Goal: Task Accomplishment & Management: Use online tool/utility

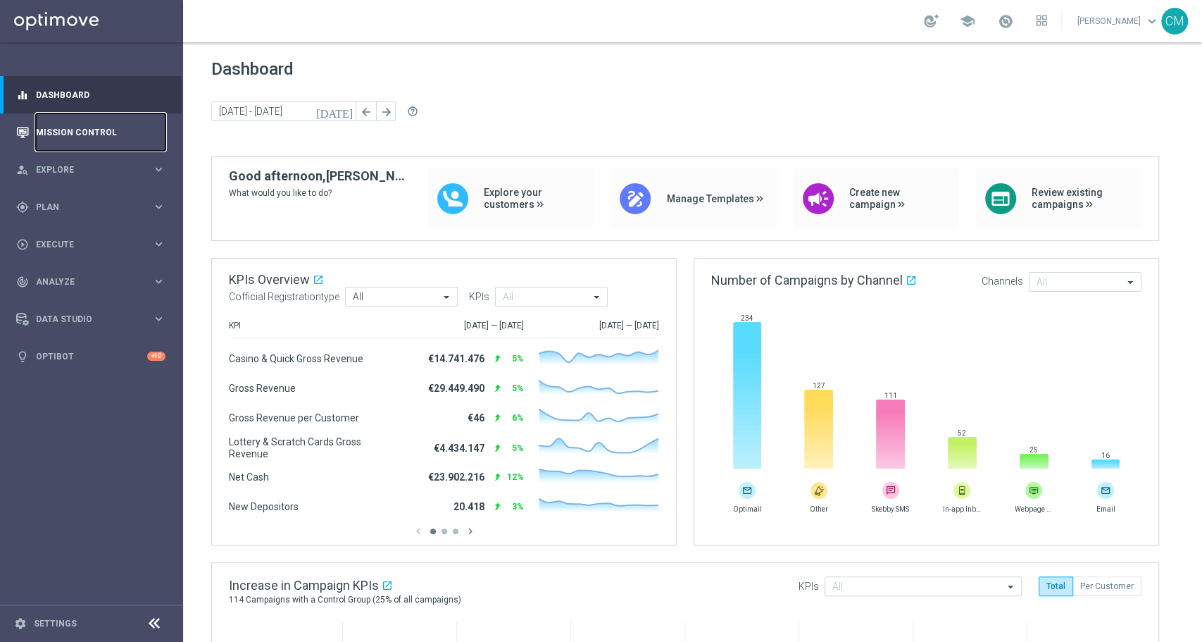
click at [68, 127] on link "Mission Control" at bounding box center [101, 131] width 130 height 37
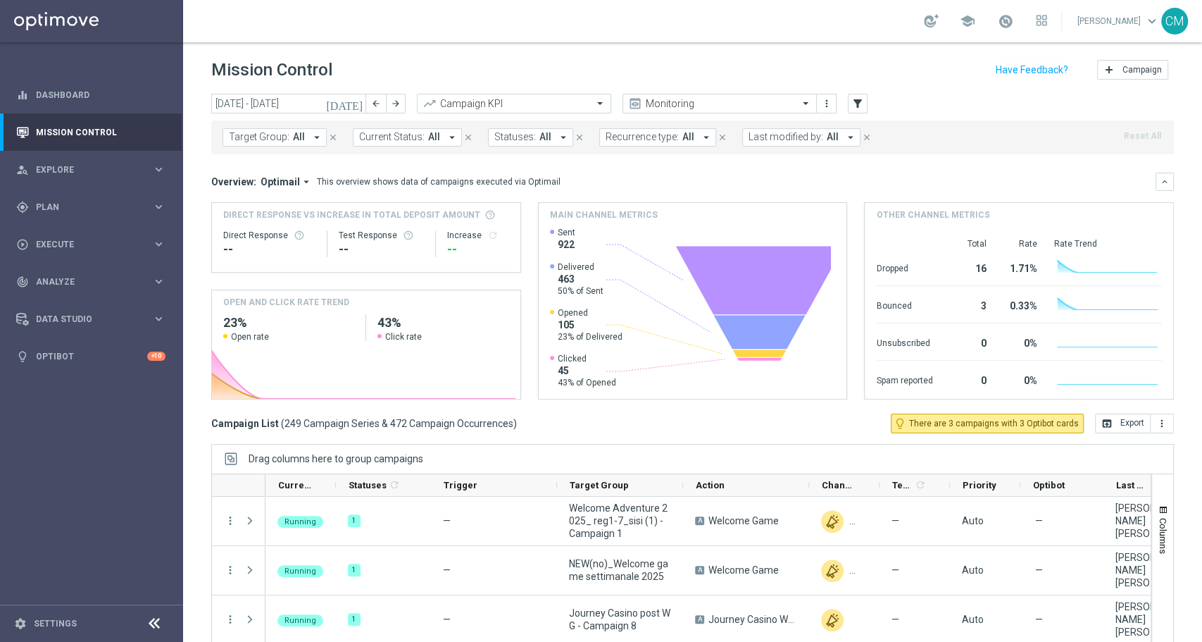
click at [359, 99] on icon "[DATE]" at bounding box center [345, 103] width 38 height 13
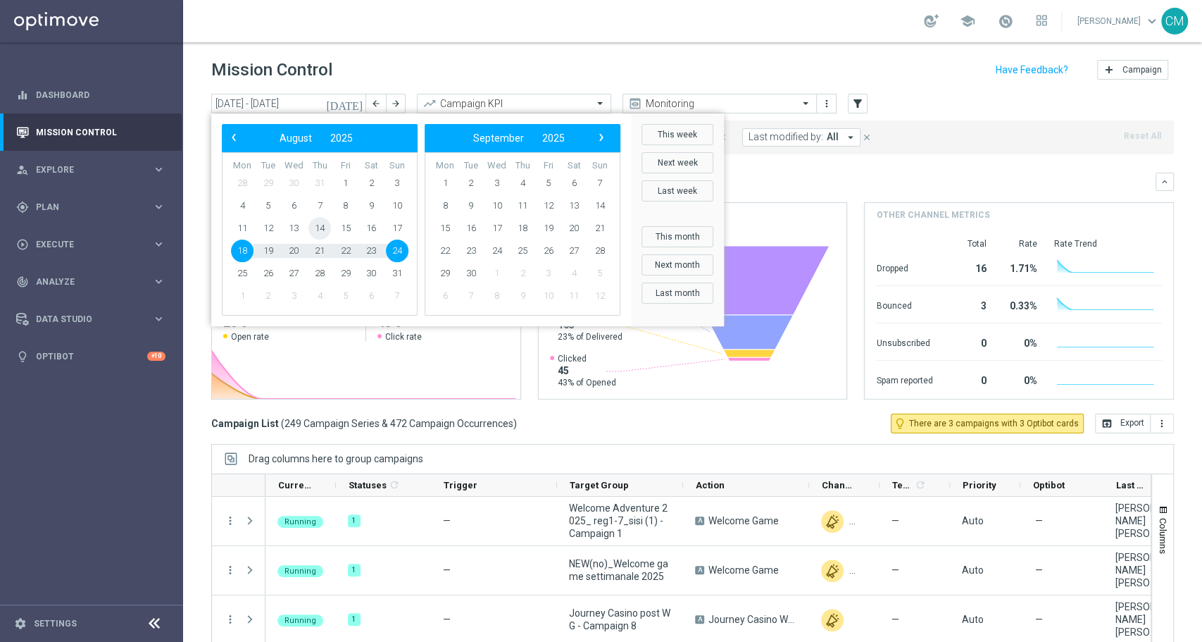
click at [310, 232] on span "14" at bounding box center [320, 228] width 23 height 23
click at [300, 229] on span "13" at bounding box center [293, 228] width 23 height 23
type input "13 Aug 2025 - 13 Aug 2025"
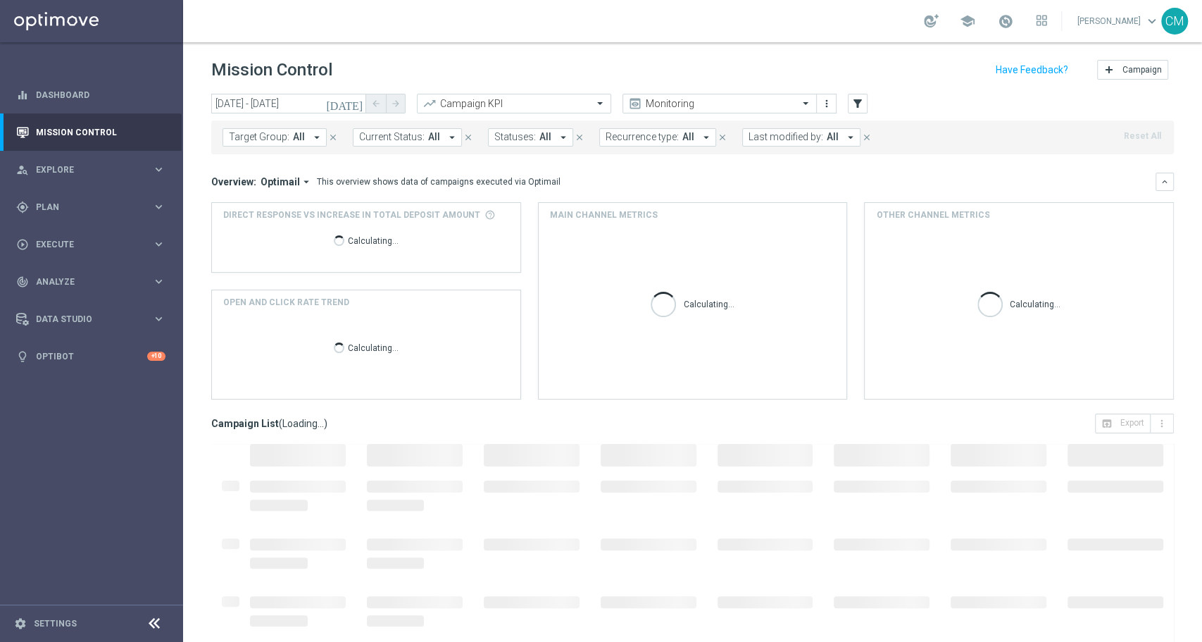
click at [790, 136] on span "Last modified by:" at bounding box center [786, 137] width 75 height 12
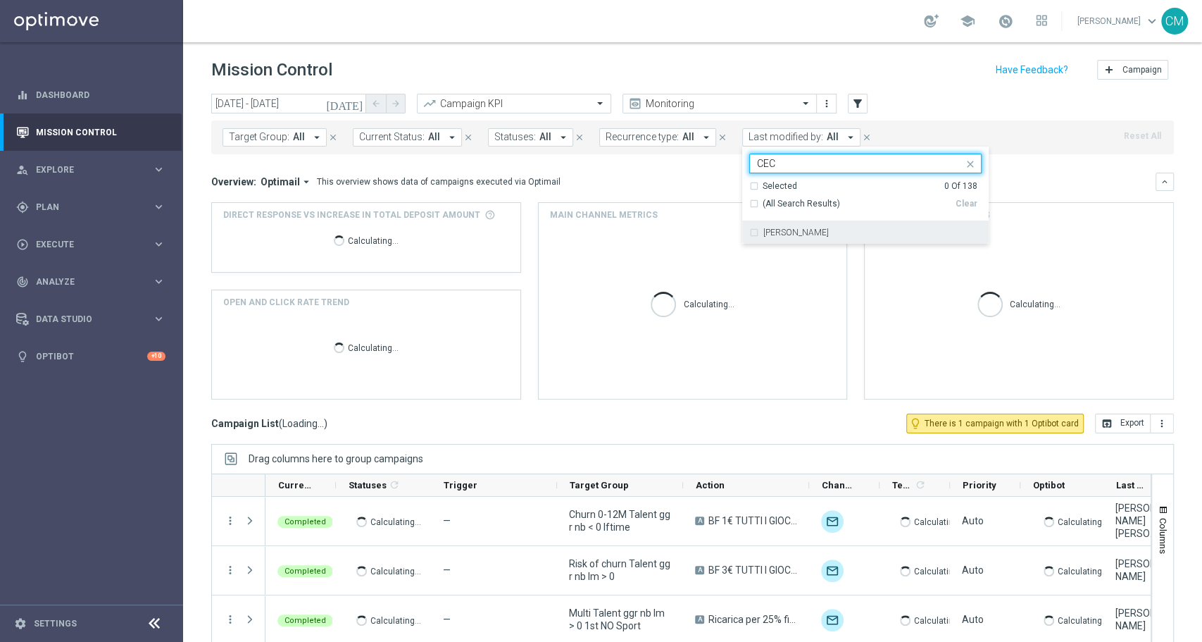
click at [828, 225] on div "[PERSON_NAME]" at bounding box center [865, 232] width 232 height 23
type input "CEC"
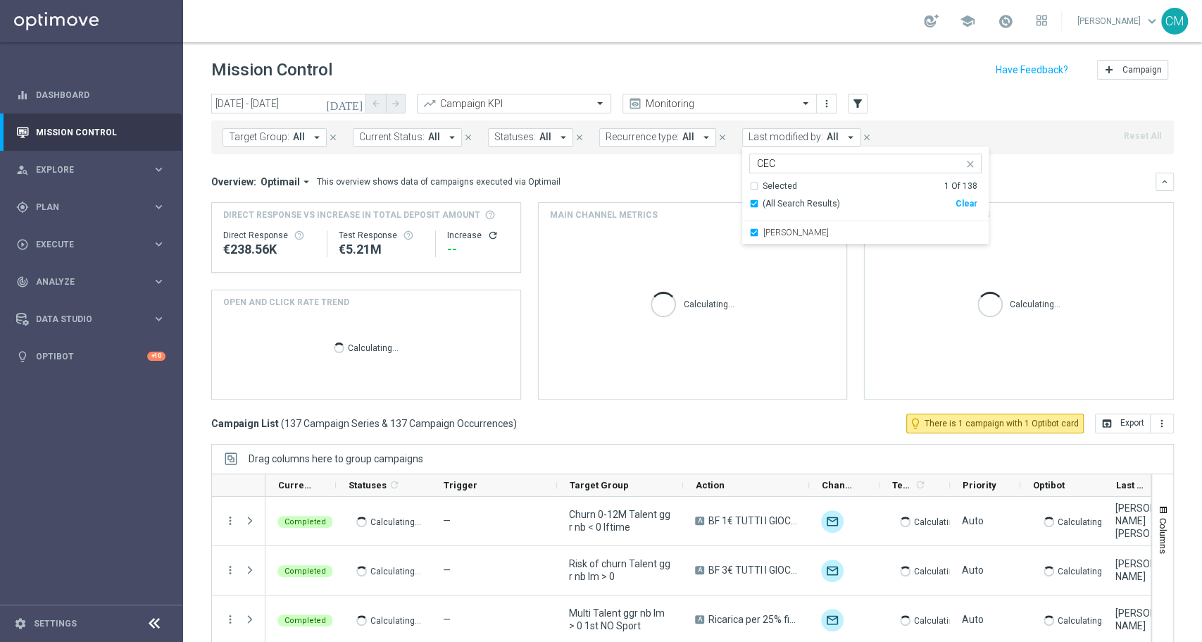
click at [1004, 166] on mini-dashboard "Overview: Optimail arrow_drop_down This overview shows data of campaigns execut…" at bounding box center [692, 283] width 963 height 259
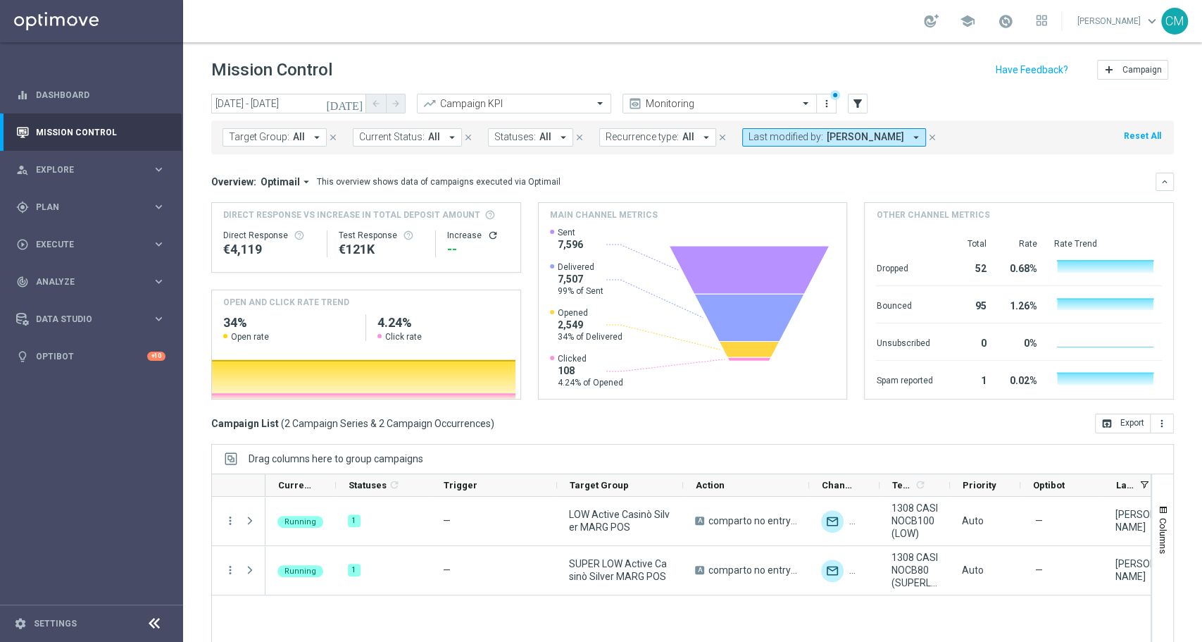
click at [813, 132] on span "Last modified by:" at bounding box center [786, 137] width 75 height 12
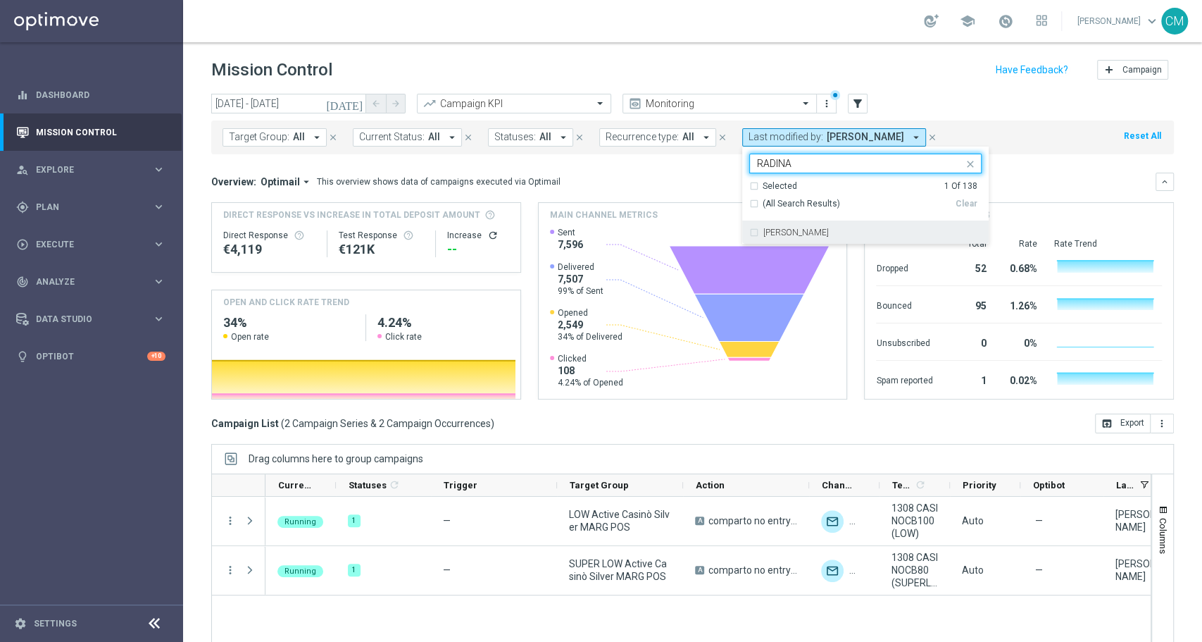
click at [823, 226] on div "[PERSON_NAME]" at bounding box center [865, 232] width 232 height 23
type input "RADINA"
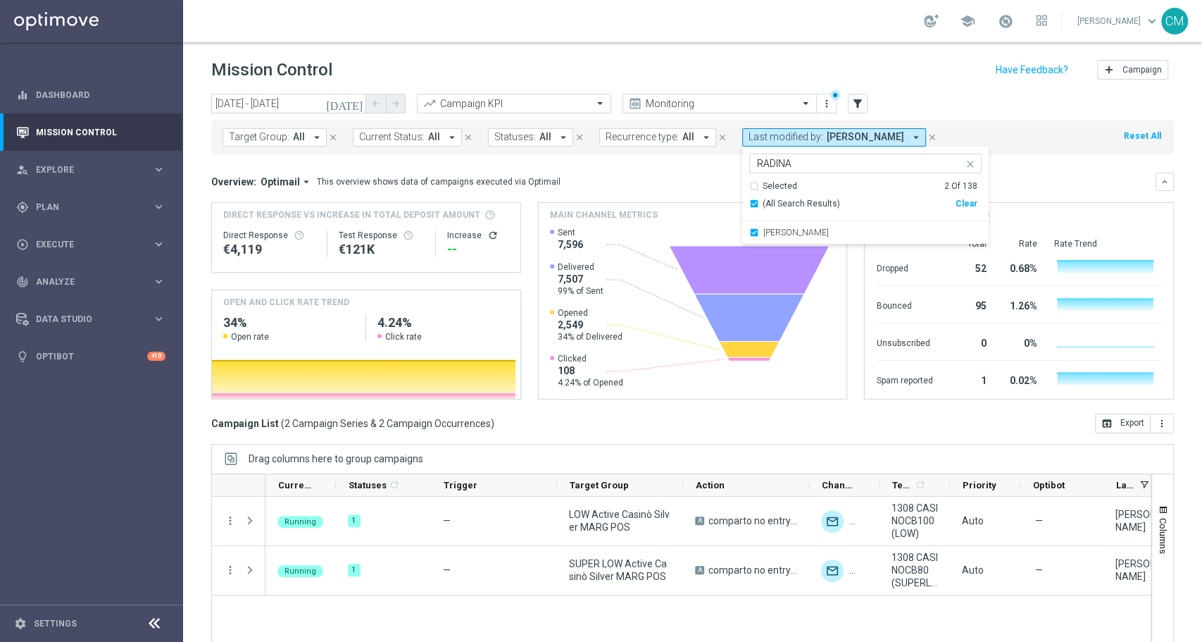
click at [697, 173] on div "Overview: Optimail arrow_drop_down This overview shows data of campaigns execut…" at bounding box center [692, 182] width 963 height 18
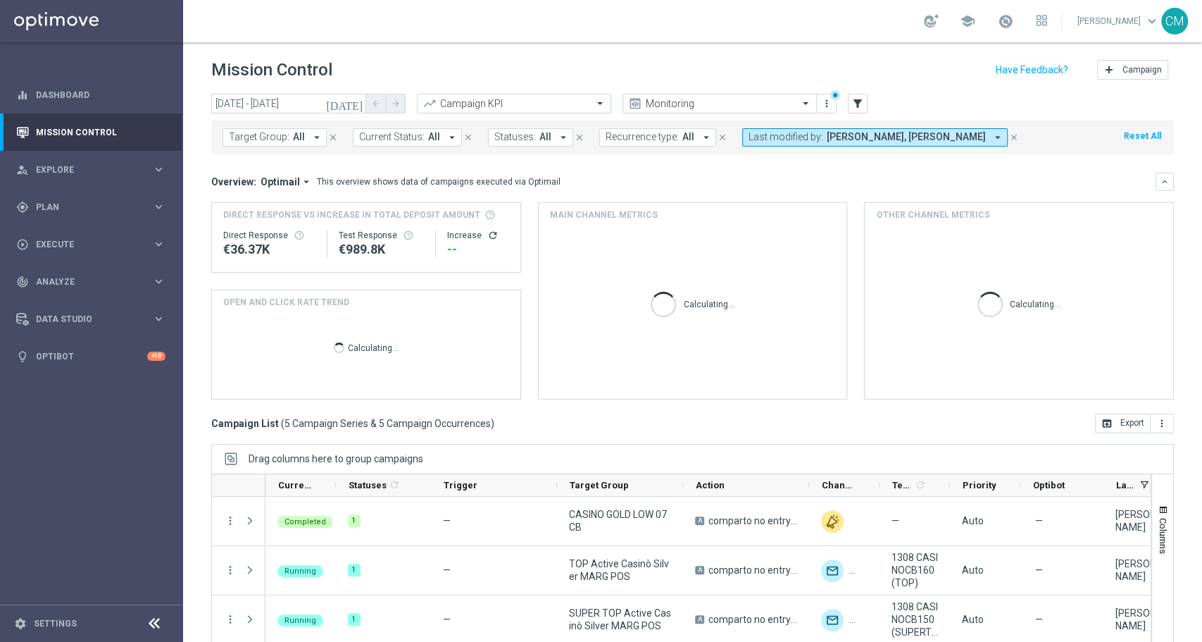
scroll to position [62, 0]
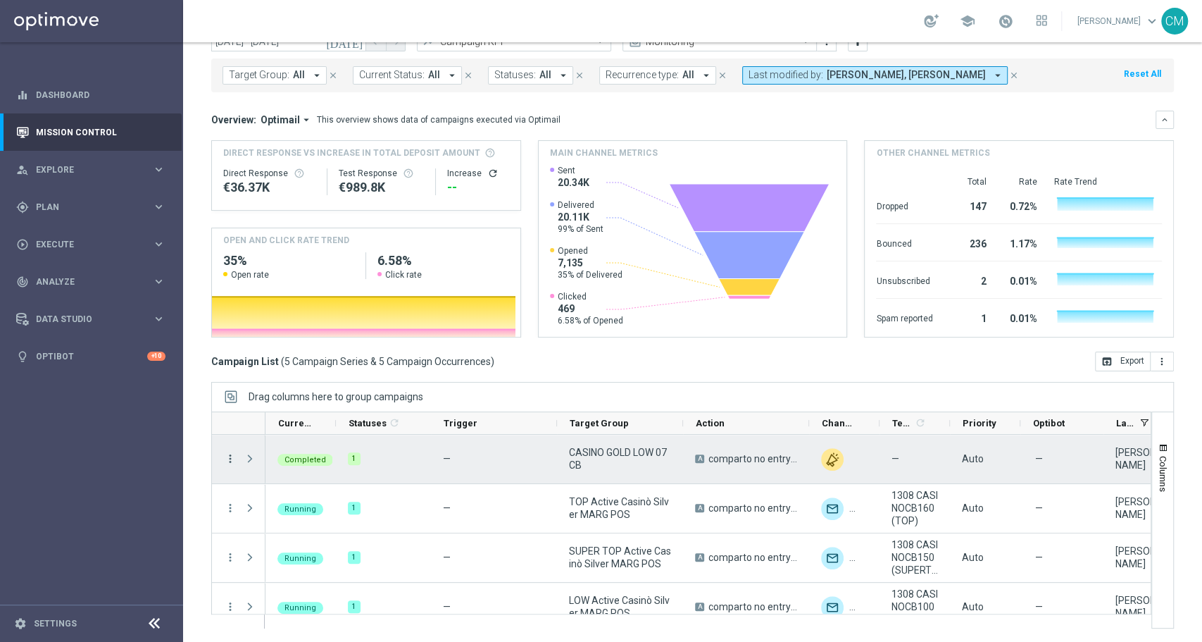
click at [234, 456] on icon "more_vert" at bounding box center [230, 458] width 13 height 13
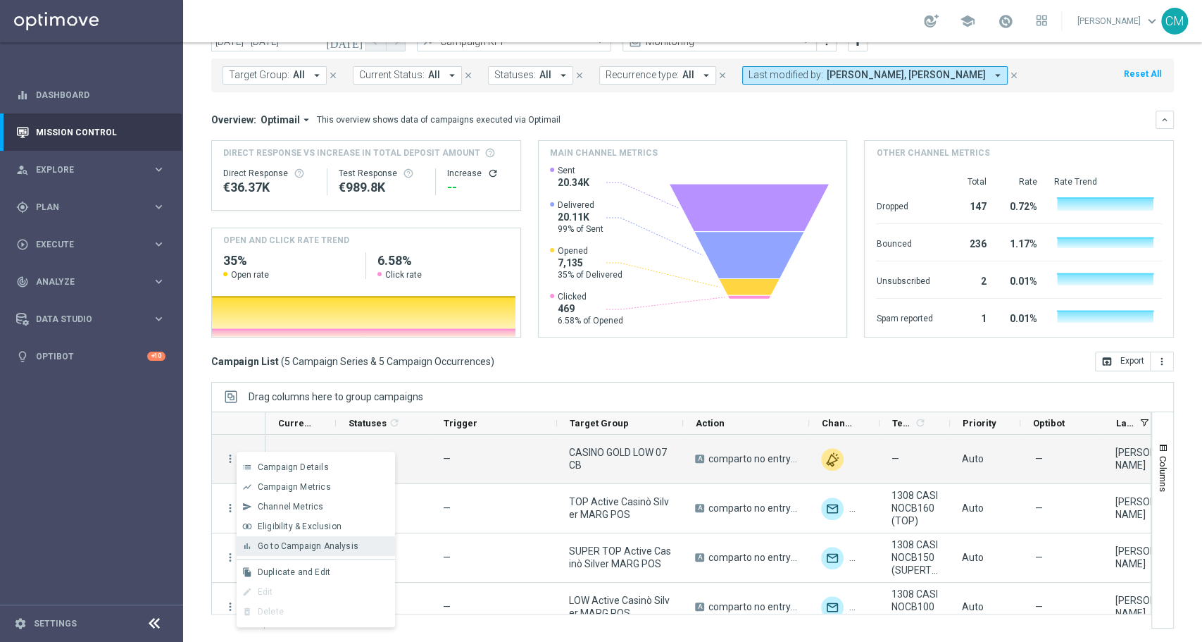
click at [311, 549] on span "Go to Campaign Analysis" at bounding box center [308, 546] width 101 height 10
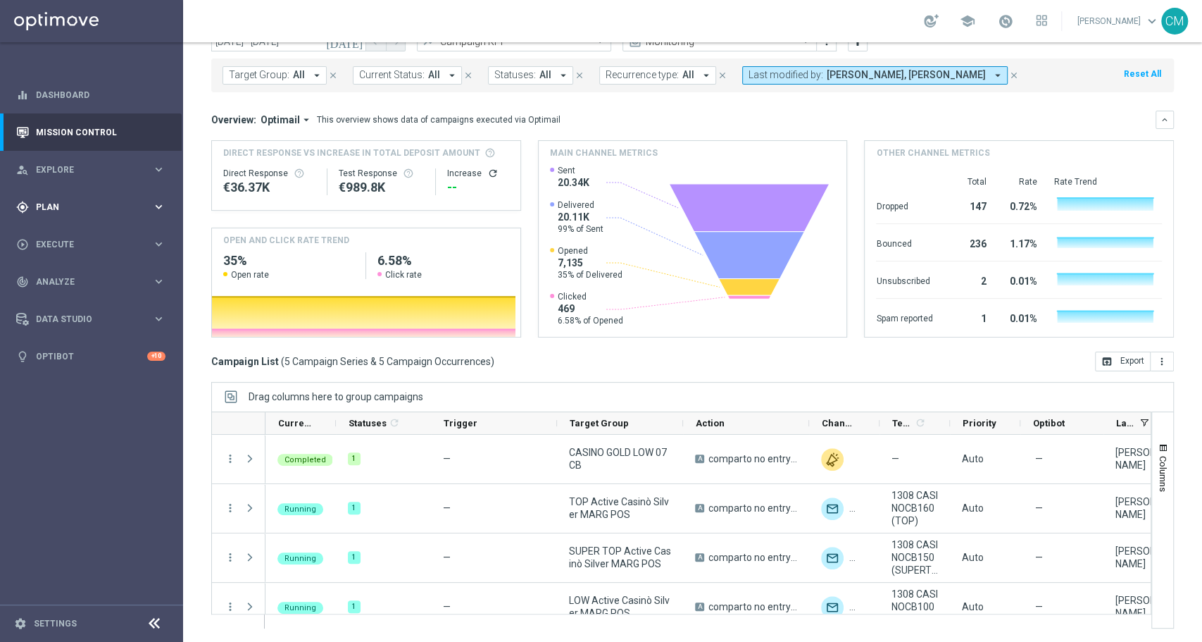
click at [69, 206] on span "Plan" at bounding box center [94, 207] width 116 height 8
click at [66, 278] on span "Templates" at bounding box center [87, 278] width 101 height 8
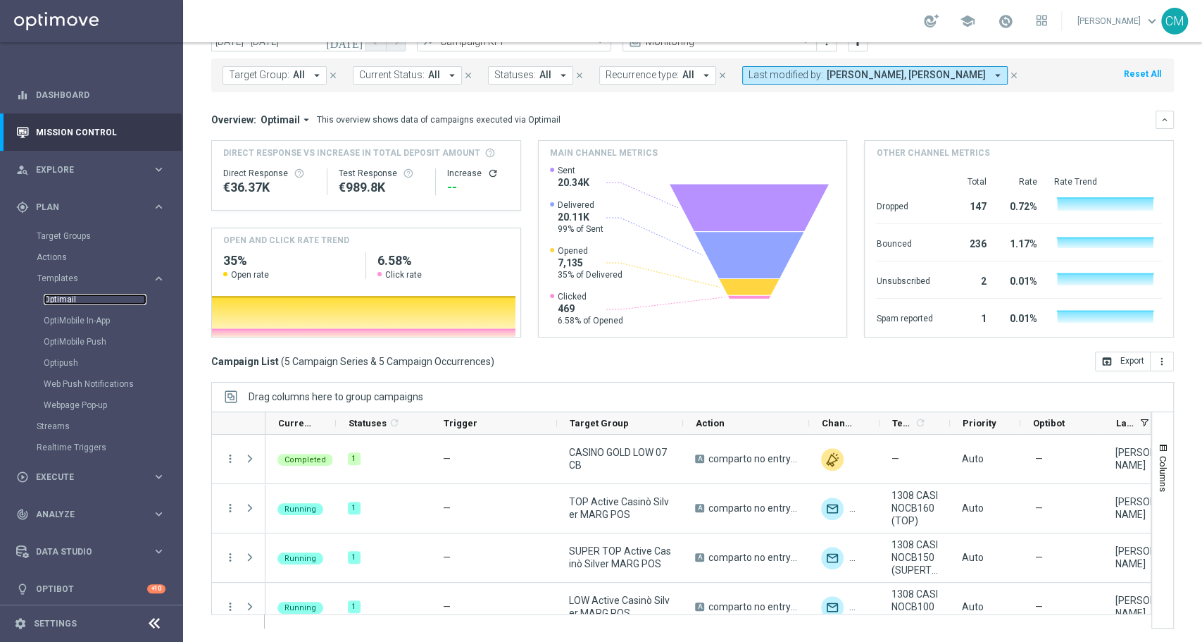
click at [59, 299] on link "Optimail" at bounding box center [95, 299] width 103 height 11
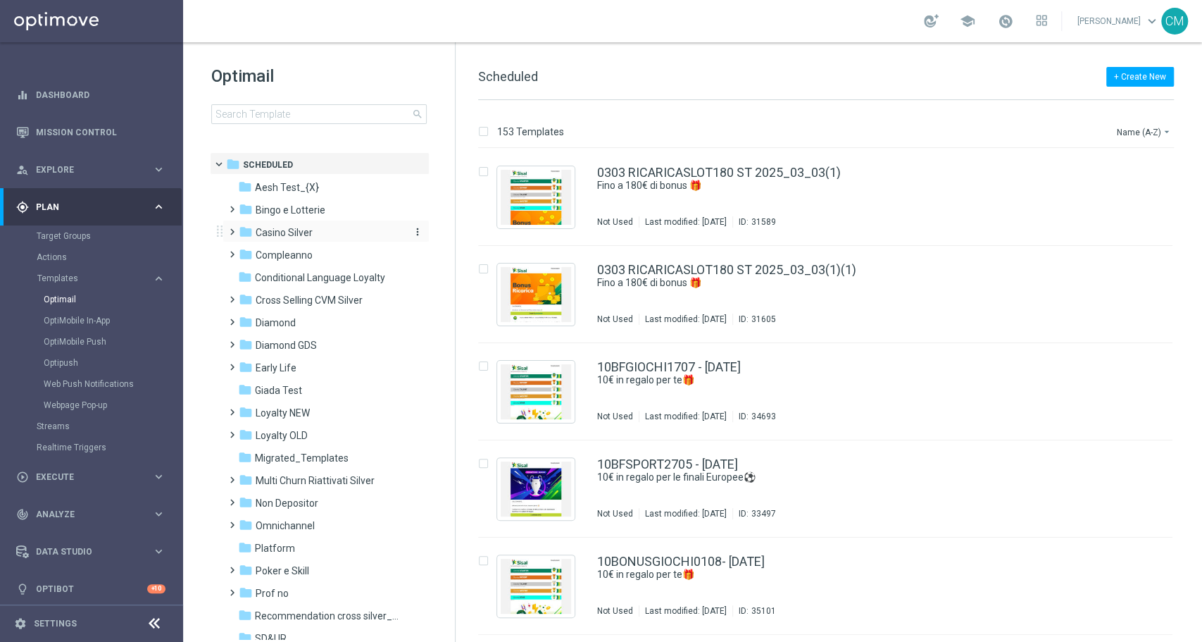
click at [284, 234] on span "Casino Silver" at bounding box center [284, 232] width 57 height 13
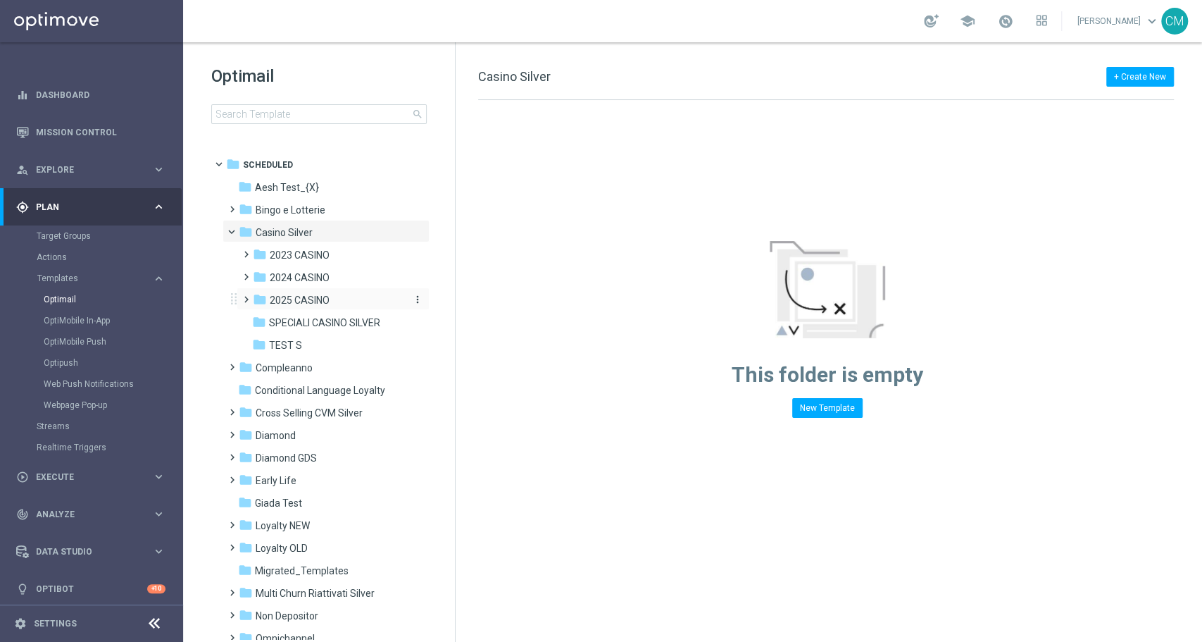
click at [299, 296] on span "2025 CASINO" at bounding box center [300, 300] width 60 height 13
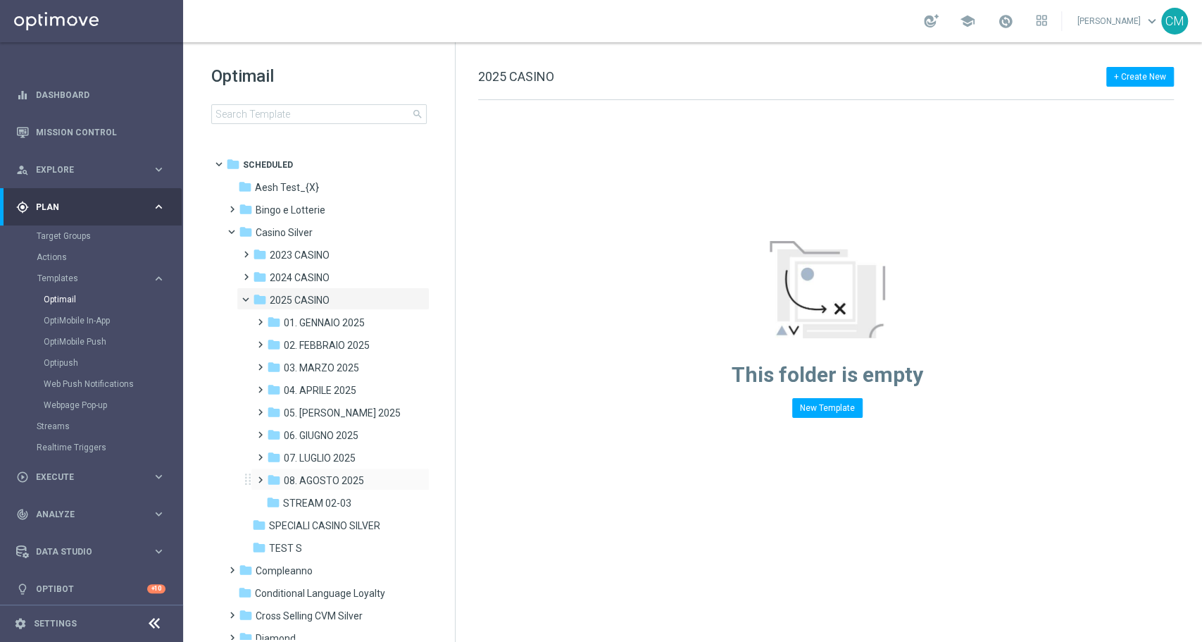
click at [325, 471] on div "folder 08. AGOSTO 2025 more_vert" at bounding box center [340, 479] width 179 height 23
click at [321, 477] on span "08. AGOSTO 2025" at bounding box center [324, 480] width 80 height 13
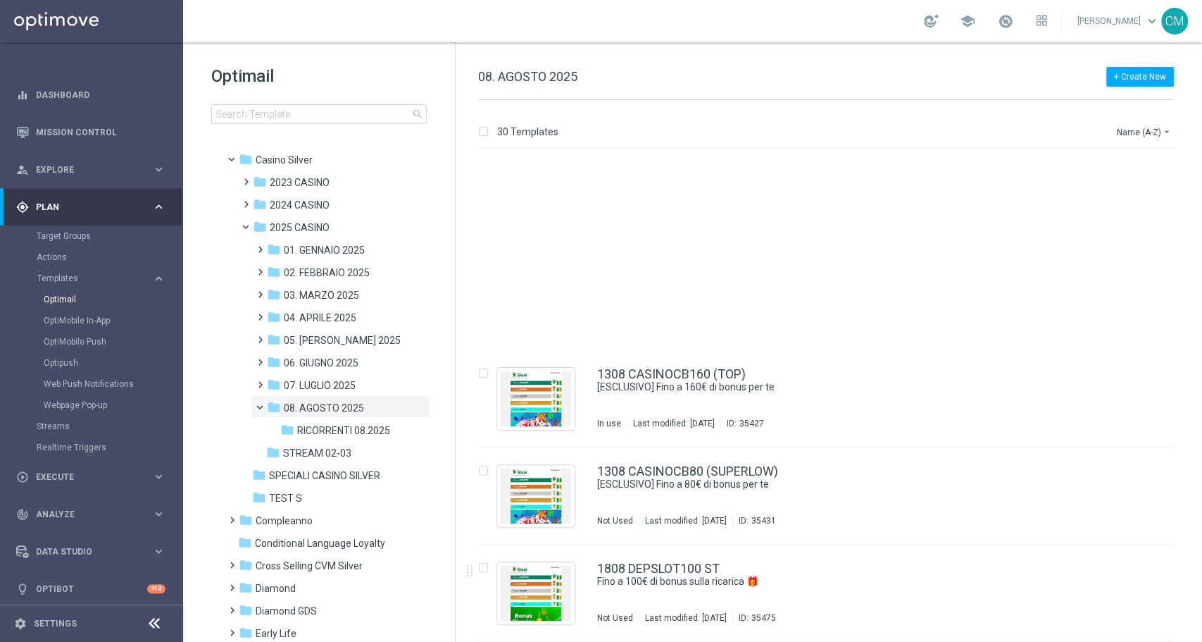
scroll to position [1864, 0]
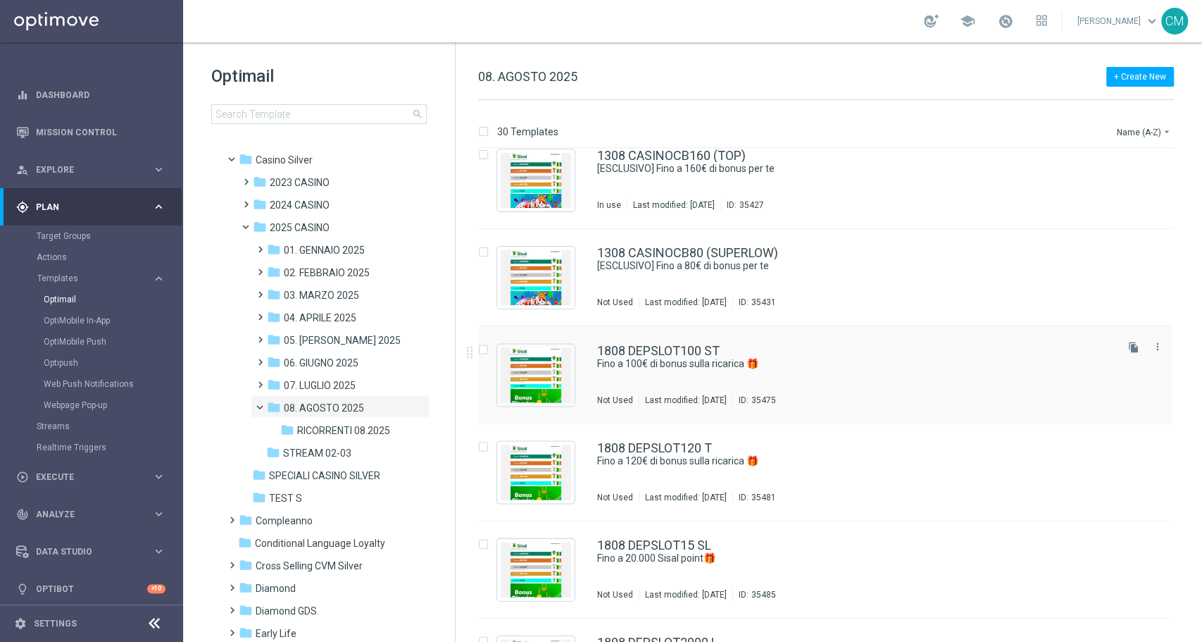
click at [701, 380] on div "1808 DEPSLOT100 ST Fino a 100€ di bonus sulla ricarica 🎁 Not Used Last modified…" at bounding box center [855, 374] width 516 height 61
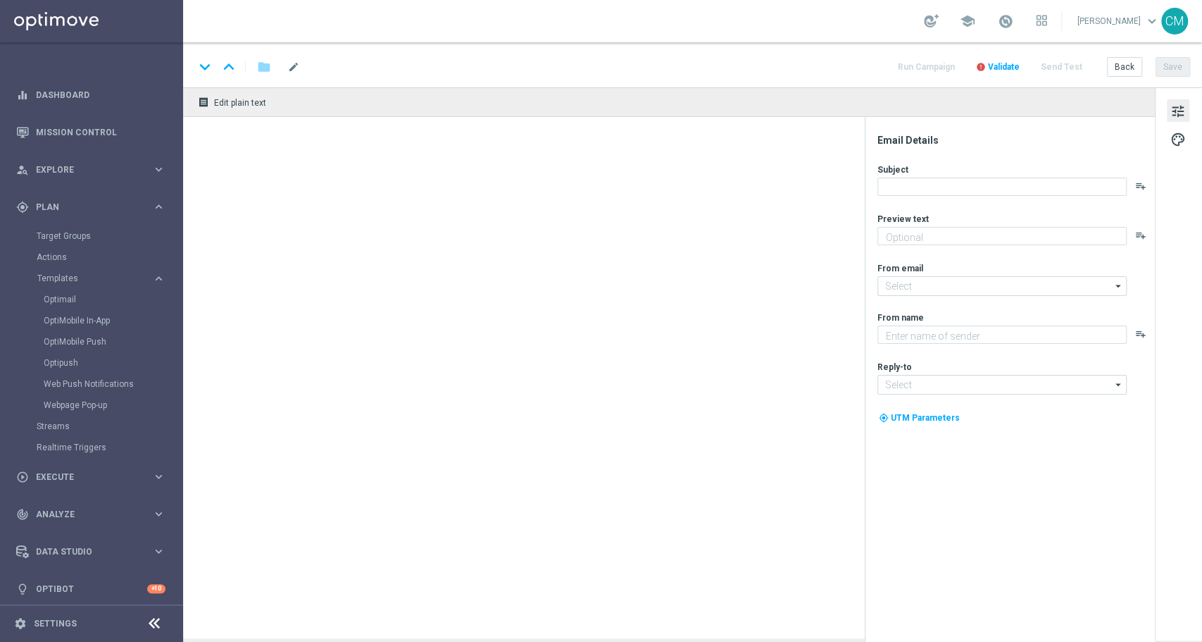
type textarea "Scopri la promozione che ti abbiamo riservato"
type input "[EMAIL_ADDRESS][DOMAIN_NAME]"
type textarea "Sisal"
type input "[EMAIL_ADDRESS][DOMAIN_NAME]"
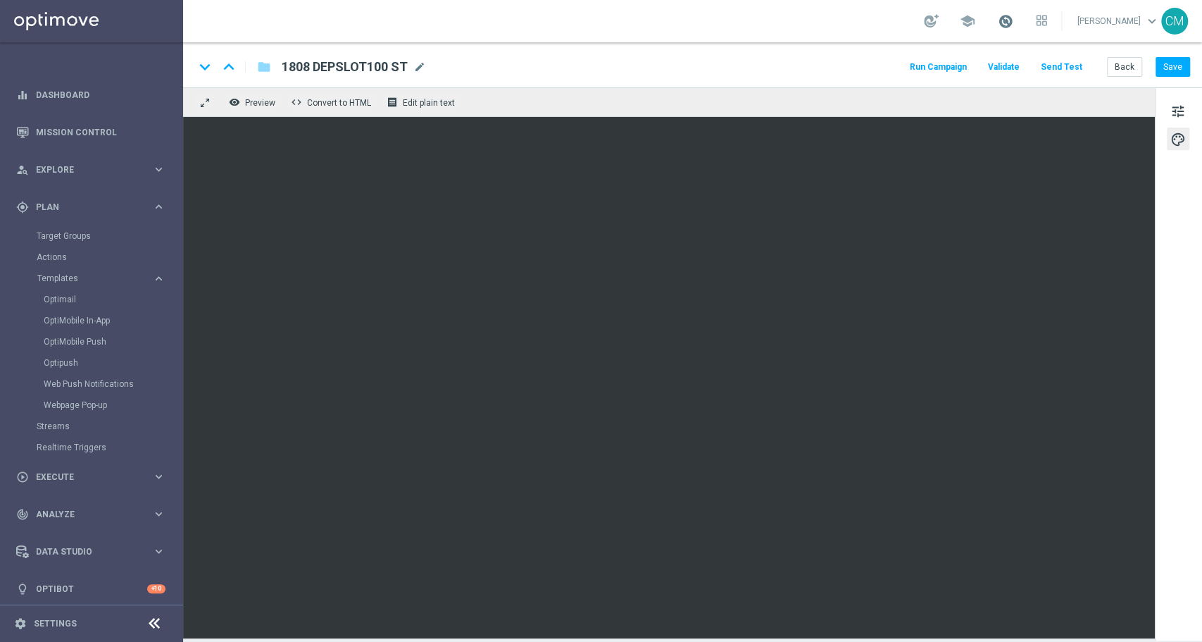
click at [1003, 20] on span at bounding box center [1005, 20] width 15 height 15
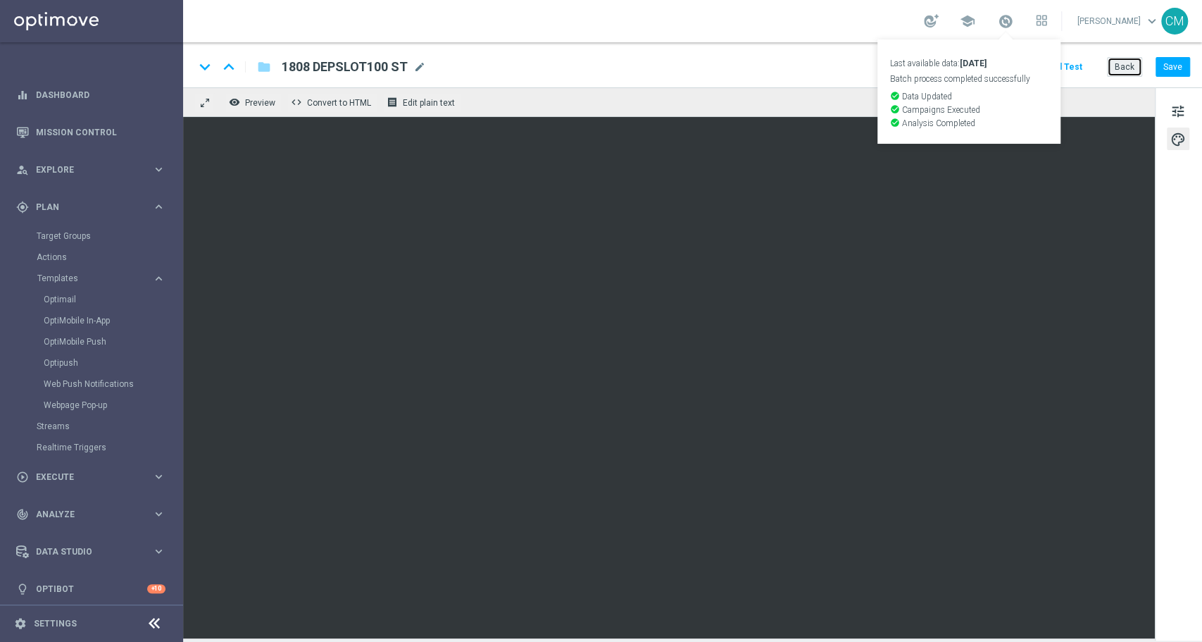
click at [1138, 70] on button "Back" at bounding box center [1124, 67] width 35 height 20
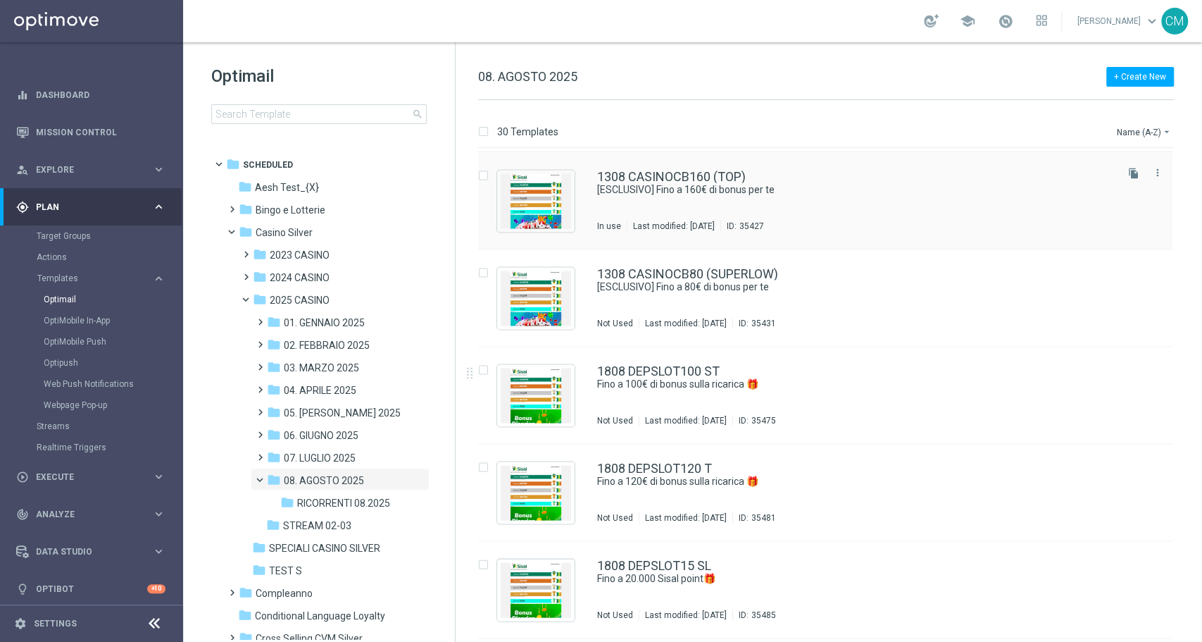
scroll to position [1844, 0]
click at [726, 488] on div "1808 DEPSLOT120 T Fino a 120€ di bonus sulla ricarica 🎁 Not Used Last modified:…" at bounding box center [855, 491] width 516 height 61
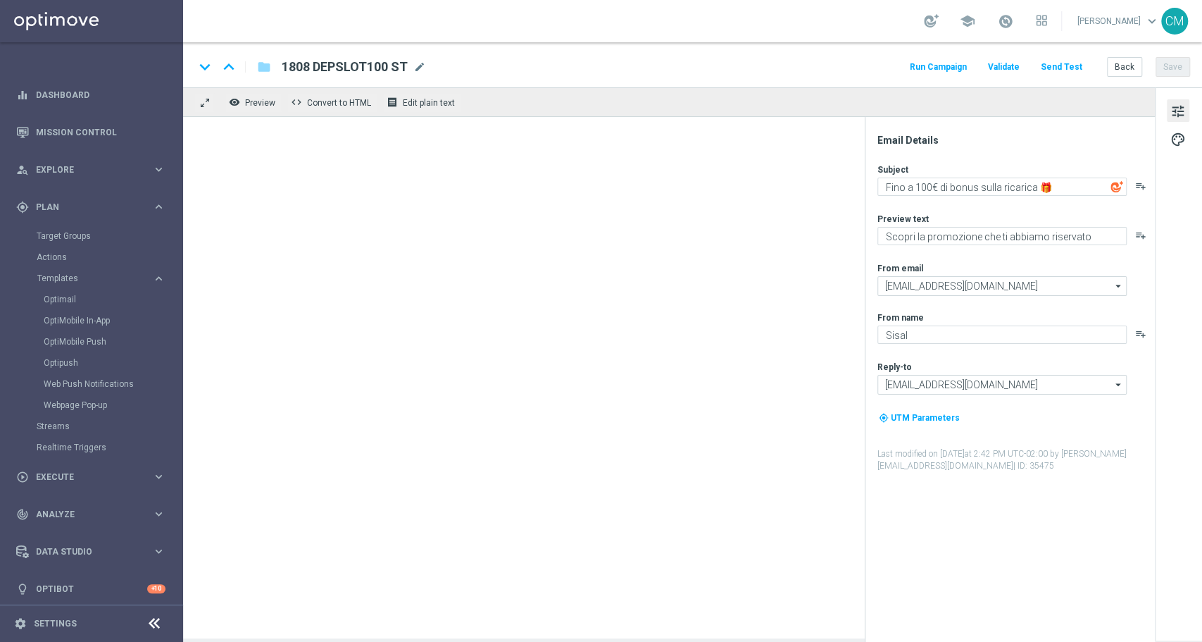
type textarea "Fino a 120€ di bonus sulla ricarica 🎁"
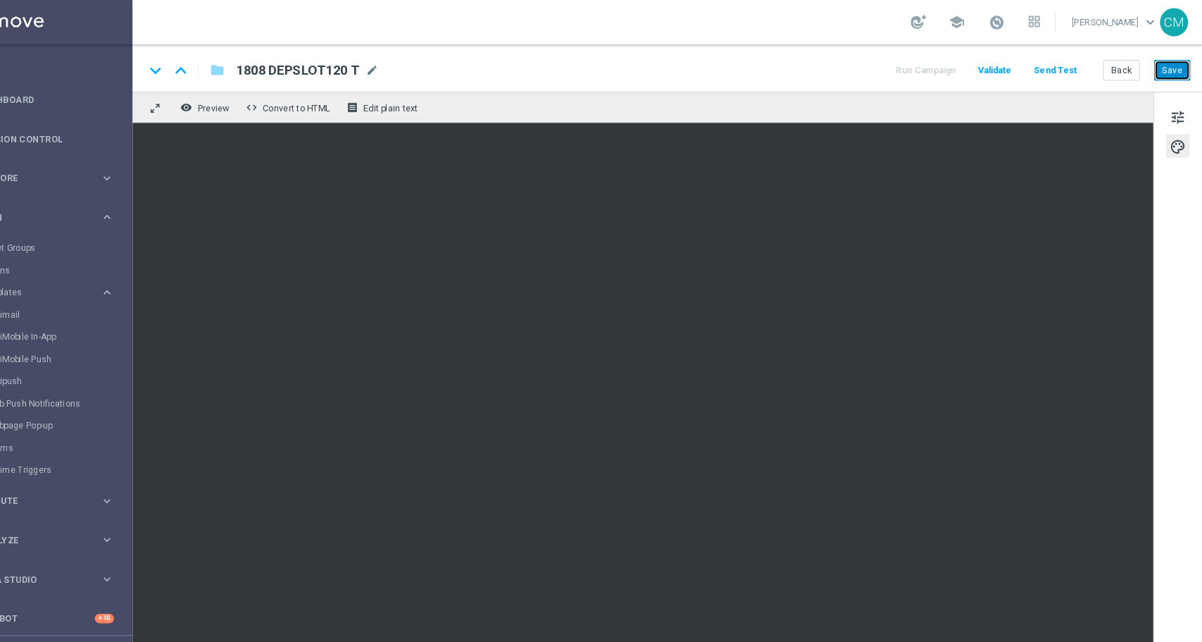
click at [1171, 68] on button "Save" at bounding box center [1173, 67] width 35 height 20
click at [1170, 62] on button "Save" at bounding box center [1173, 67] width 35 height 20
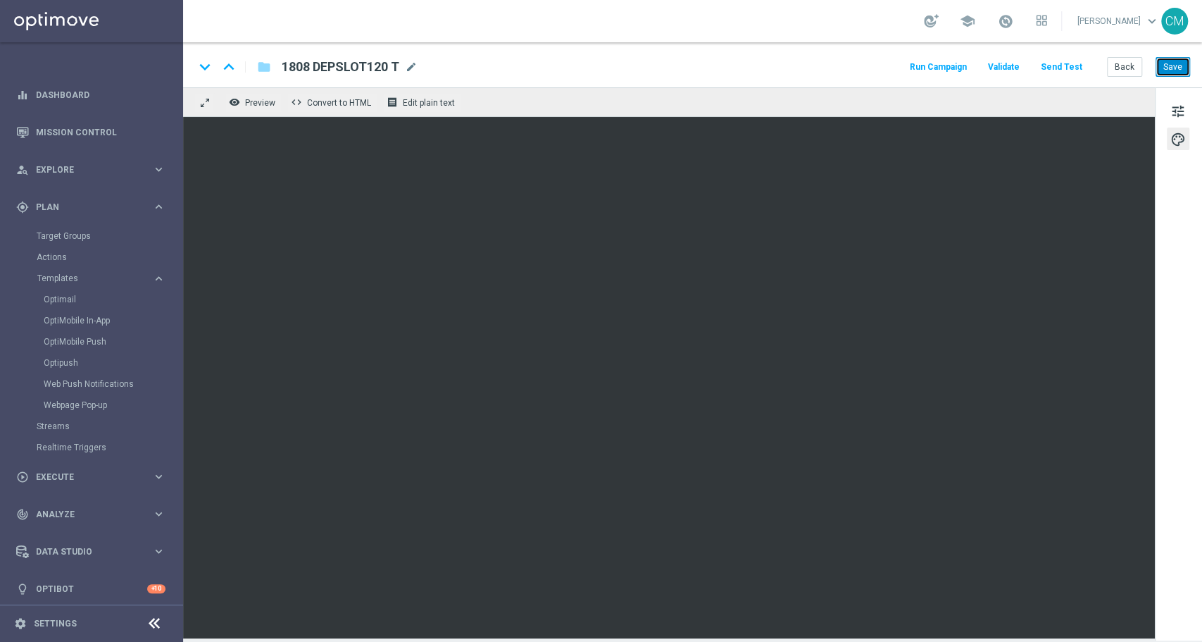
click at [1169, 70] on button "Save" at bounding box center [1173, 67] width 35 height 20
click at [1128, 71] on button "Back" at bounding box center [1124, 67] width 35 height 20
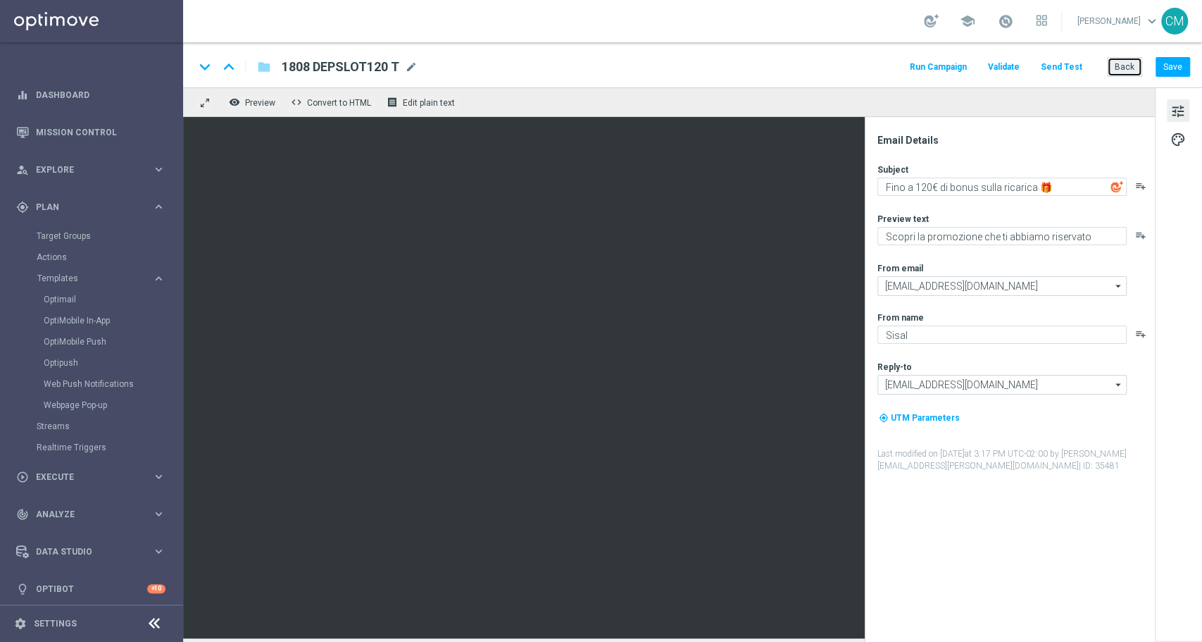
click at [1126, 65] on button "Back" at bounding box center [1124, 67] width 35 height 20
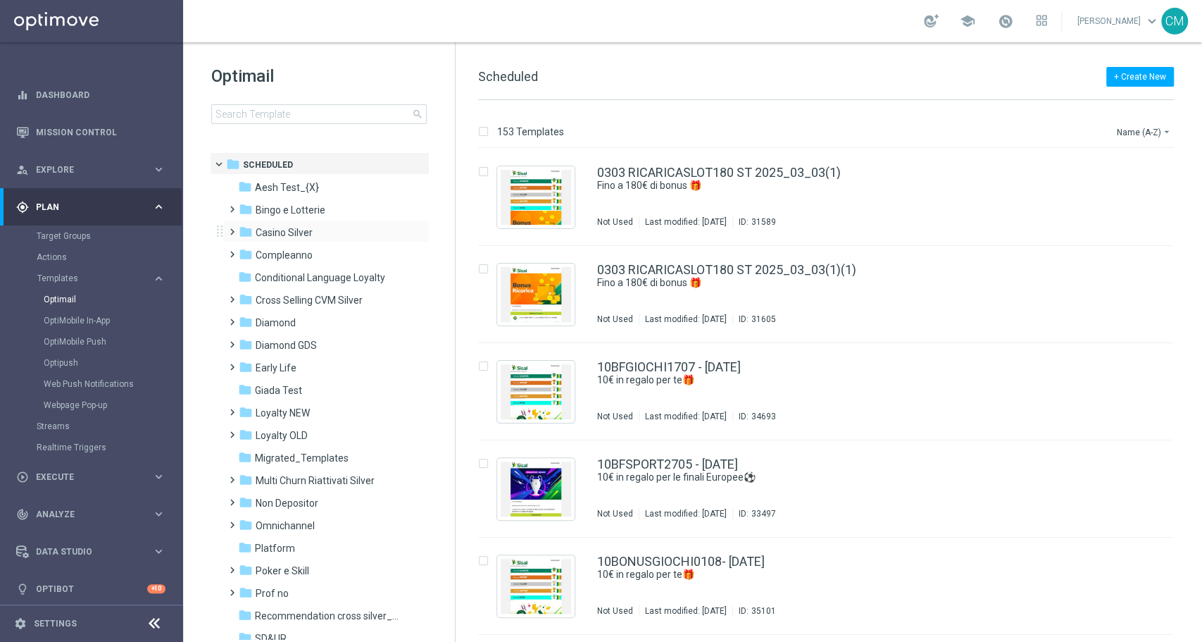
click at [291, 220] on div "folder Casino Silver more_vert" at bounding box center [326, 231] width 207 height 23
click at [291, 228] on span "Casino Silver" at bounding box center [284, 232] width 57 height 13
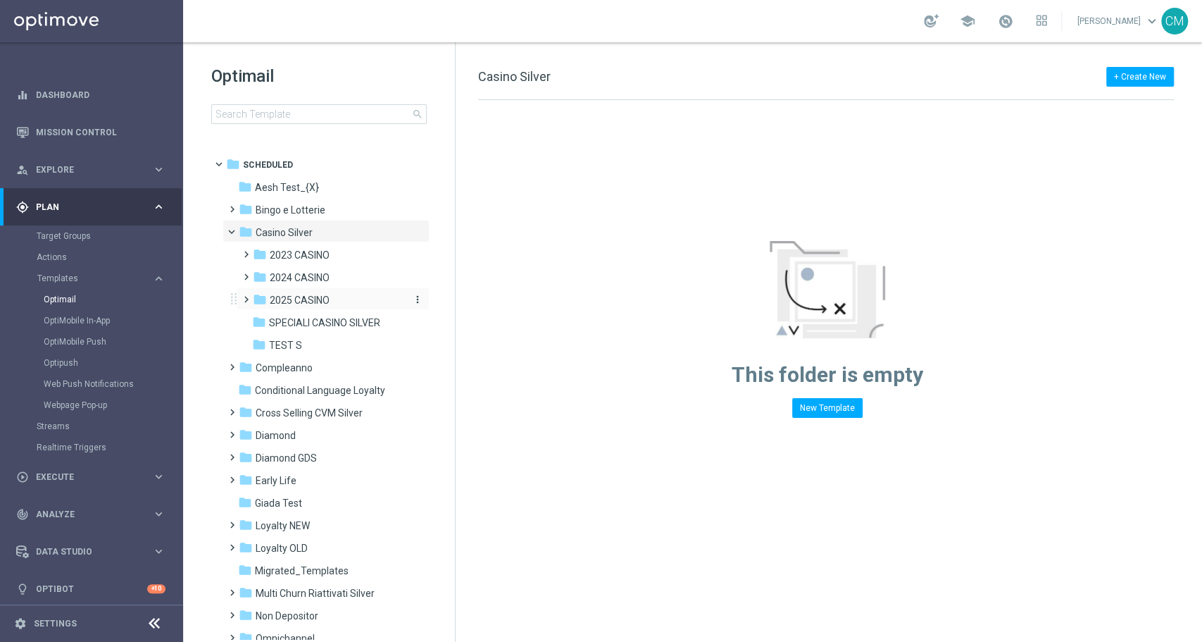
click at [288, 300] on span "2025 CASINO" at bounding box center [300, 300] width 60 height 13
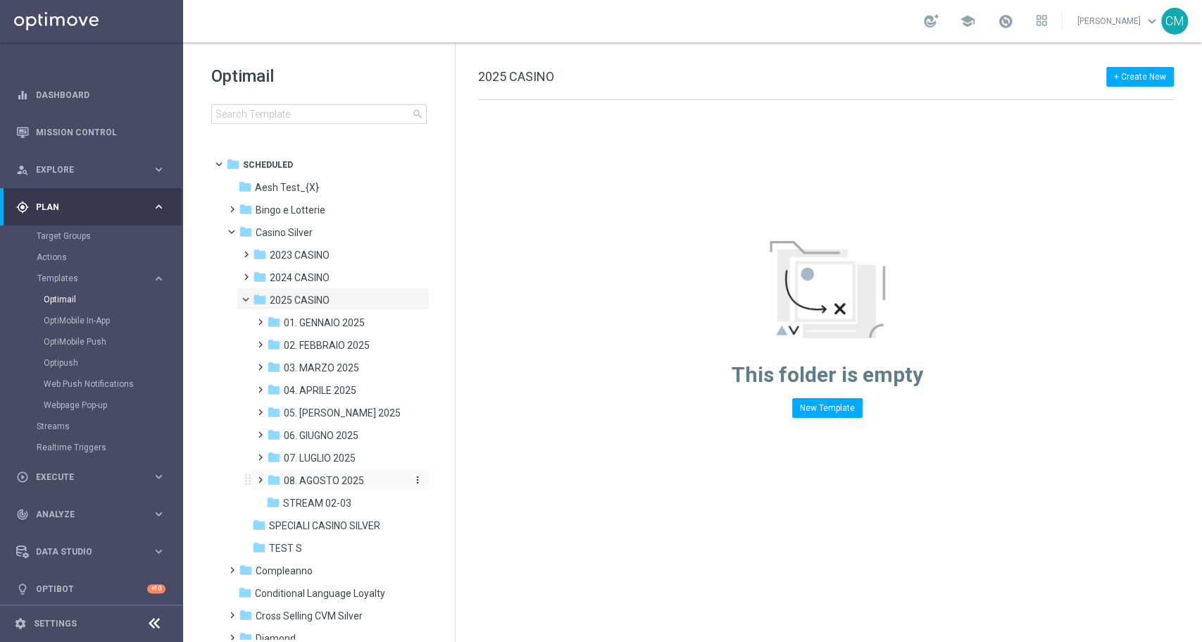
click at [332, 475] on span "08. AGOSTO 2025" at bounding box center [324, 480] width 80 height 13
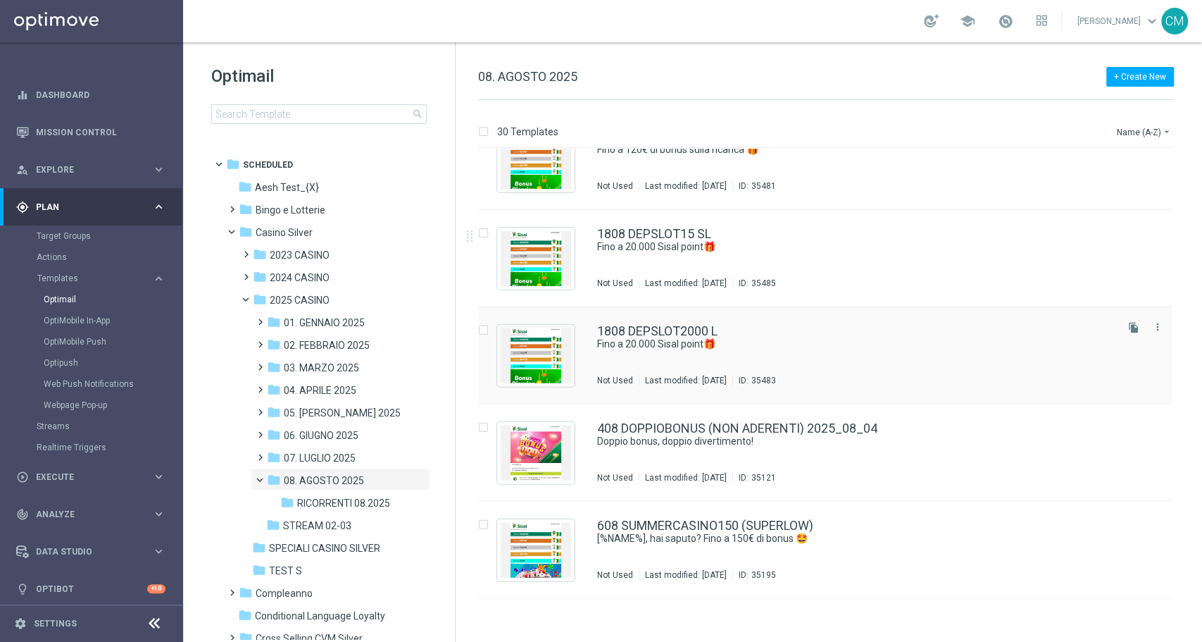
scroll to position [2077, 0]
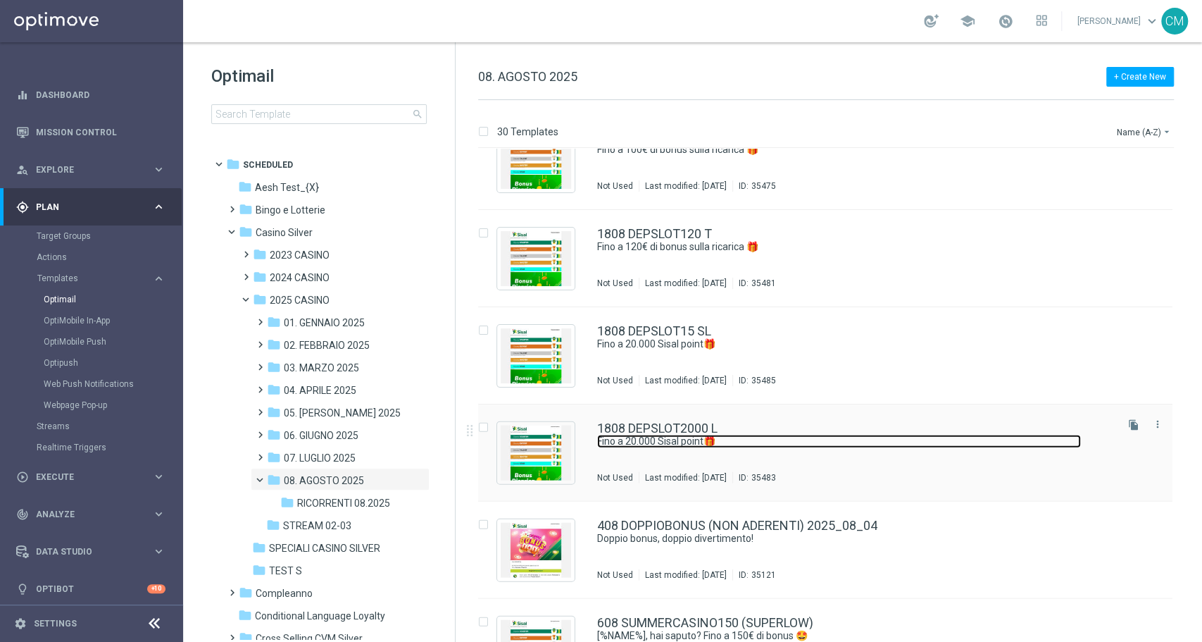
click at [754, 445] on link "Fino a 20.000 Sisal point🎁​" at bounding box center [839, 441] width 484 height 13
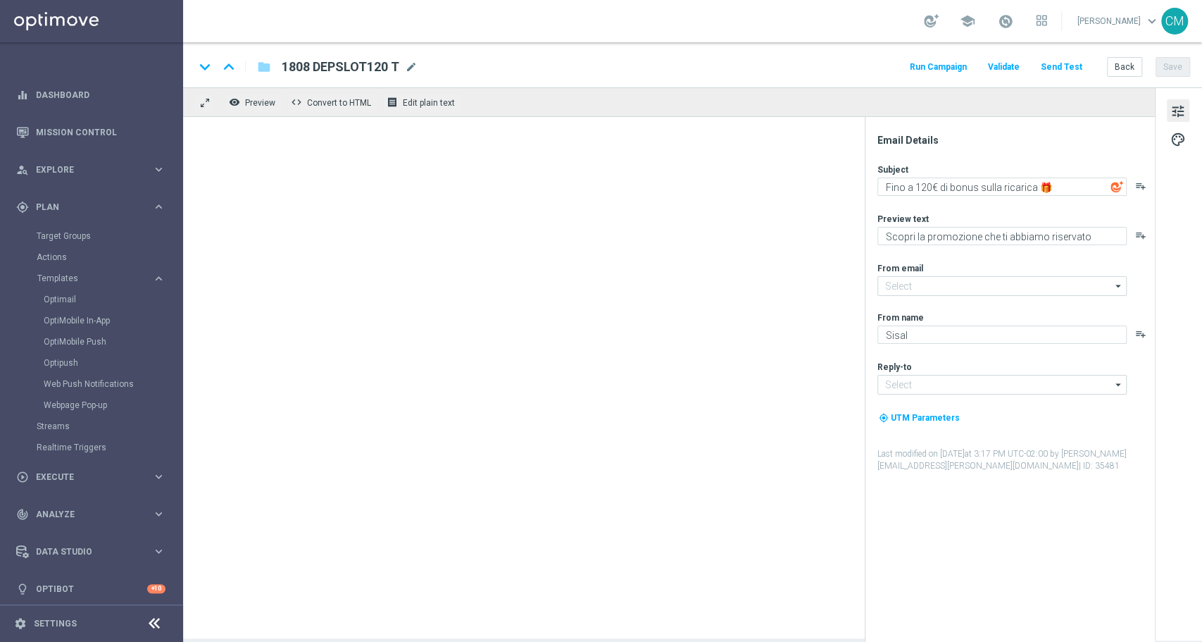
type input "[EMAIL_ADDRESS][DOMAIN_NAME]"
type textarea "Fino a 20.000 Sisal point🎁​"
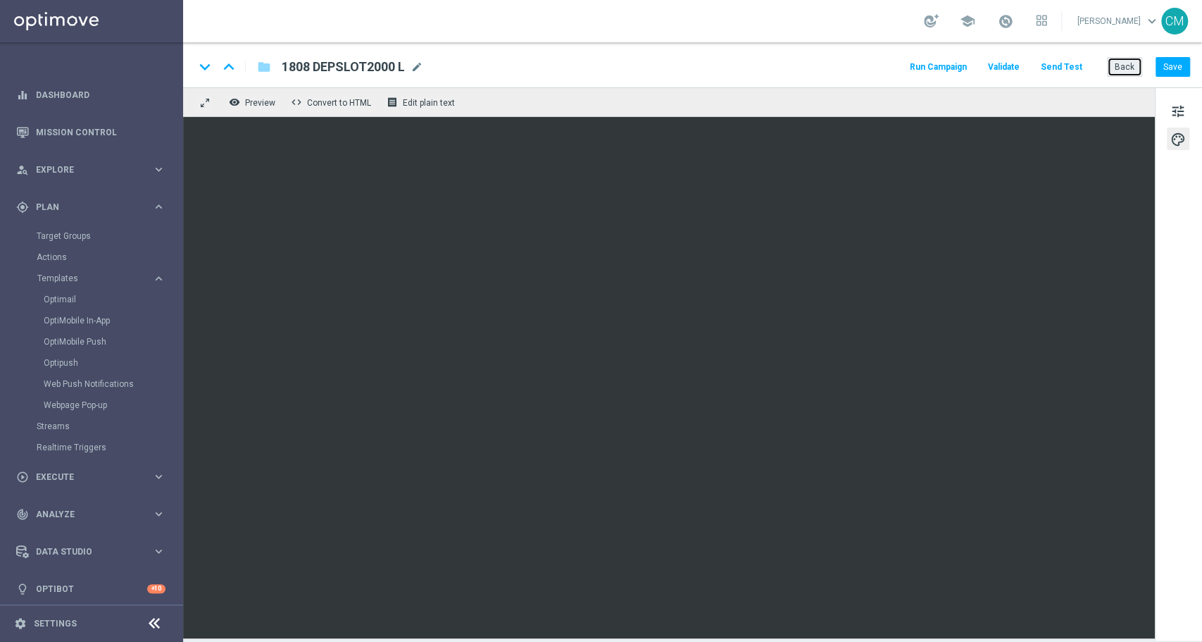
click at [1125, 70] on button "Back" at bounding box center [1124, 67] width 35 height 20
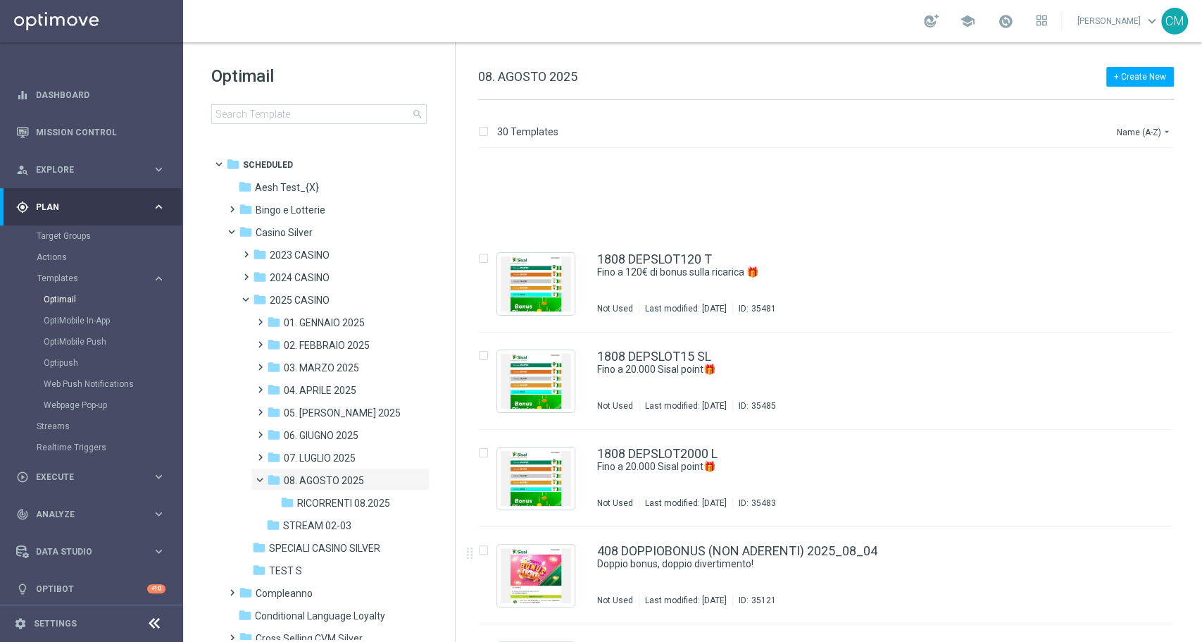
scroll to position [2180, 0]
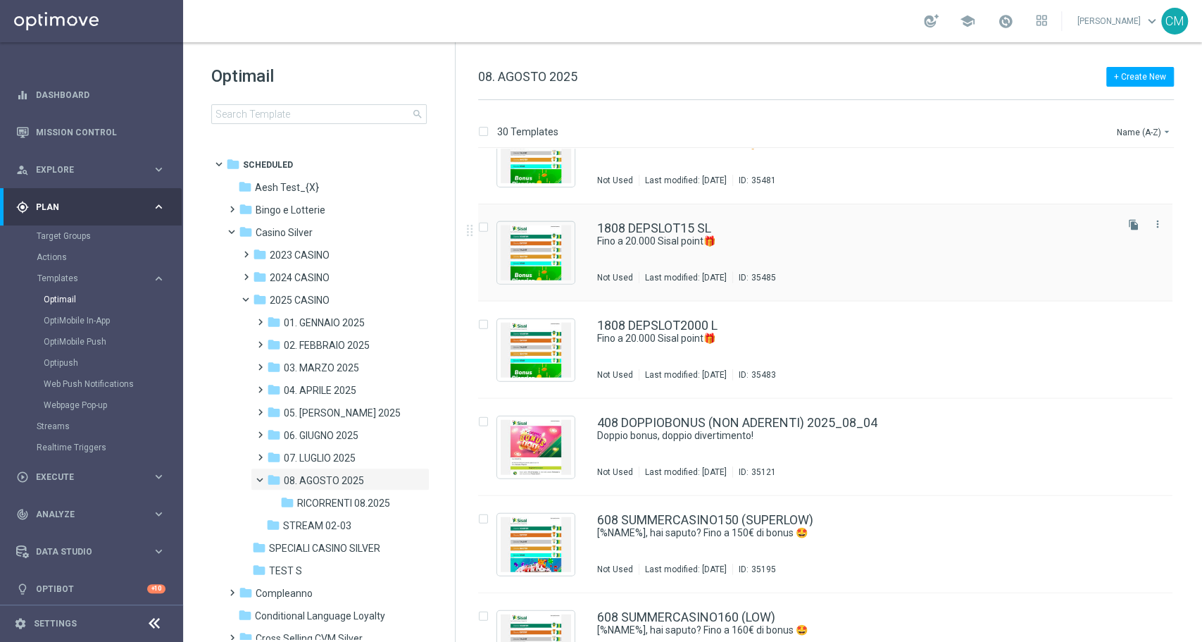
click at [743, 232] on div "1808 DEPSLOT15 SL" at bounding box center [855, 228] width 516 height 13
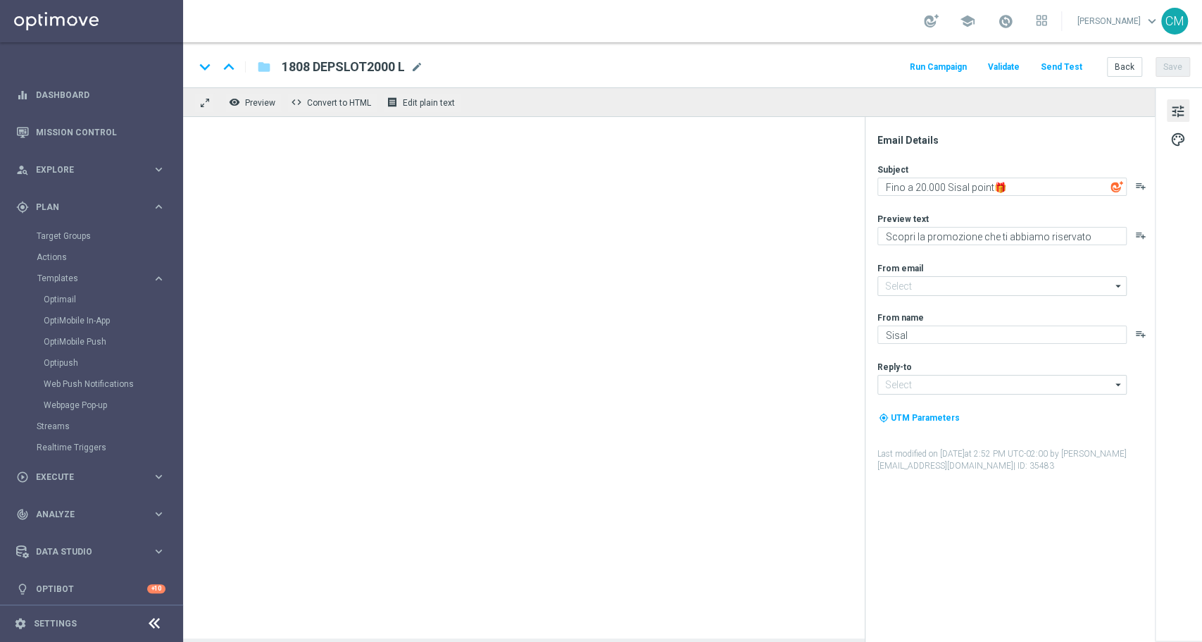
type input "[EMAIL_ADDRESS][DOMAIN_NAME]"
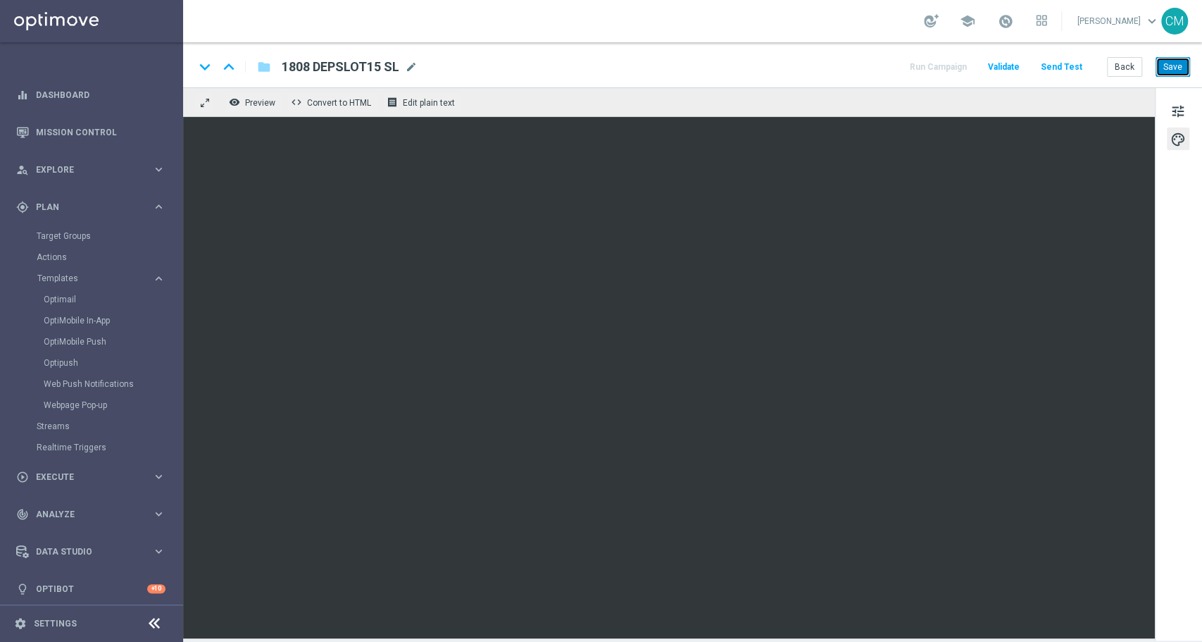
click at [1173, 59] on button "Save" at bounding box center [1173, 67] width 35 height 20
click at [61, 240] on link "Target Groups" at bounding box center [92, 235] width 110 height 11
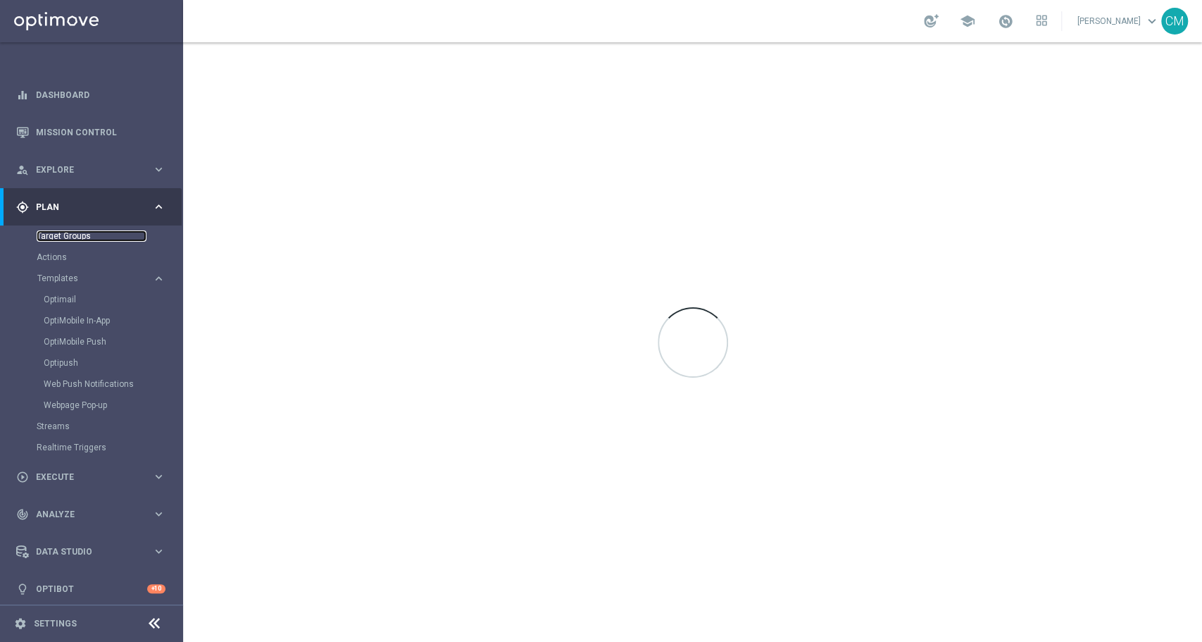
click at [64, 235] on link "Target Groups" at bounding box center [92, 235] width 110 height 11
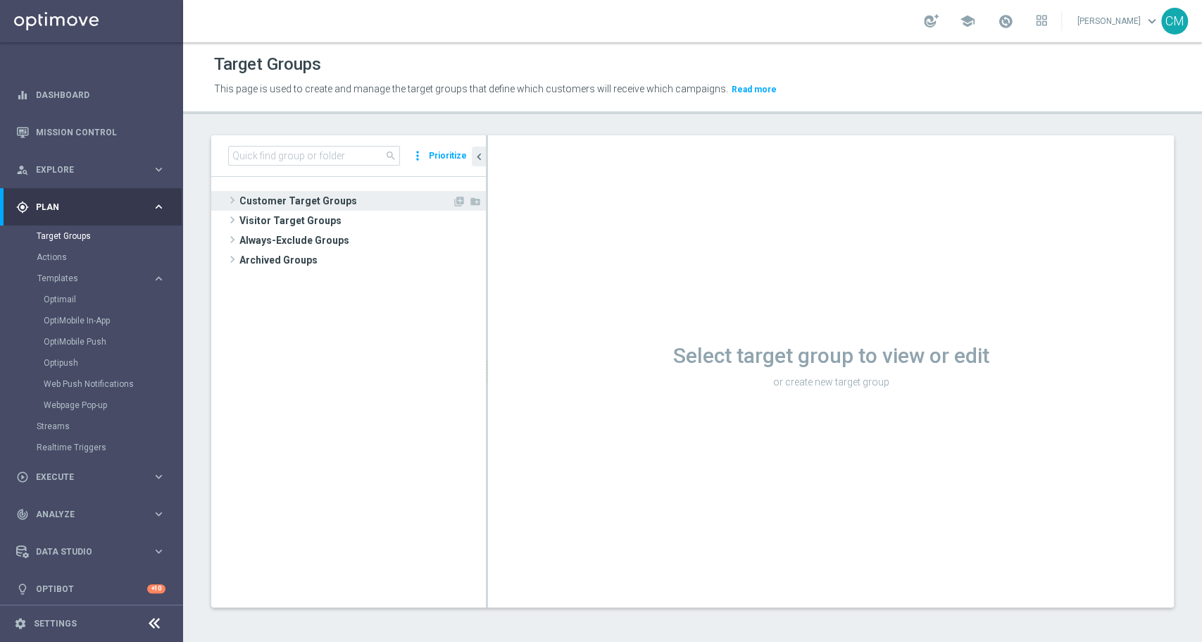
click at [287, 193] on span "Customer Target Groups" at bounding box center [345, 201] width 213 height 20
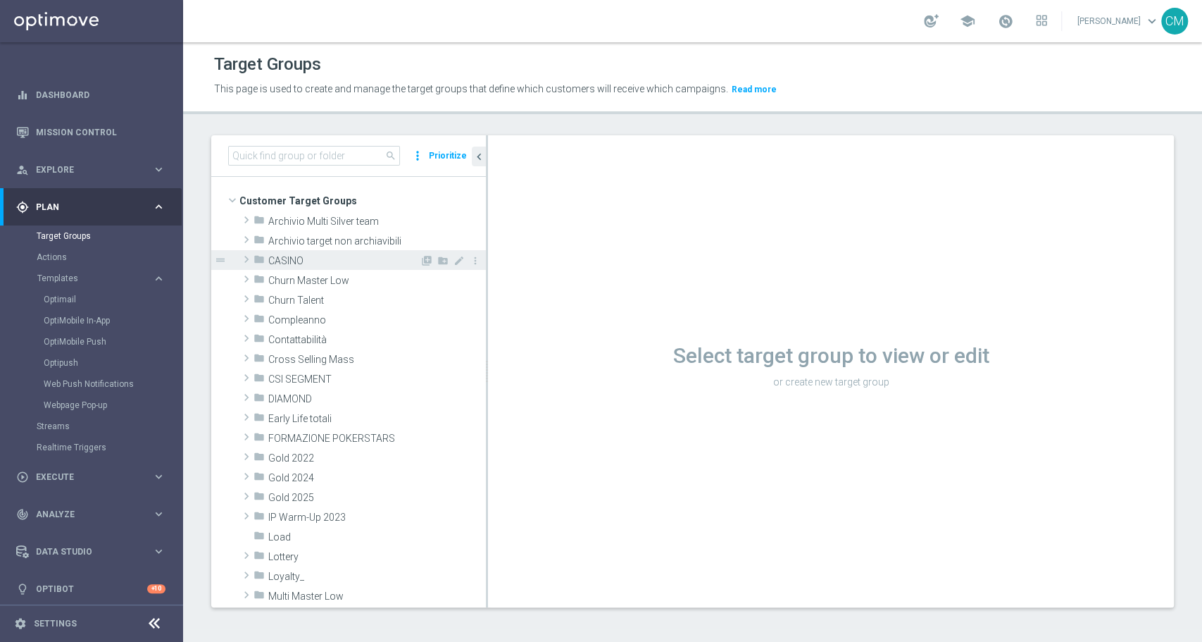
click at [276, 258] on span "CASINO" at bounding box center [343, 261] width 151 height 12
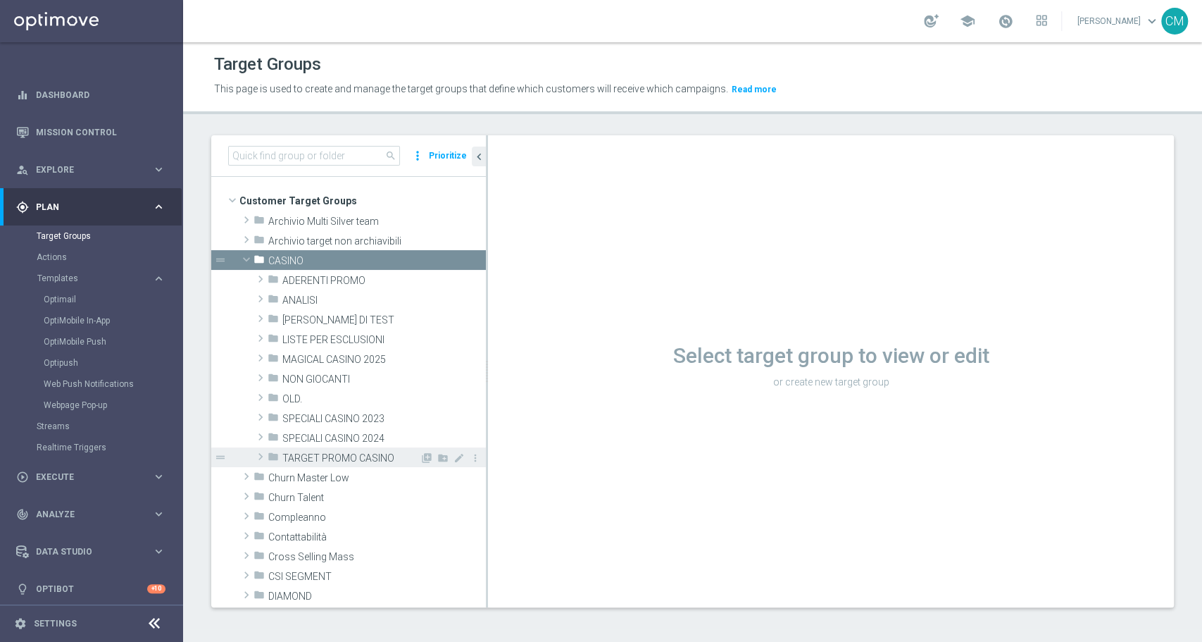
click at [317, 453] on span "TARGET PROMO CASINO" at bounding box center [350, 458] width 137 height 12
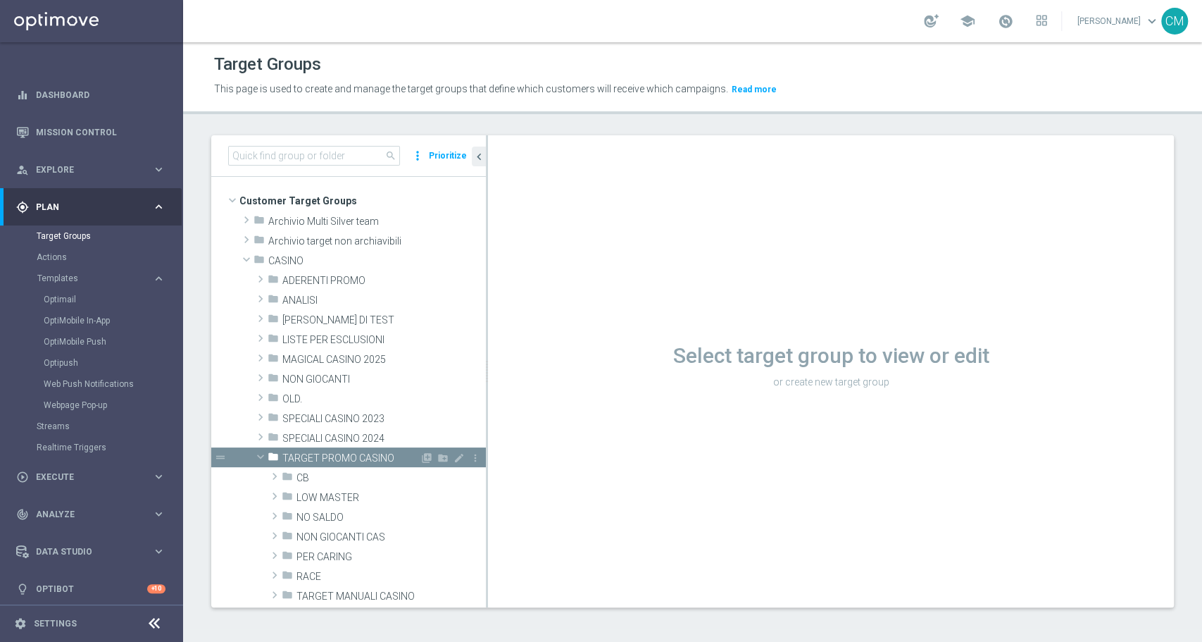
scroll to position [92, 0]
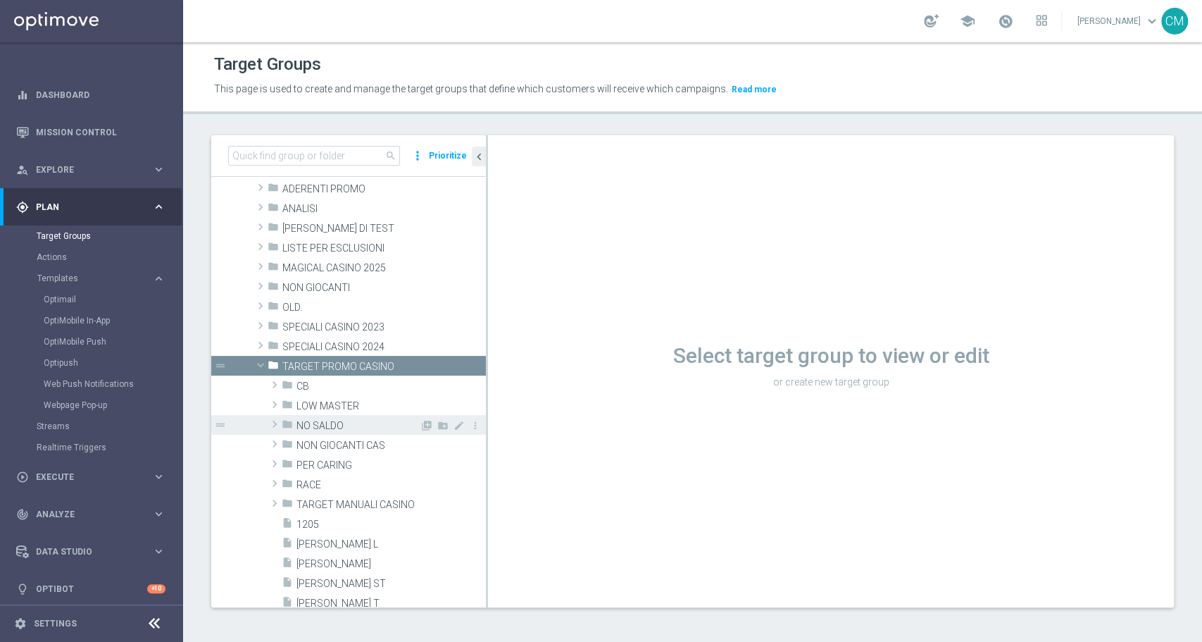
click at [315, 420] on span "NO SALDO" at bounding box center [358, 426] width 123 height 12
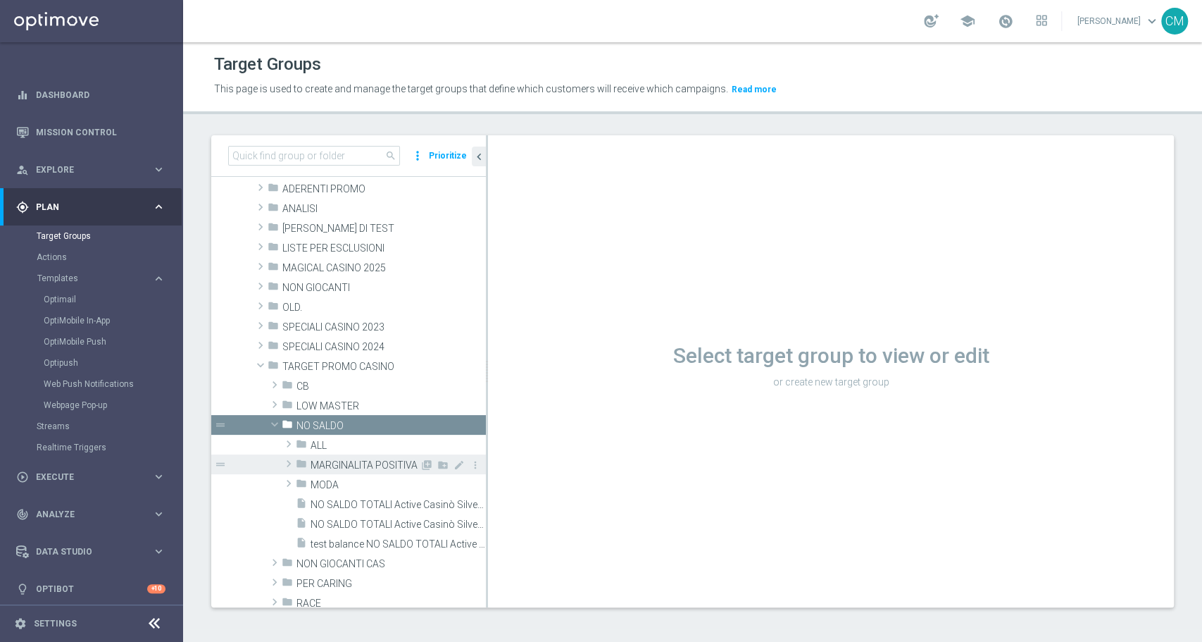
scroll to position [118, 0]
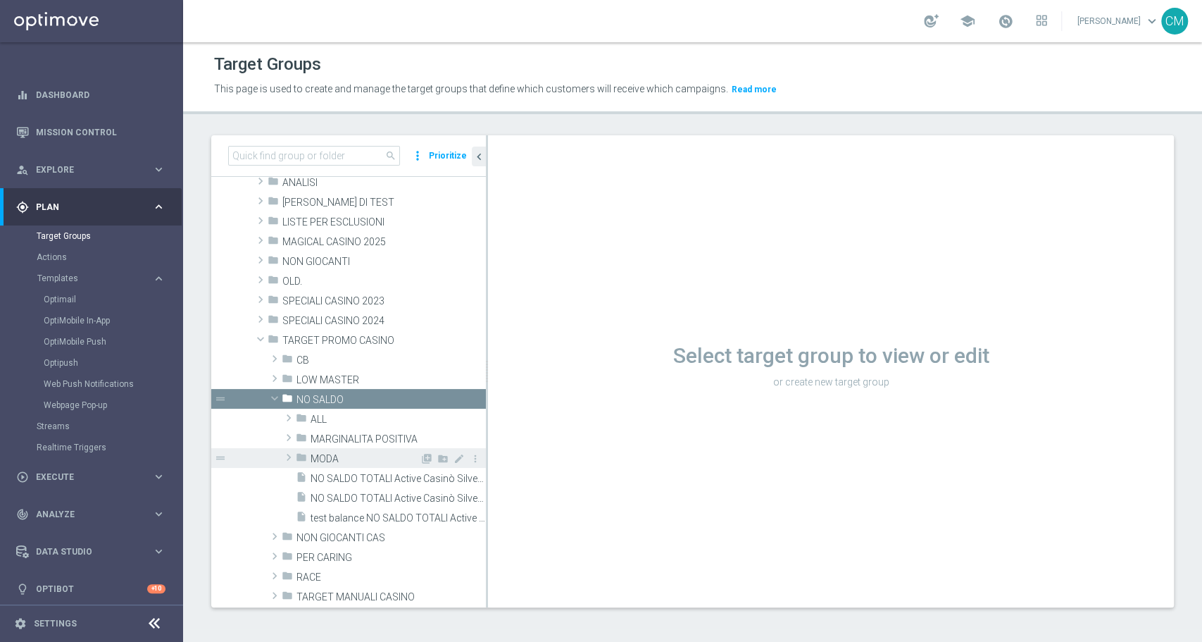
click at [325, 460] on span "MODA" at bounding box center [365, 459] width 109 height 12
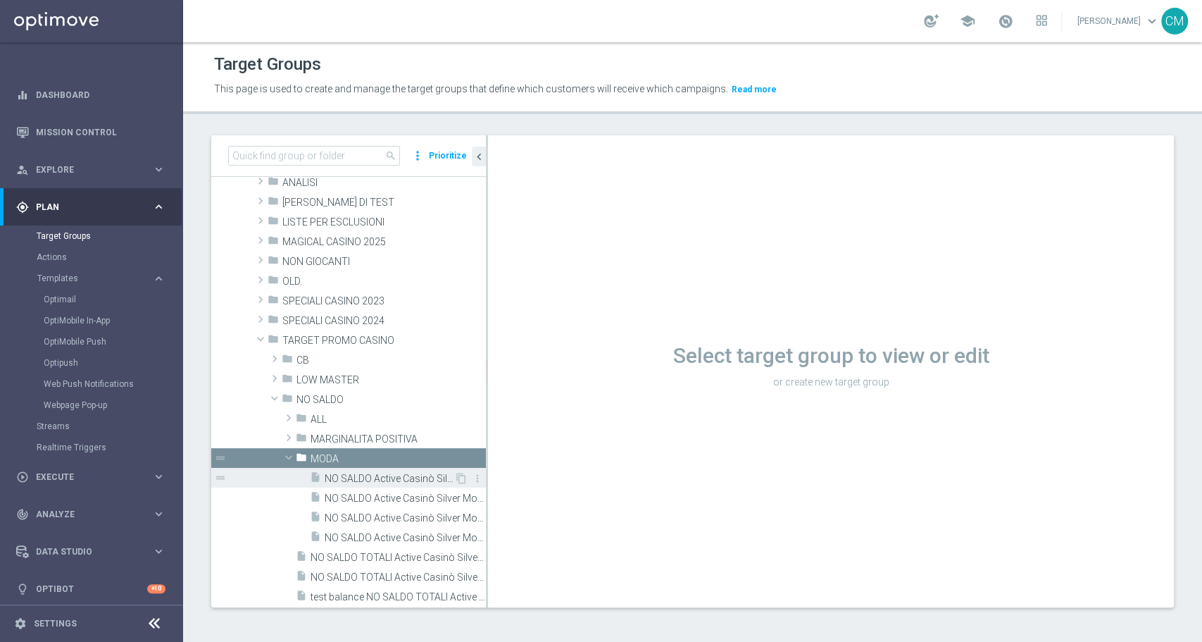
click at [341, 476] on span "NO SALDO Active Casinò Silver Moda >60" at bounding box center [390, 479] width 130 height 12
click at [372, 477] on span "NO SALDO Active Casinò Silver Moda >60" at bounding box center [390, 479] width 130 height 12
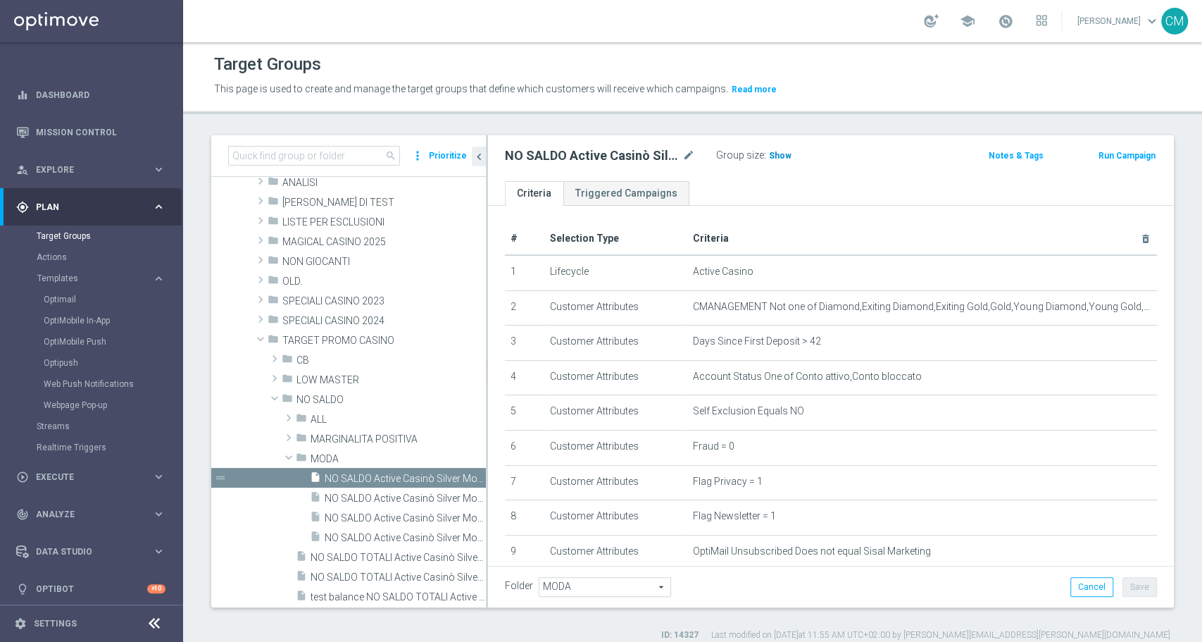
click at [782, 157] on span "Show" at bounding box center [780, 156] width 23 height 10
click at [690, 153] on icon "mode_edit" at bounding box center [689, 155] width 13 height 17
click at [358, 494] on span "NO SALDO Active Casinò Silver Moda 0-15€" at bounding box center [390, 498] width 130 height 12
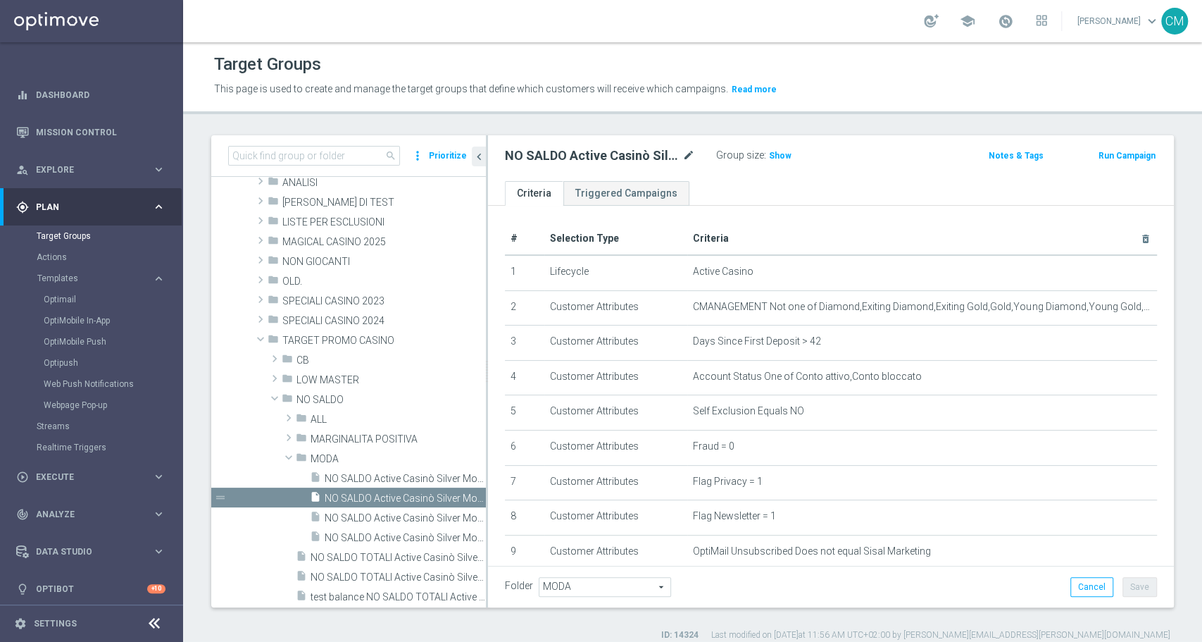
click at [686, 152] on icon "mode_edit" at bounding box center [689, 155] width 13 height 17
click at [773, 154] on span "Show" at bounding box center [780, 156] width 23 height 10
click at [359, 518] on span "NO SALDO Active Casinò Silver Moda 15-29,99" at bounding box center [390, 518] width 130 height 12
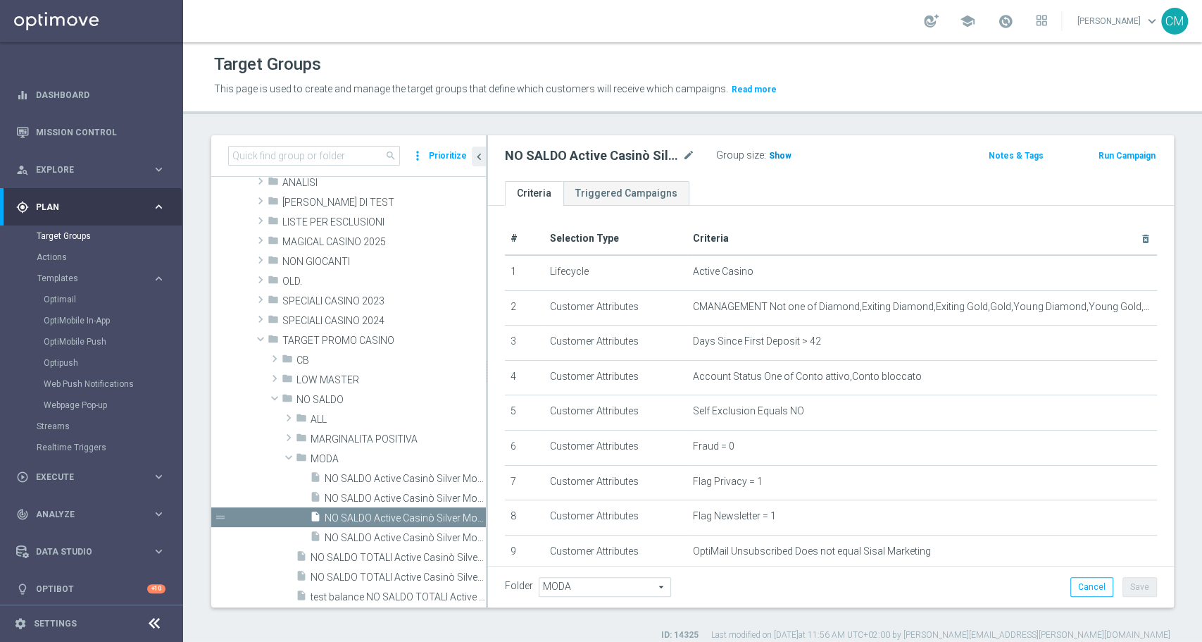
click at [778, 154] on span "Show" at bounding box center [780, 156] width 23 height 10
click at [353, 499] on span "NO SALDO Active Casinò Silver Moda 0-15€" at bounding box center [390, 498] width 130 height 12
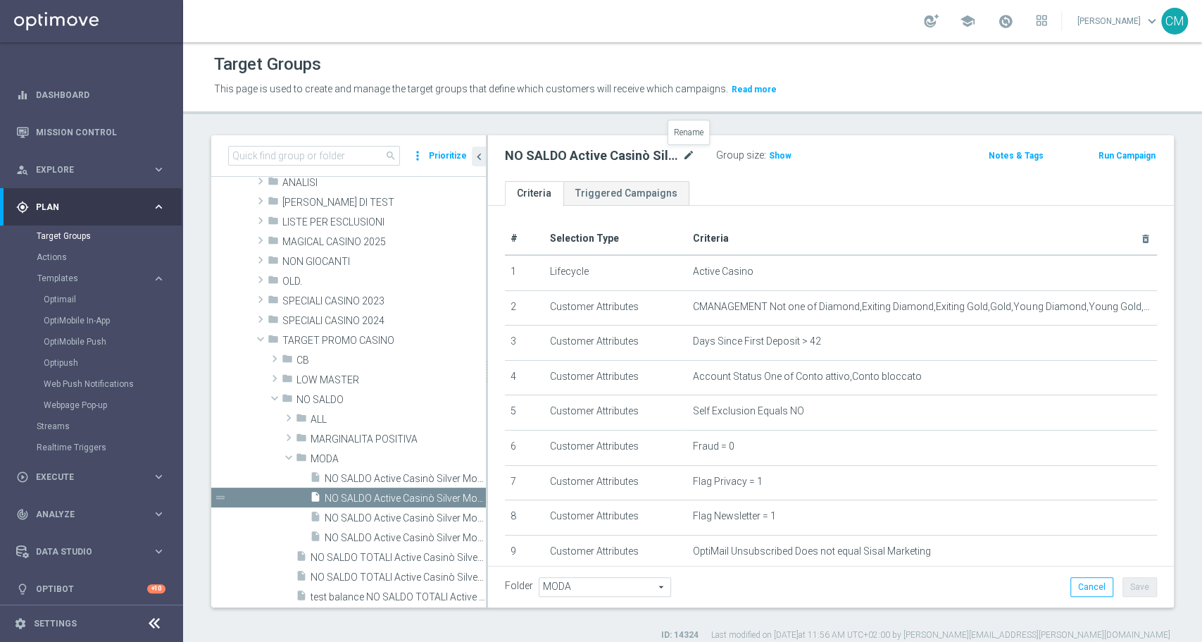
click at [689, 155] on icon "mode_edit" at bounding box center [689, 155] width 13 height 17
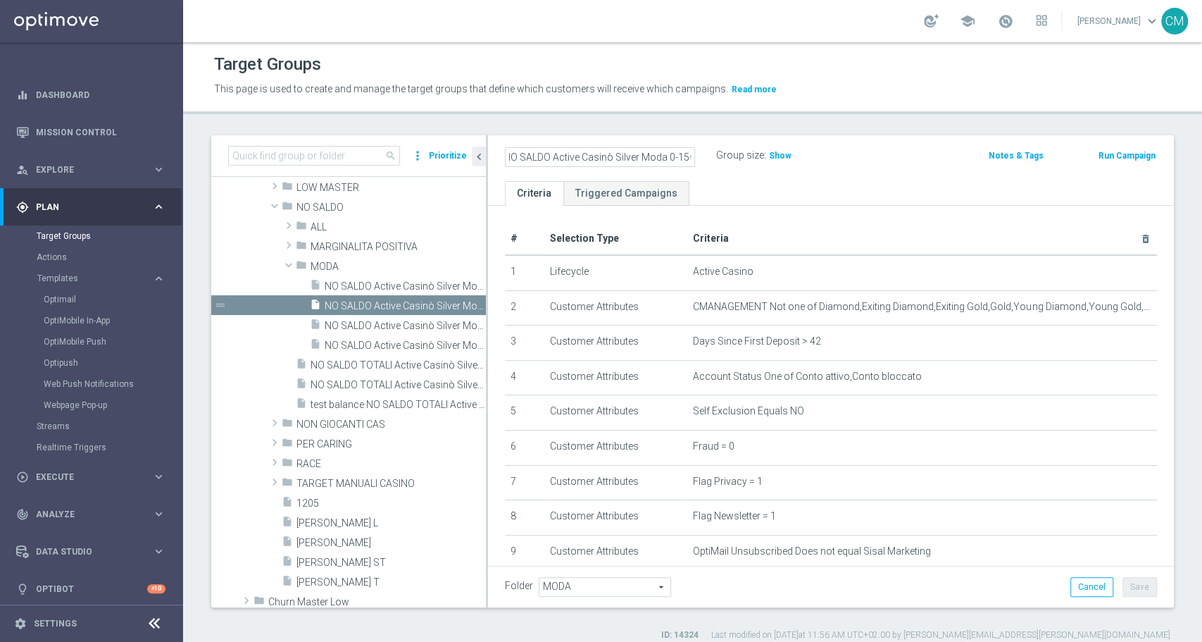
scroll to position [324, 0]
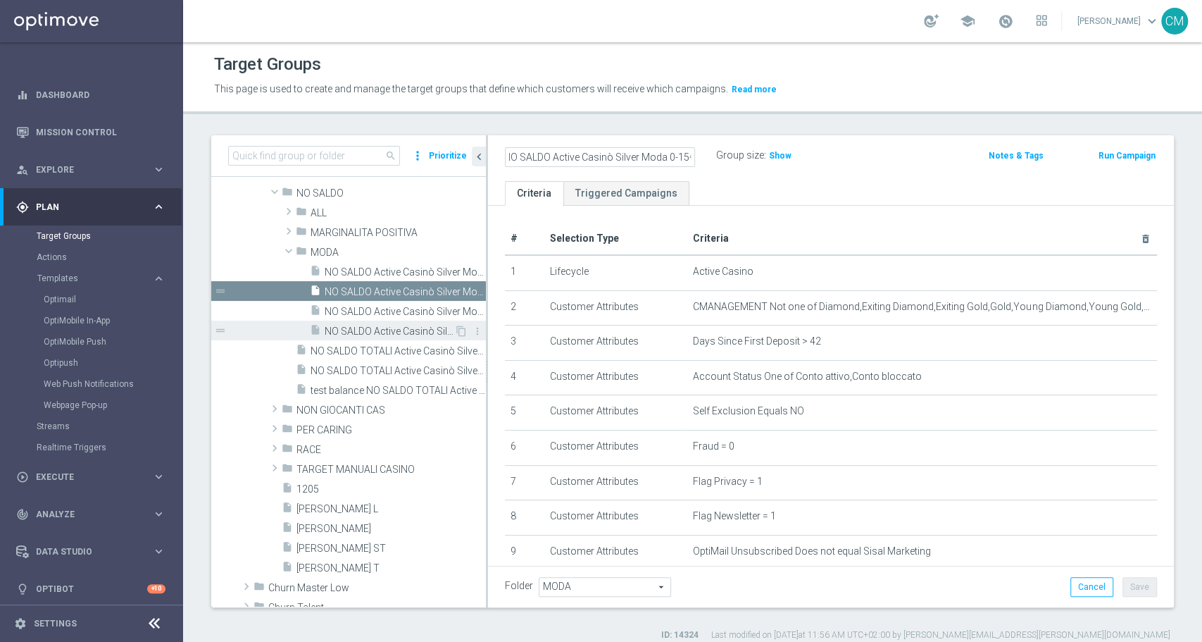
click at [376, 330] on span "NO SALDO Active Casinò Silver Moda 30-59,99" at bounding box center [390, 331] width 130 height 12
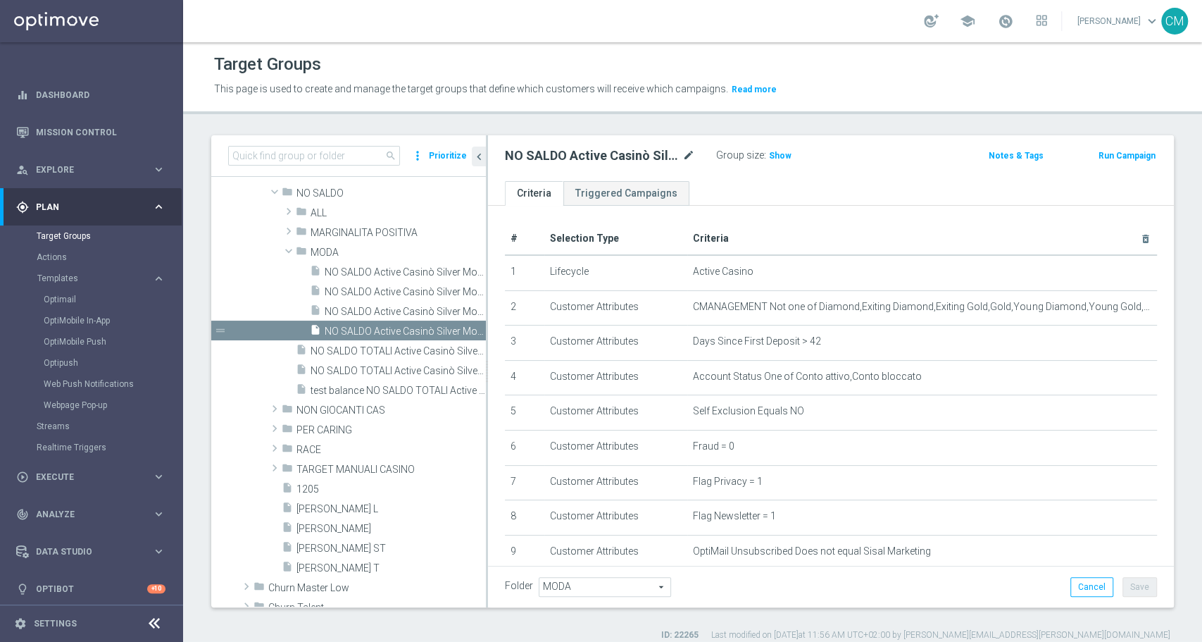
click at [685, 153] on icon "mode_edit" at bounding box center [689, 155] width 13 height 17
click at [783, 151] on span "Show" at bounding box center [780, 156] width 23 height 10
click at [344, 270] on span "NO SALDO Active Casinò Silver Moda >60" at bounding box center [390, 272] width 130 height 12
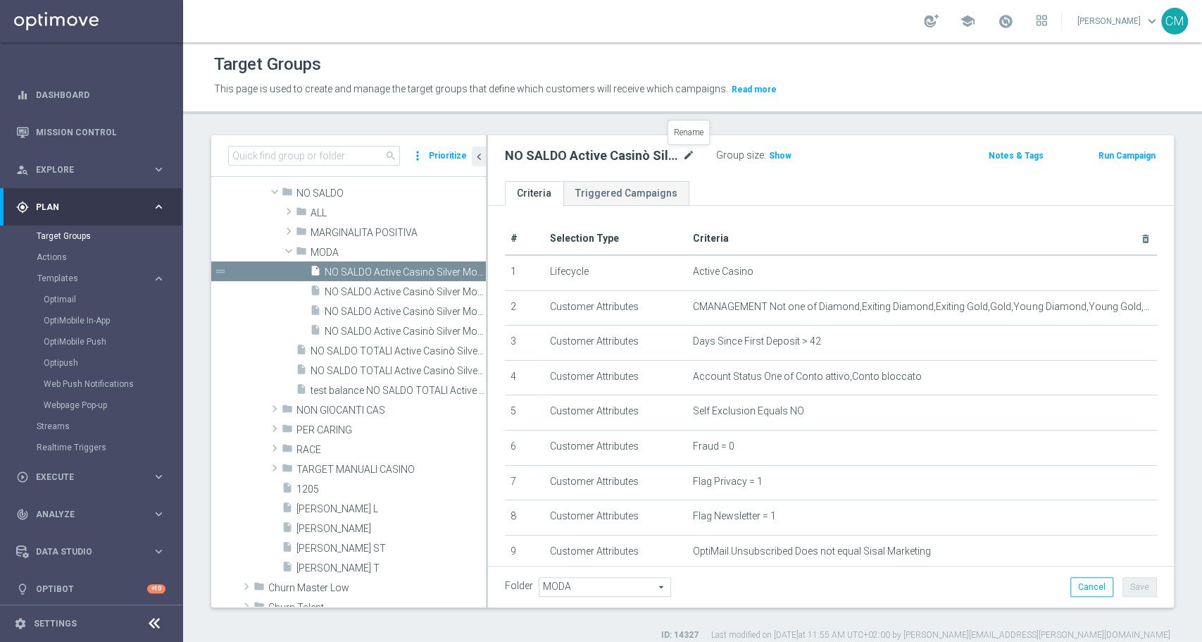
click at [691, 153] on icon "mode_edit" at bounding box center [689, 155] width 13 height 17
click at [779, 159] on span "Show" at bounding box center [780, 156] width 23 height 10
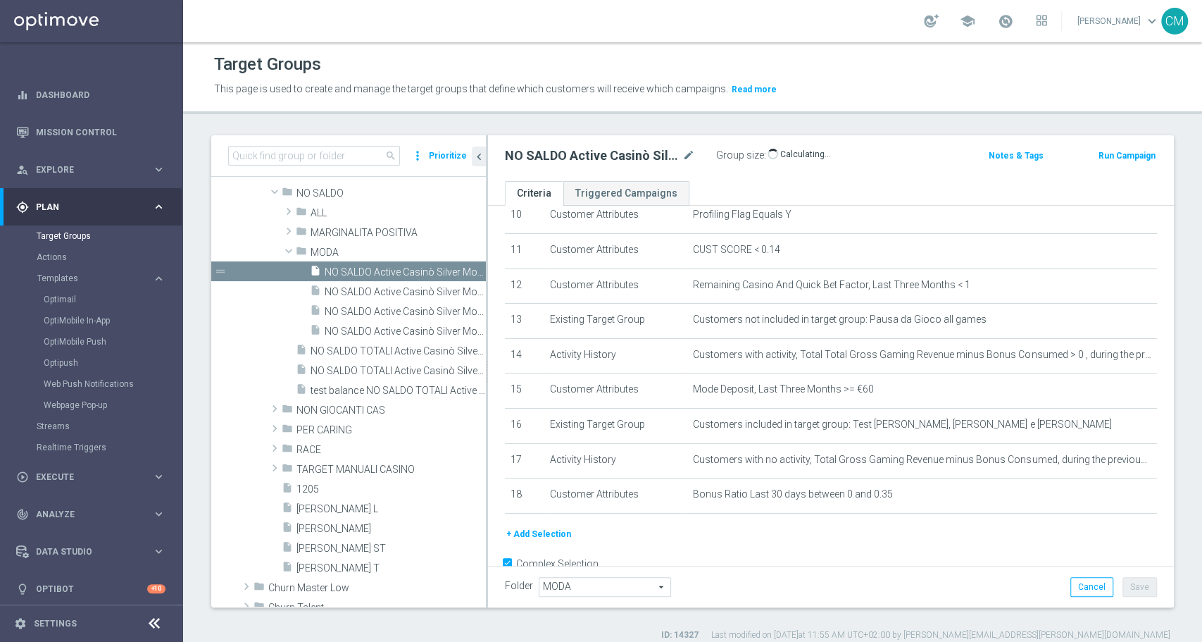
scroll to position [365, 0]
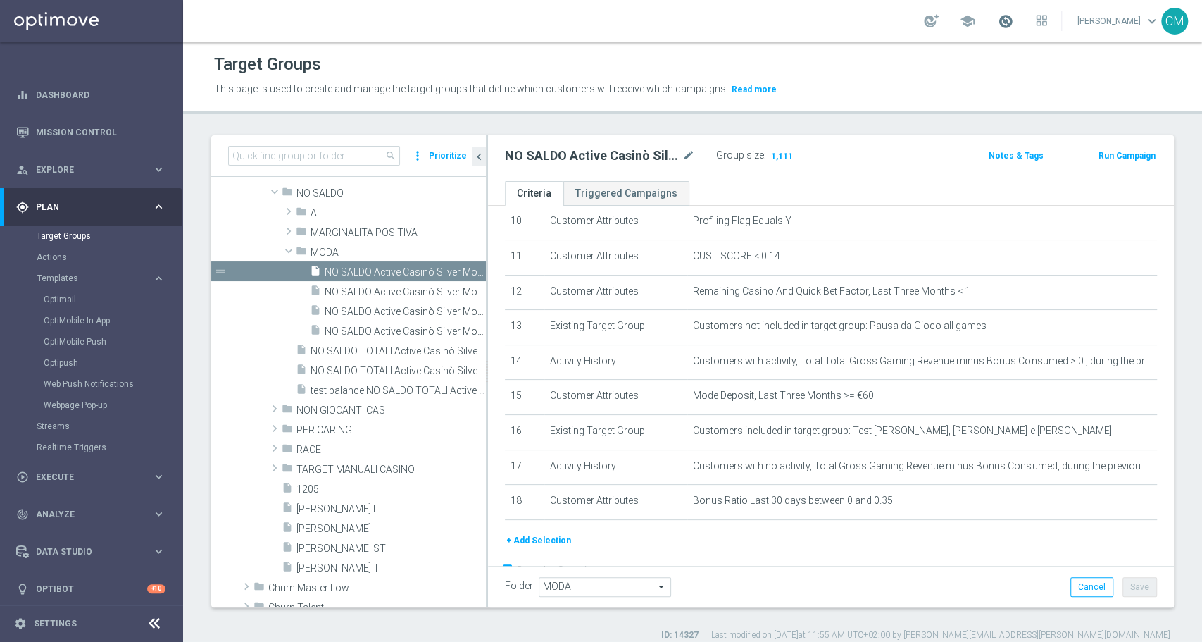
click at [1014, 15] on span at bounding box center [1005, 20] width 15 height 15
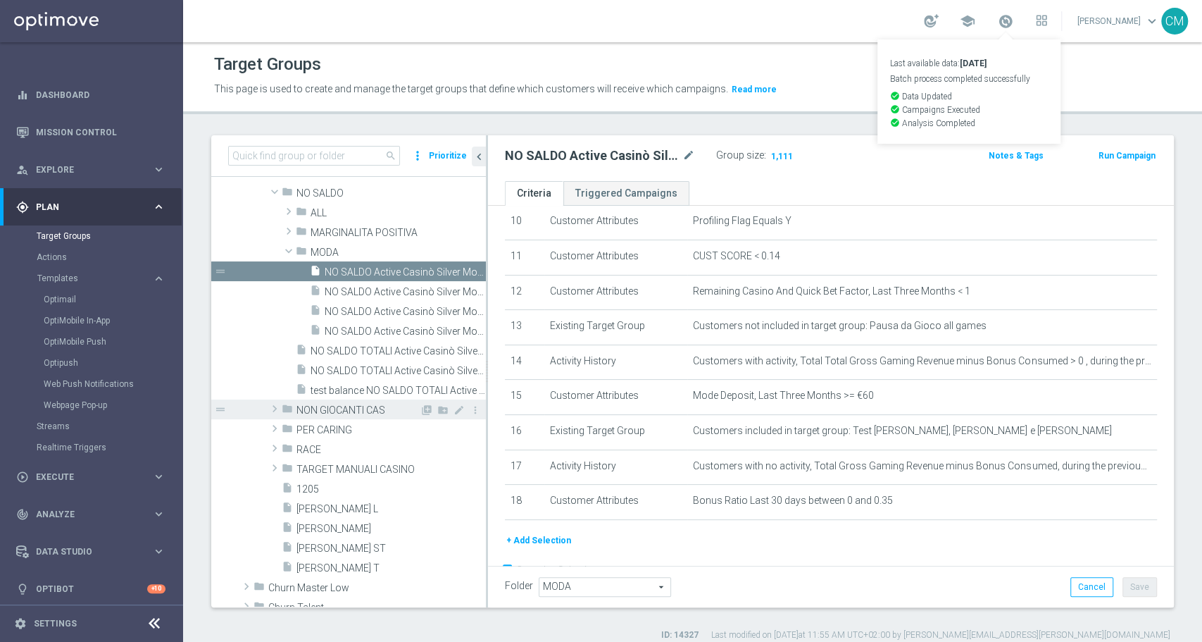
scroll to position [147, 0]
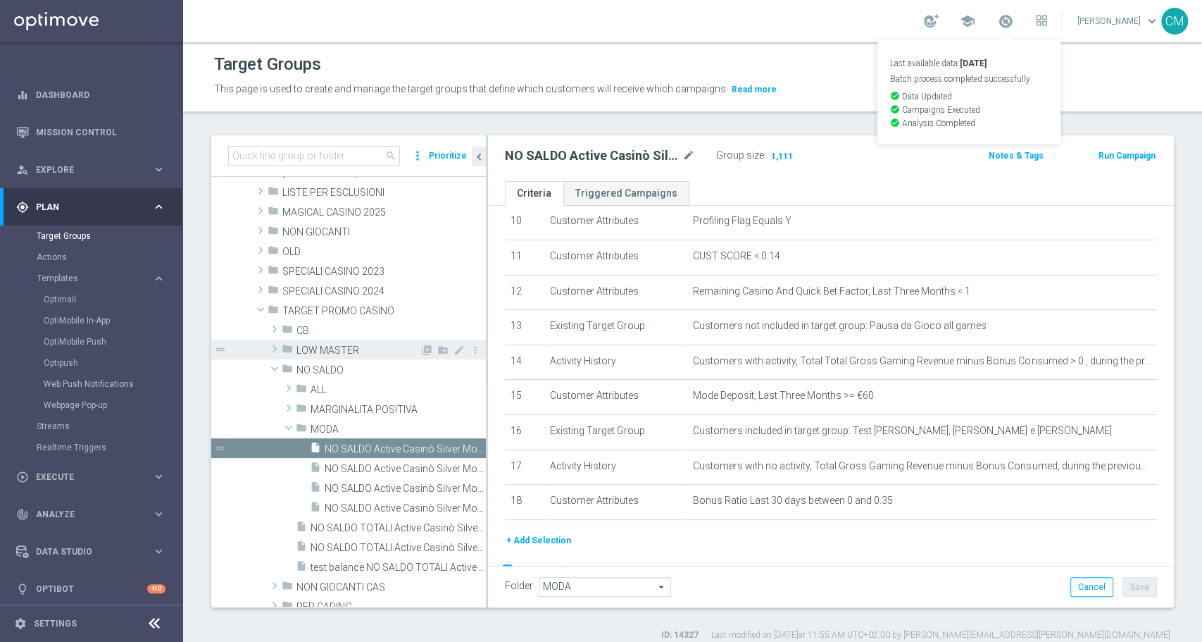
click at [316, 344] on span "LOW MASTER" at bounding box center [358, 350] width 123 height 12
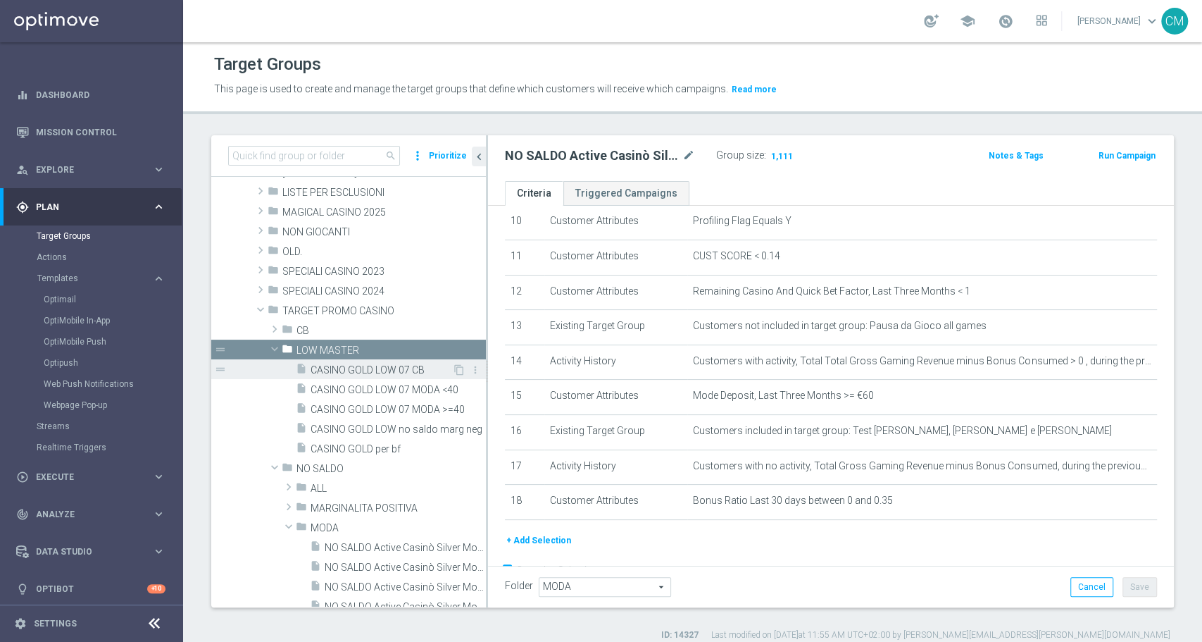
click at [374, 373] on span "CASINO GOLD LOW 07 CB" at bounding box center [382, 370] width 142 height 12
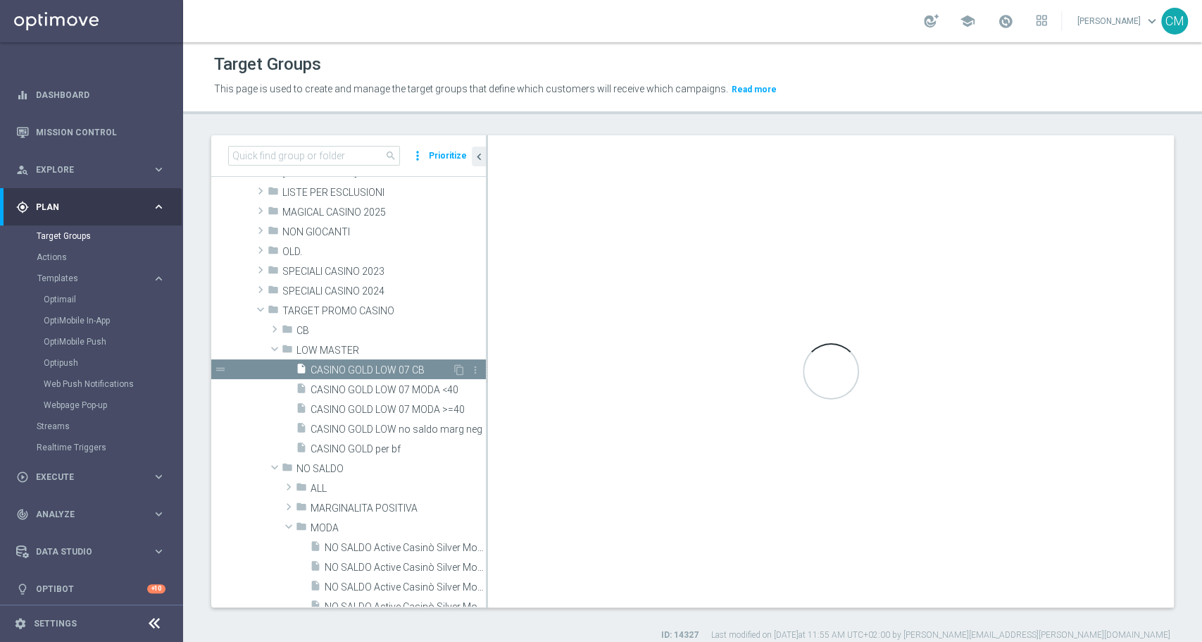
type textarea "(1 and 2 and 3 and 4 and 5 and 6 and 7 and 8 and 9 and 10 and 12 and 11 and 14)…"
type input "LOW MASTER"
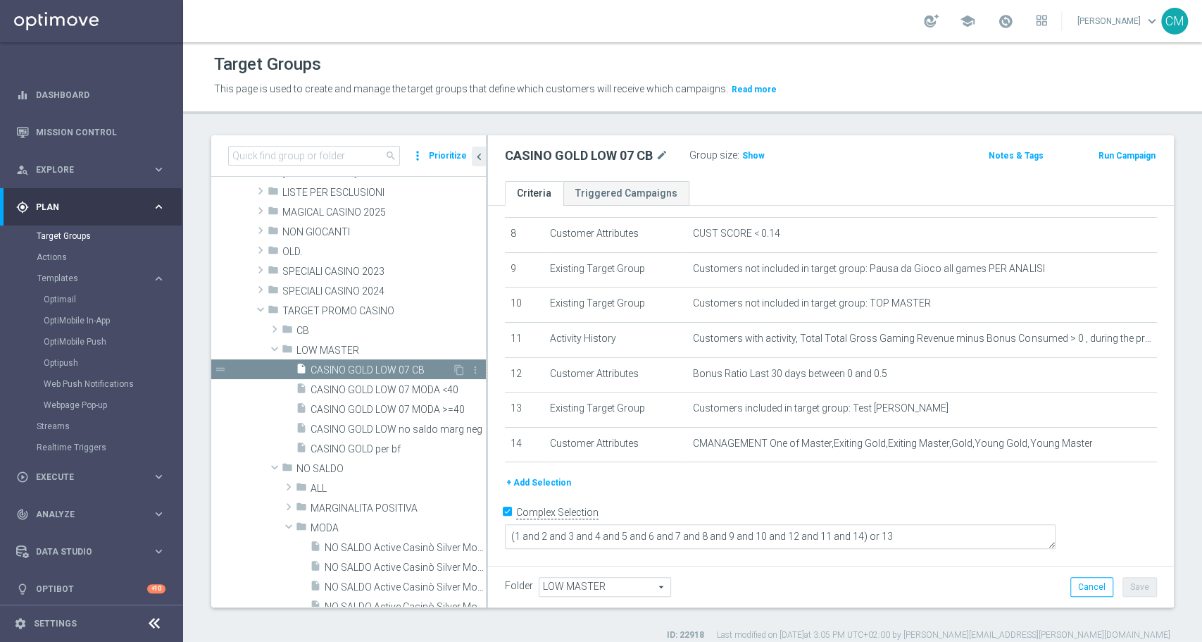
scroll to position [264, 0]
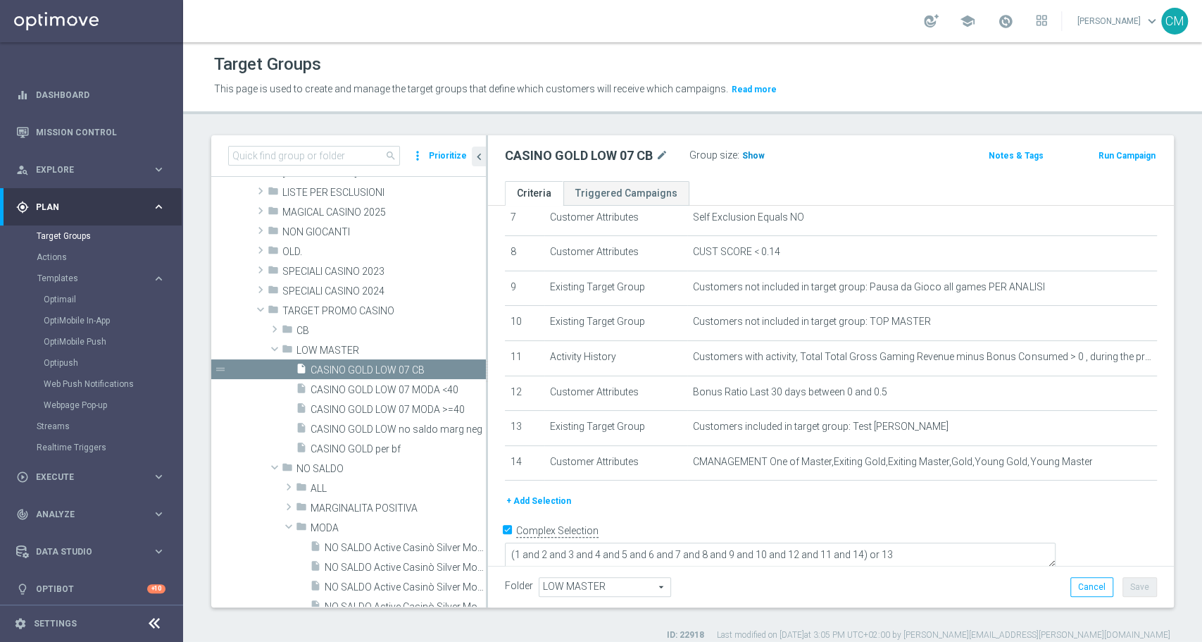
click at [752, 151] on span "Show" at bounding box center [753, 156] width 23 height 10
click at [665, 151] on icon "mode_edit" at bounding box center [662, 155] width 13 height 17
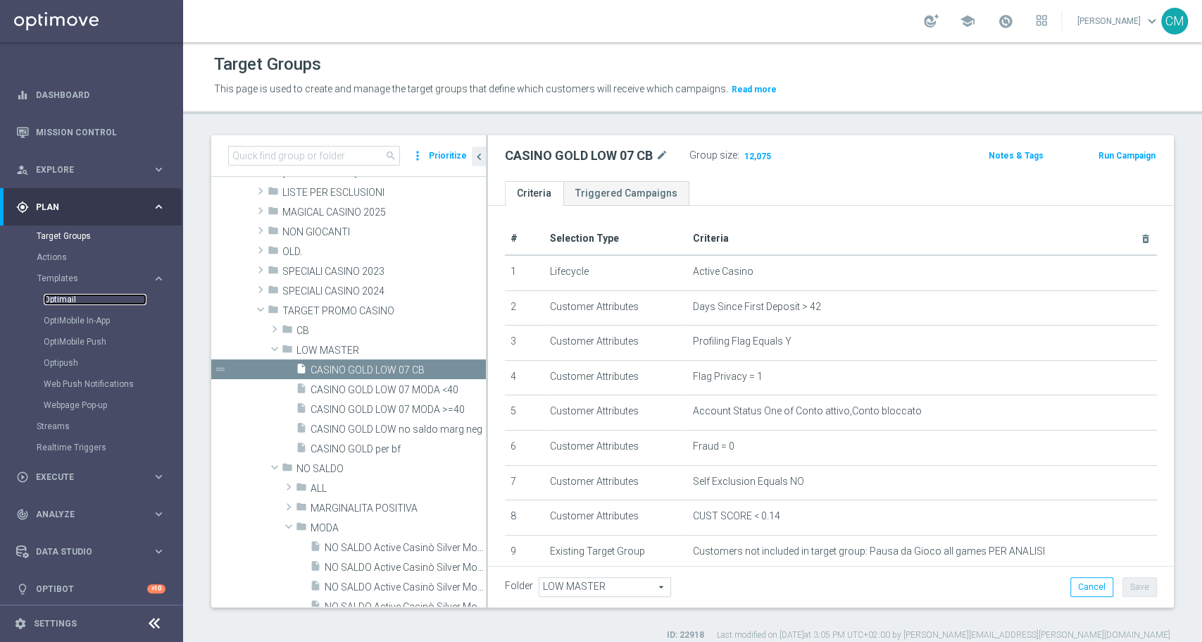
click at [79, 301] on link "Optimail" at bounding box center [95, 299] width 103 height 11
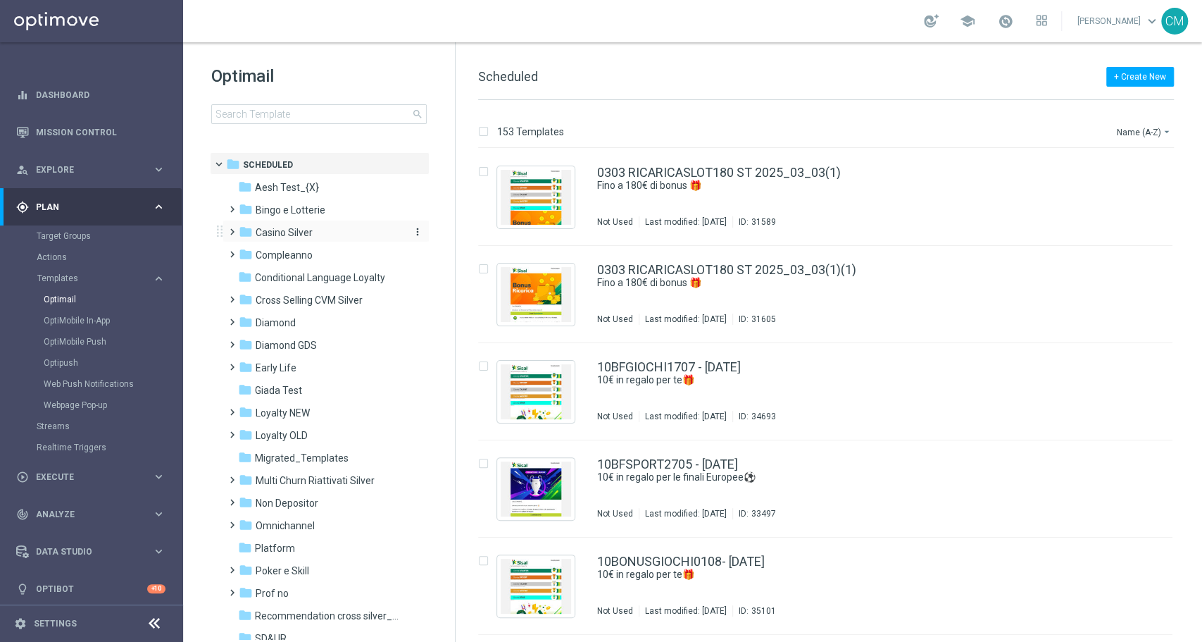
click at [270, 235] on span "Casino Silver" at bounding box center [284, 232] width 57 height 13
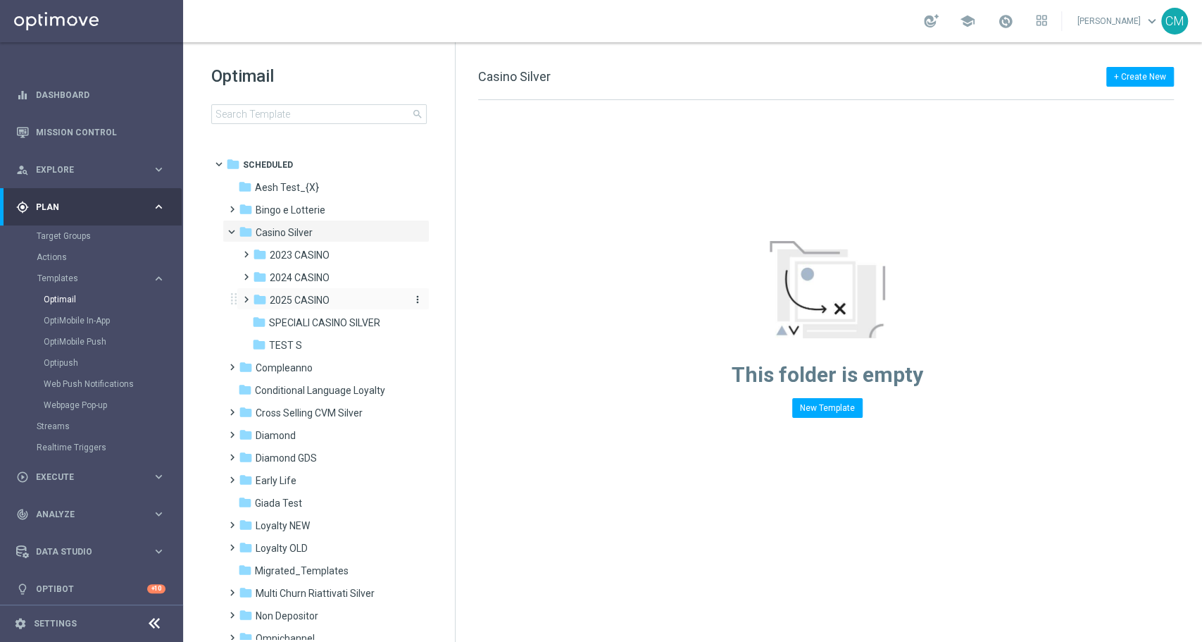
click at [297, 299] on span "2025 CASINO" at bounding box center [300, 300] width 60 height 13
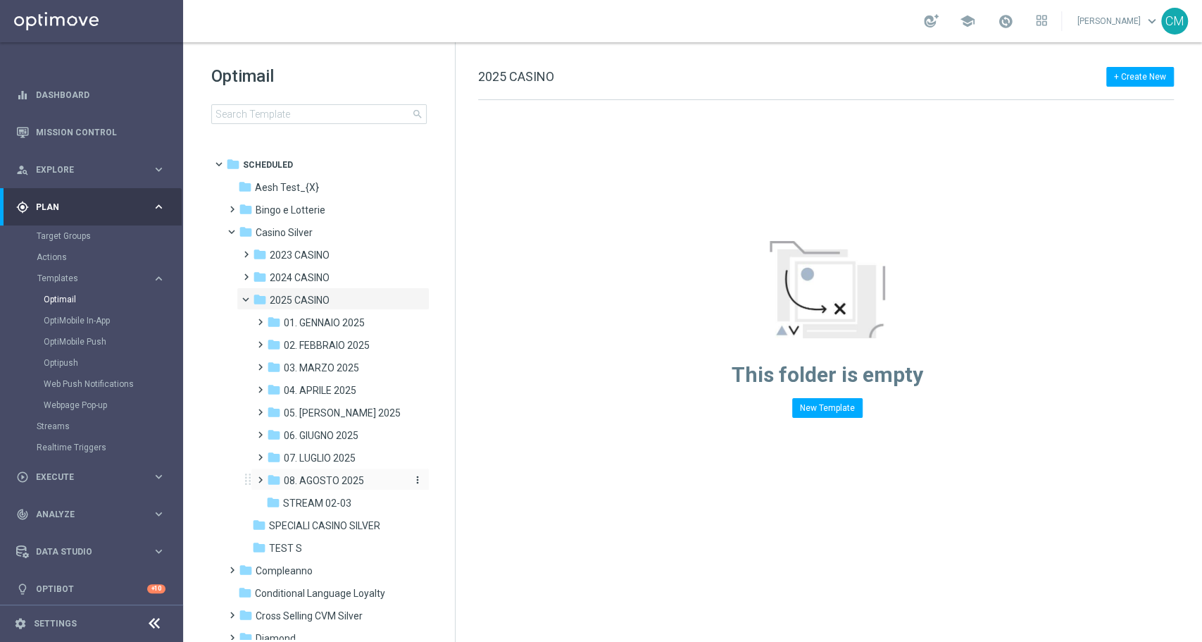
click at [328, 473] on div "folder 08. AGOSTO 2025" at bounding box center [336, 481] width 138 height 16
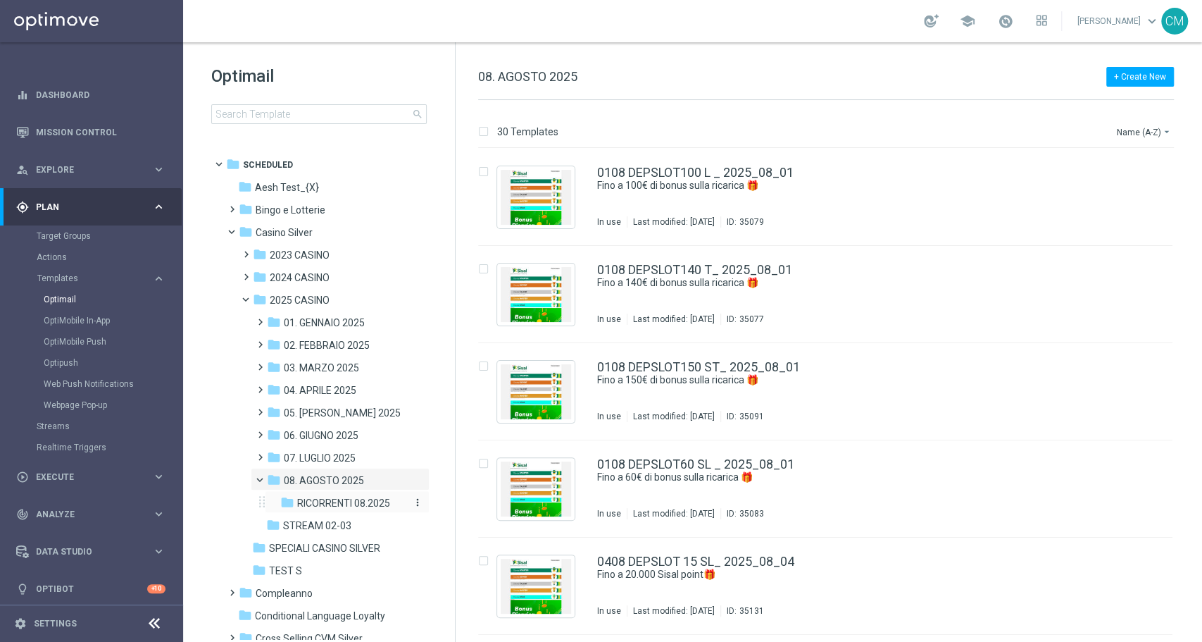
click at [347, 502] on span "RICORRENTI 08.2025" at bounding box center [343, 503] width 93 height 13
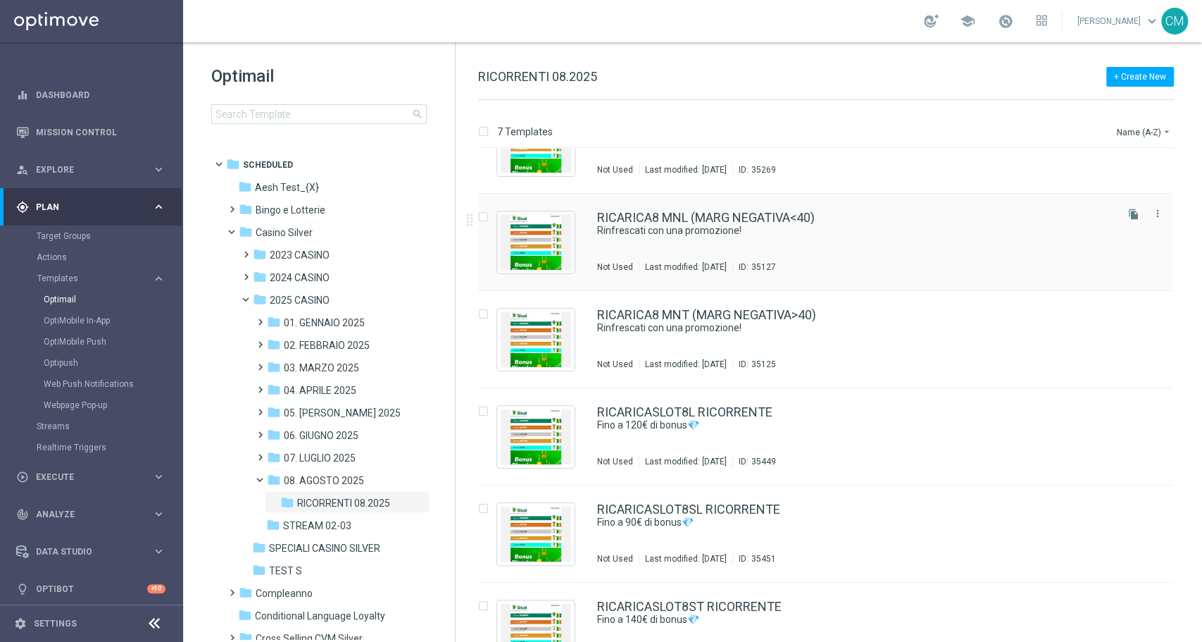
scroll to position [60, 0]
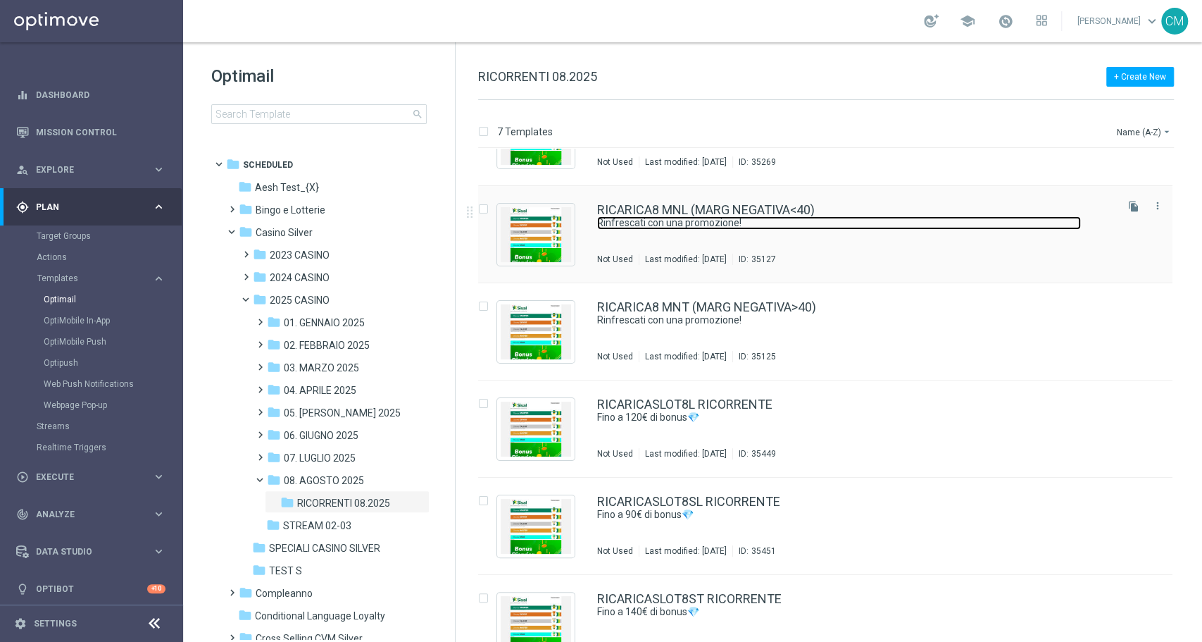
click at [773, 225] on link "Rinfrescati con una promozione!" at bounding box center [839, 222] width 484 height 13
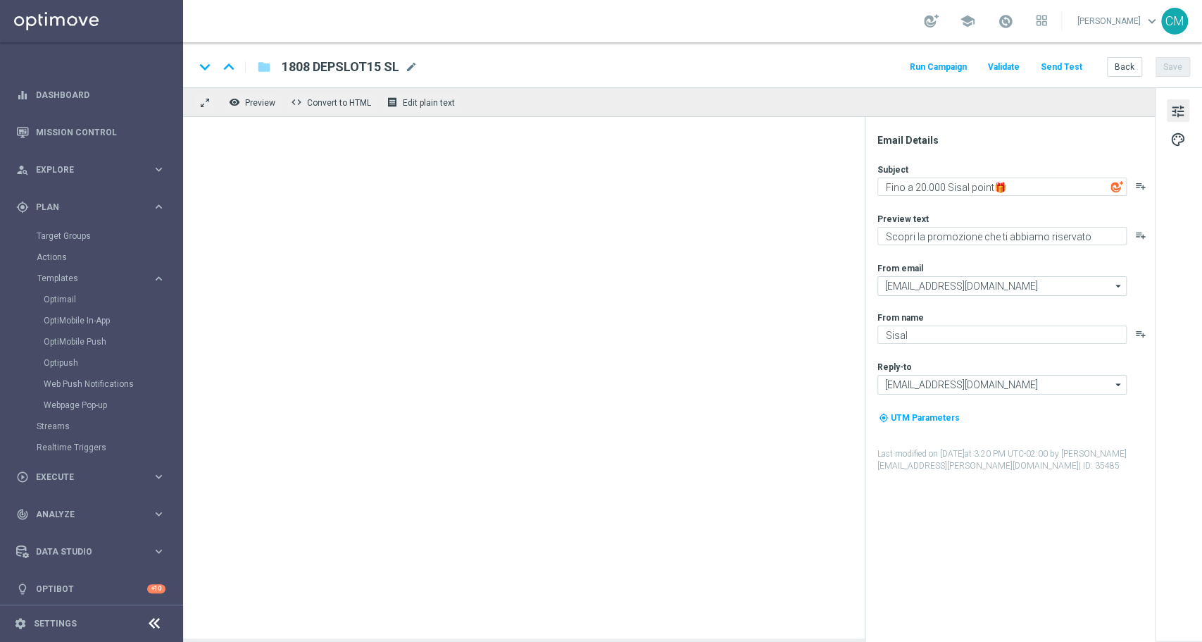
type textarea "Rinfrescati con una promozione!"
type textarea "​Per te fino a 20.000 Sisal point"
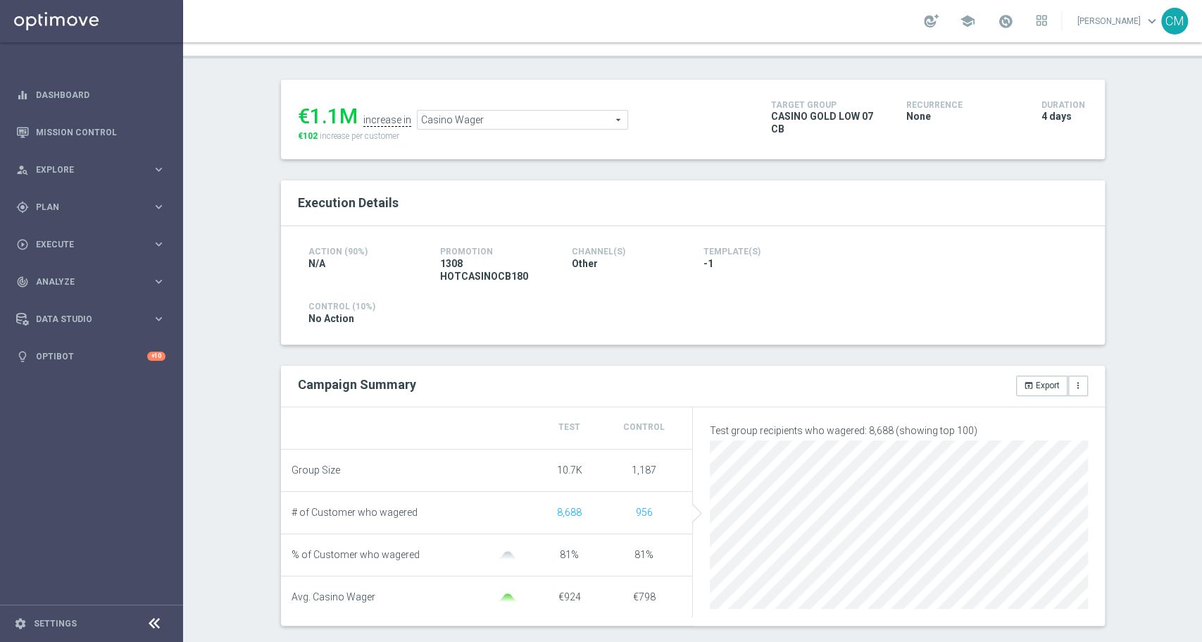
scroll to position [151, 0]
click at [509, 116] on span "Casino Wager" at bounding box center [523, 121] width 210 height 18
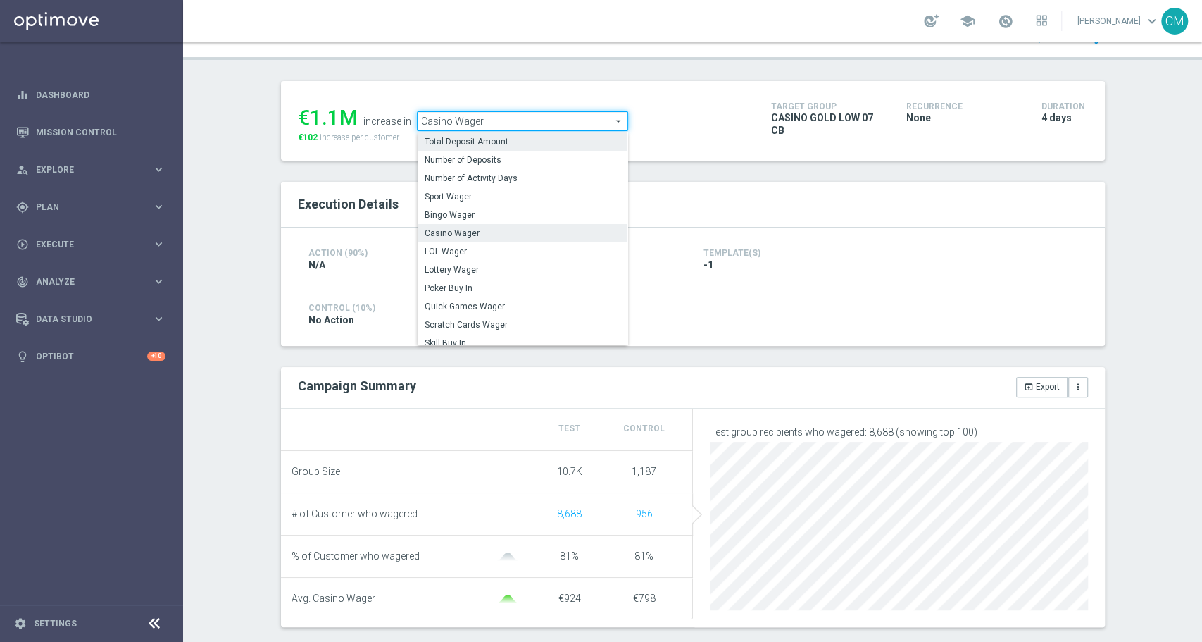
click at [485, 139] on span "Total Deposit Amount" at bounding box center [523, 141] width 196 height 11
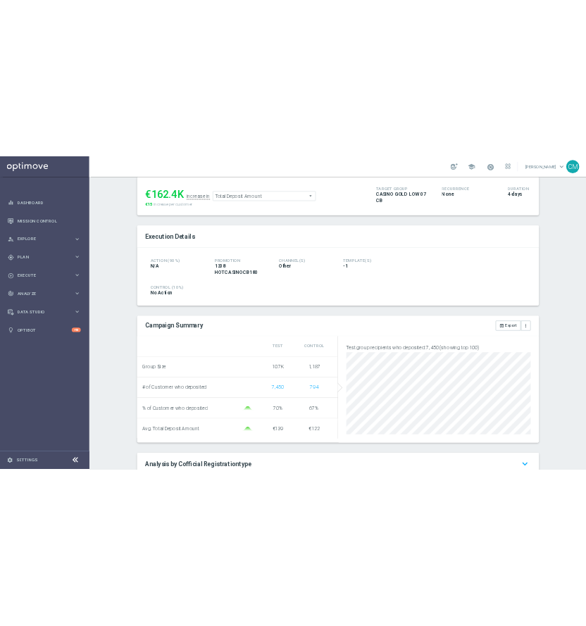
scroll to position [164, 0]
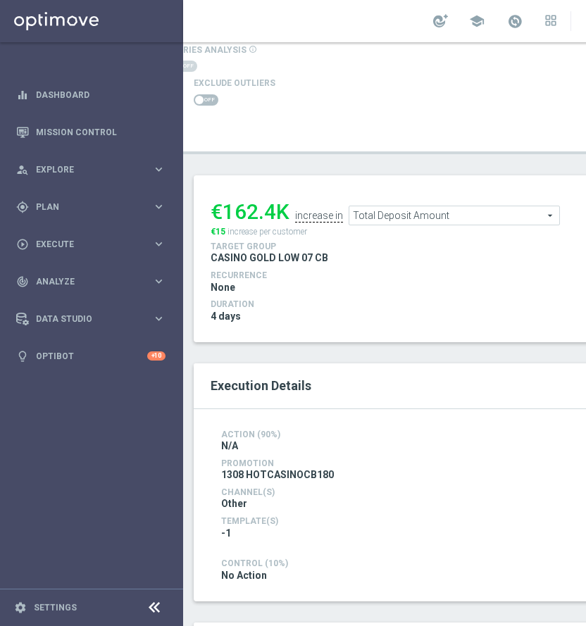
click at [485, 211] on span "Total Deposit Amount" at bounding box center [454, 215] width 210 height 18
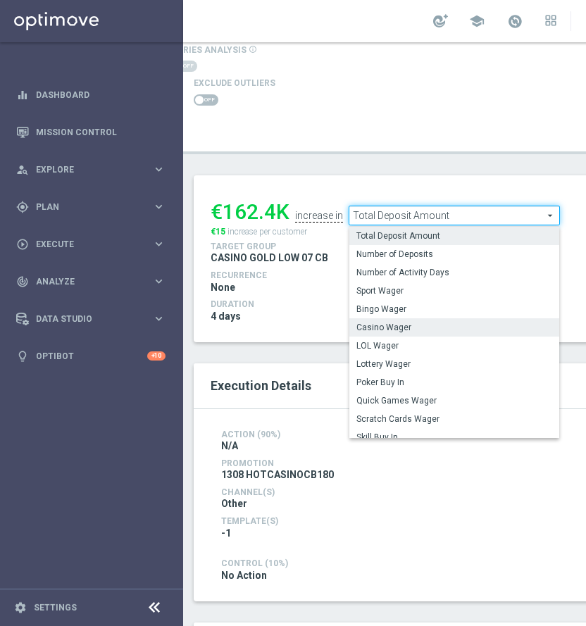
click at [415, 319] on label "Casino Wager" at bounding box center [454, 327] width 210 height 18
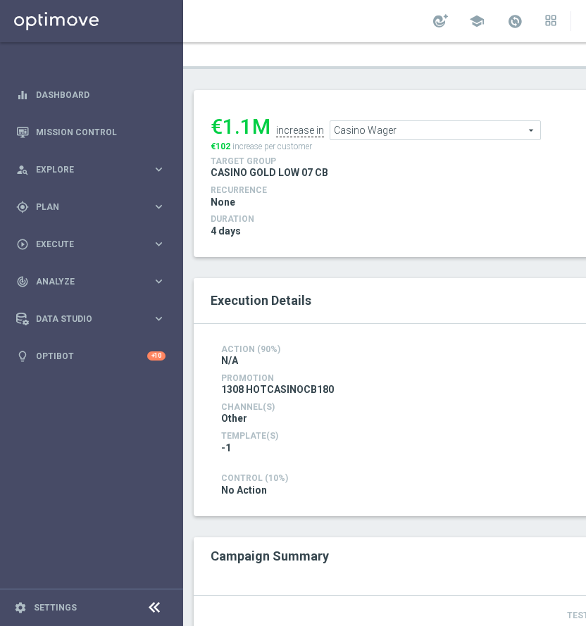
scroll to position [165, 0]
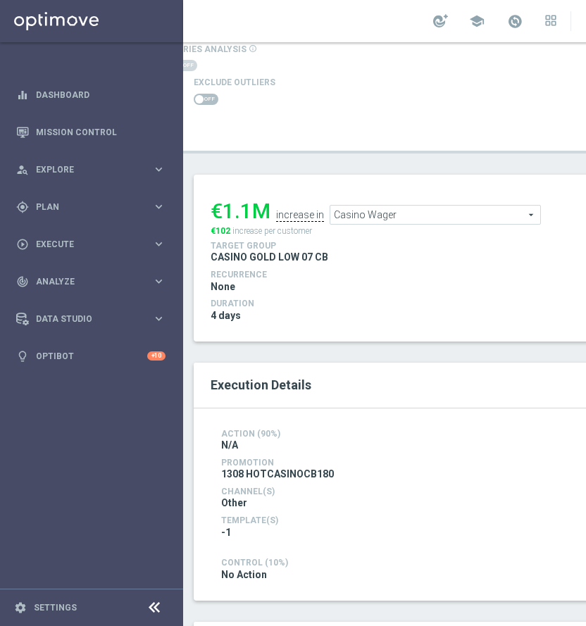
click at [381, 211] on span "Casino Wager" at bounding box center [435, 215] width 210 height 18
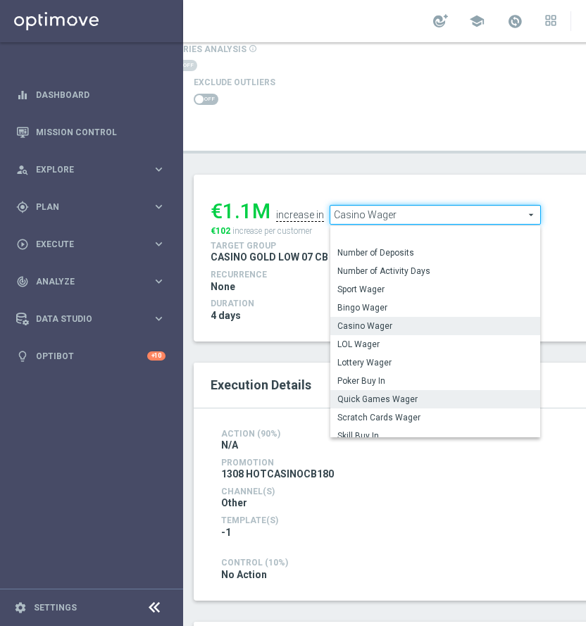
scroll to position [201, 0]
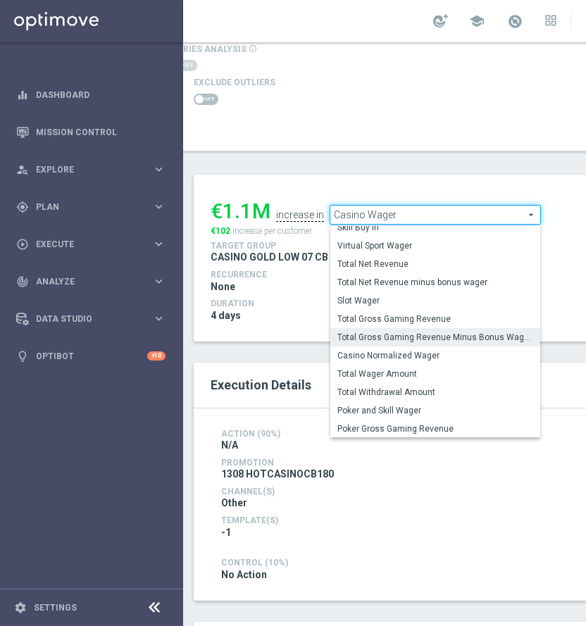
click at [434, 338] on span "Total Gross Gaming Revenue Minus Bonus Wagared" at bounding box center [435, 337] width 196 height 11
type input "Total Gross Gaming Revenue Minus Bonus Wagared"
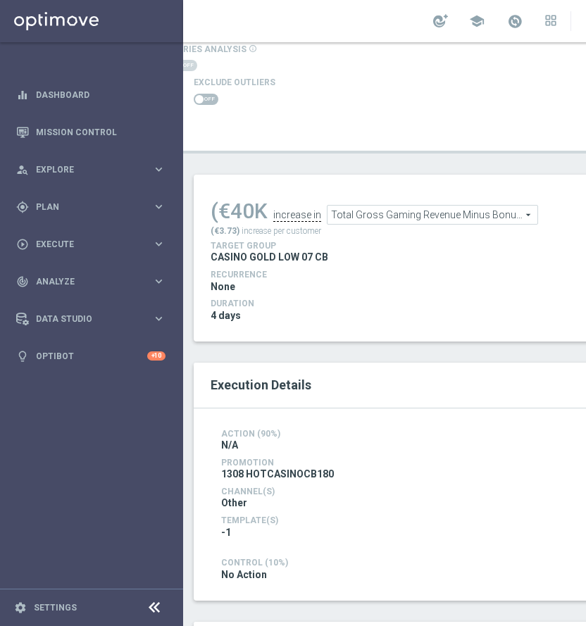
click at [208, 96] on span at bounding box center [206, 99] width 25 height 11
click at [208, 96] on input "checkbox" at bounding box center [206, 99] width 25 height 11
checkbox input "true"
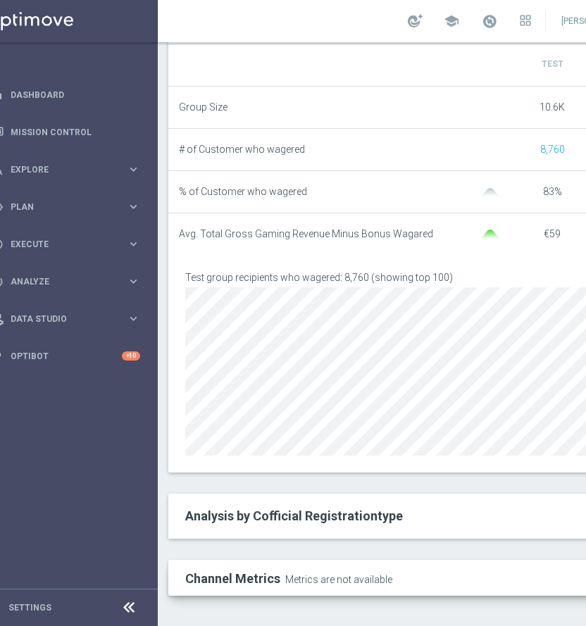
scroll to position [14, 26]
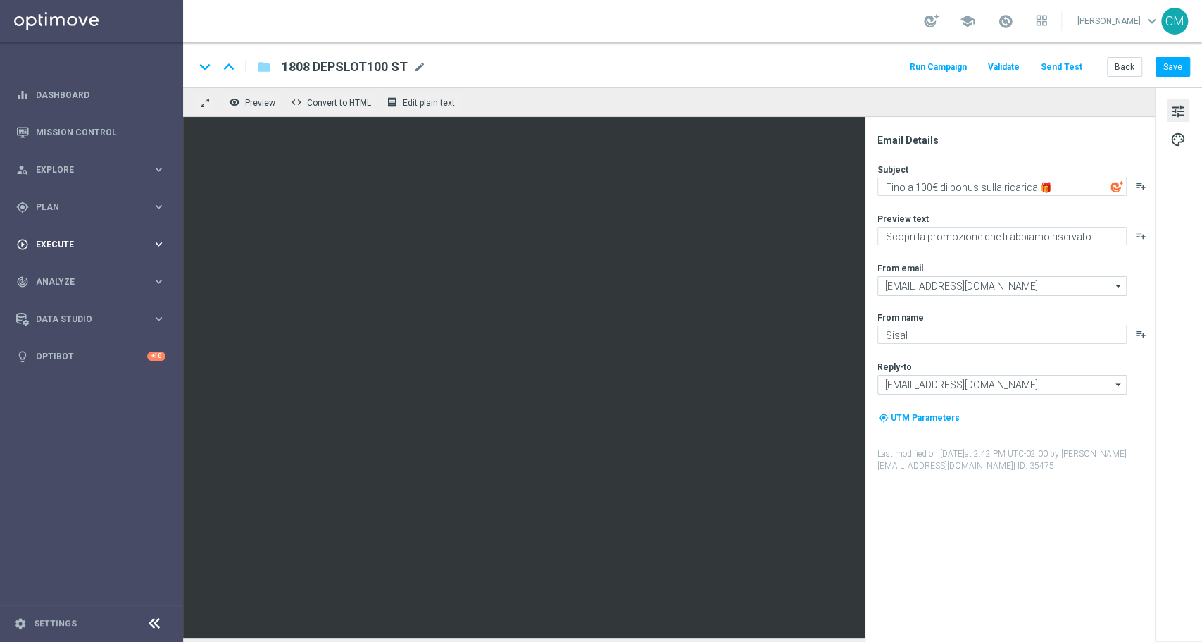
click at [107, 229] on div "play_circle_outline Execute keyboard_arrow_right" at bounding box center [91, 243] width 182 height 37
click at [83, 275] on link "Campaign Builder" at bounding box center [92, 273] width 110 height 11
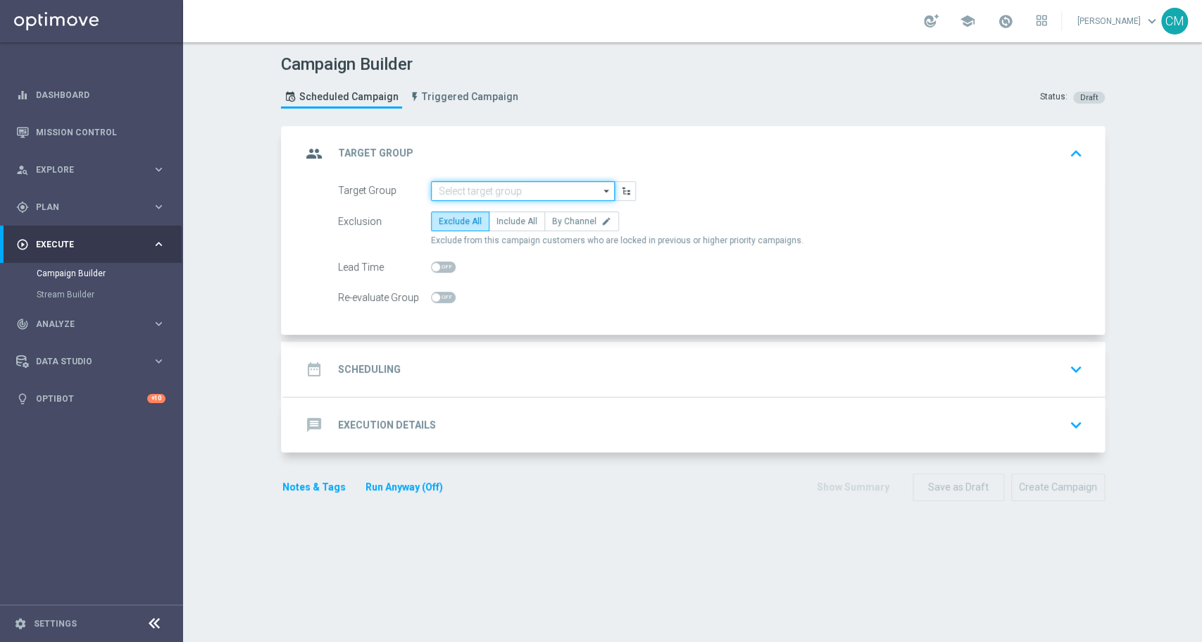
click at [537, 183] on input at bounding box center [523, 191] width 184 height 20
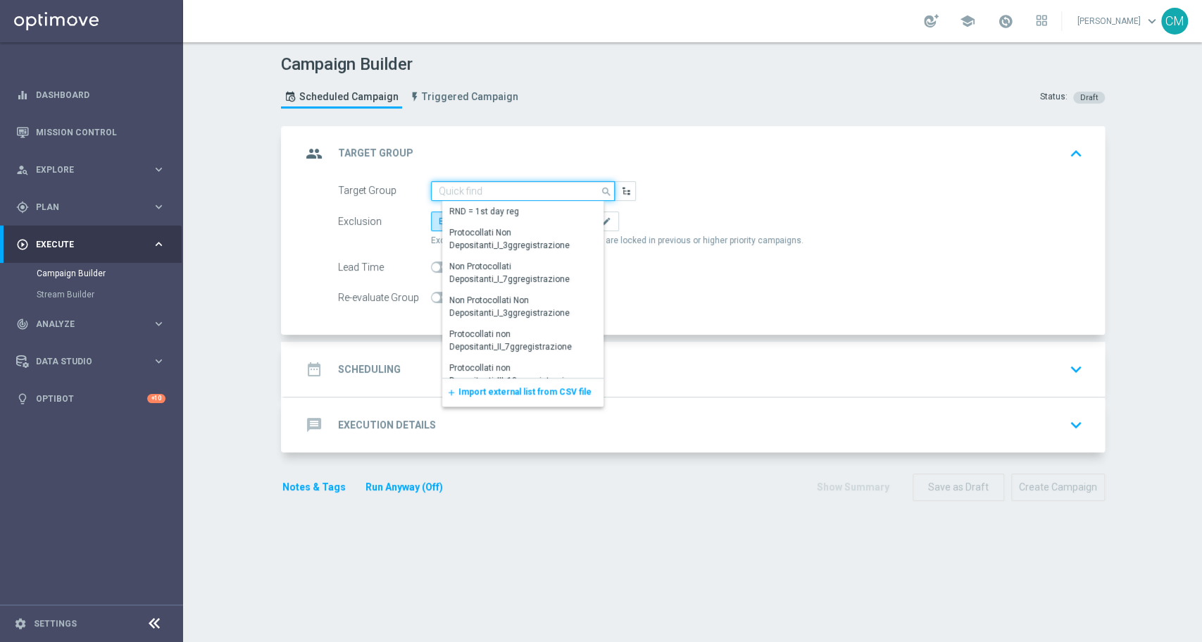
paste input "CASINO GOLD LOW 07 CB"
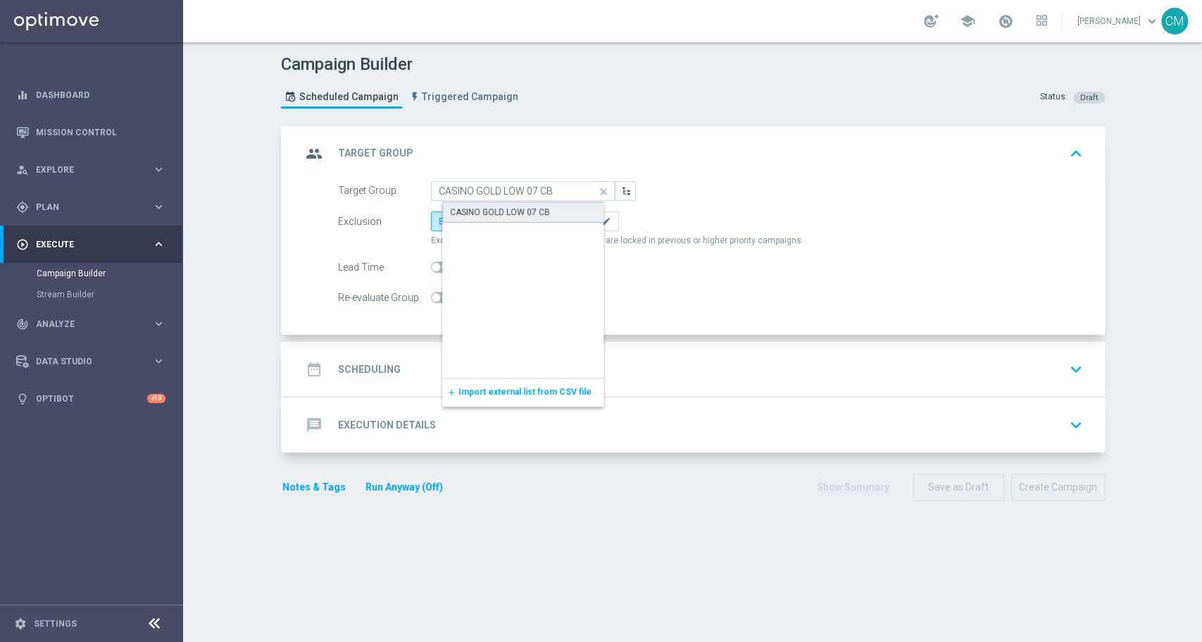
click at [538, 216] on div "CASINO GOLD LOW 07 CB" at bounding box center [500, 212] width 100 height 13
type input "CASINO GOLD LOW 07 CB"
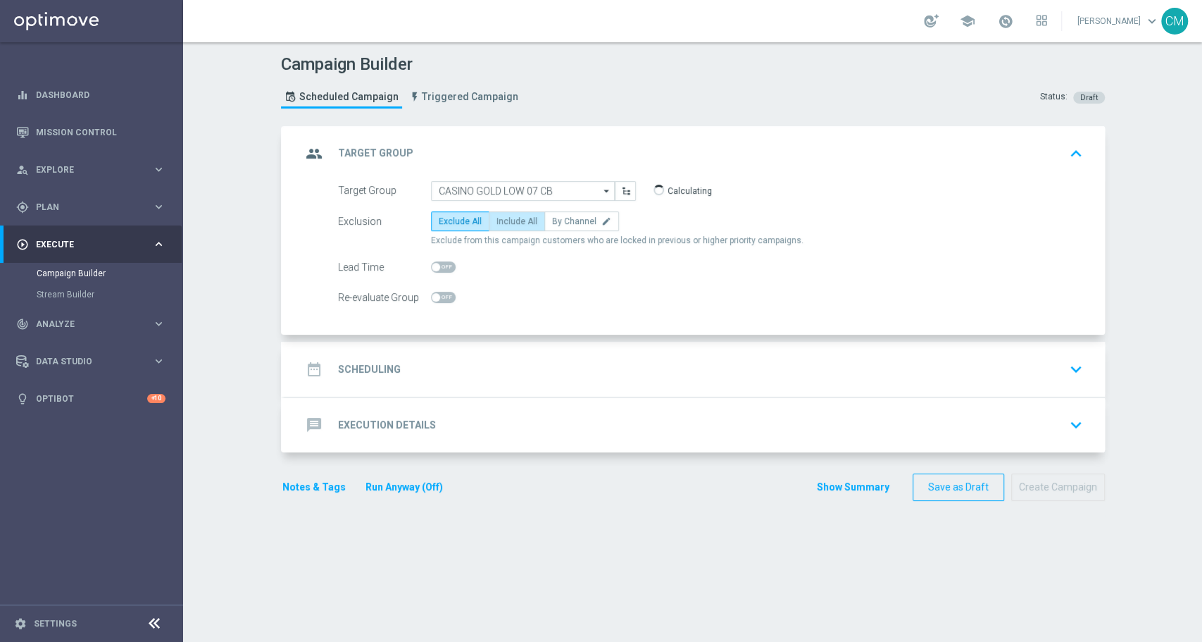
click at [514, 218] on span "Include All" at bounding box center [517, 221] width 41 height 10
click at [506, 219] on input "Include All" at bounding box center [501, 223] width 9 height 9
radio input "true"
click at [511, 347] on div "date_range Scheduling keyboard_arrow_down" at bounding box center [695, 369] width 821 height 55
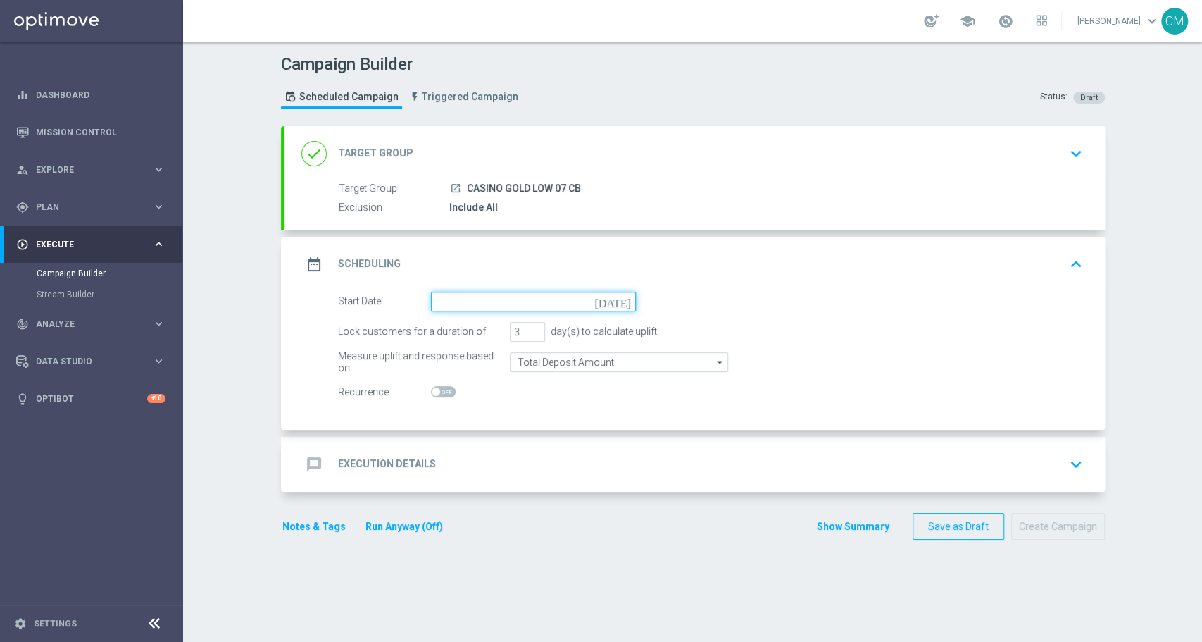
click at [489, 297] on input at bounding box center [533, 302] width 205 height 20
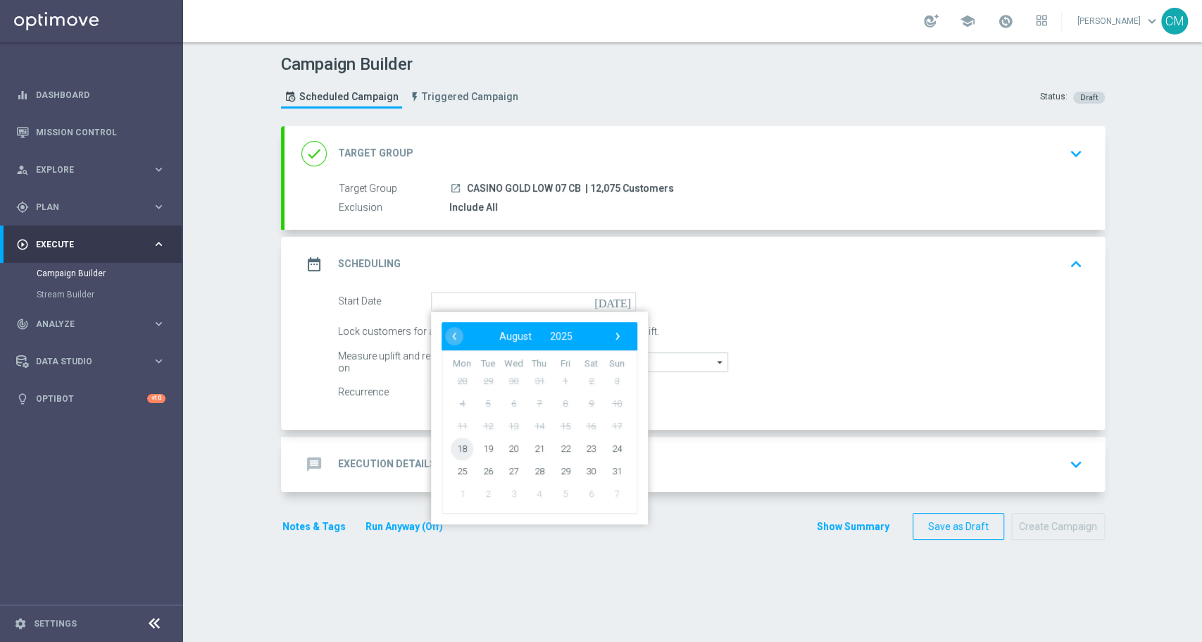
click at [456, 442] on span "18" at bounding box center [462, 448] width 23 height 23
type input "[DATE]"
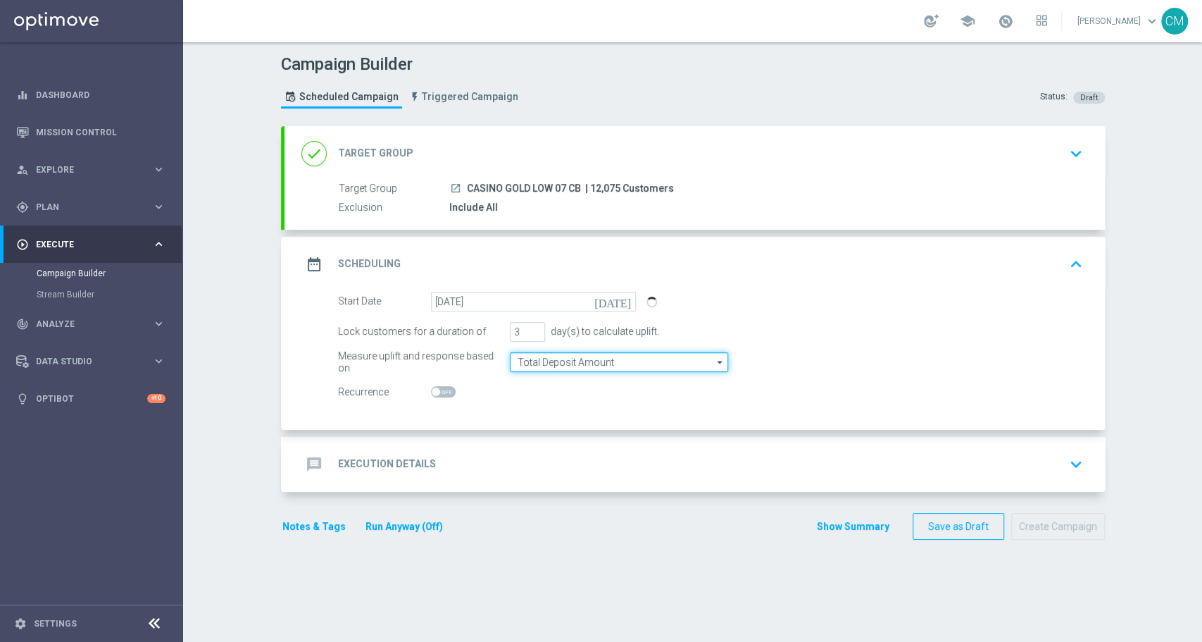
click at [541, 360] on input "Total Deposit Amount" at bounding box center [619, 362] width 218 height 20
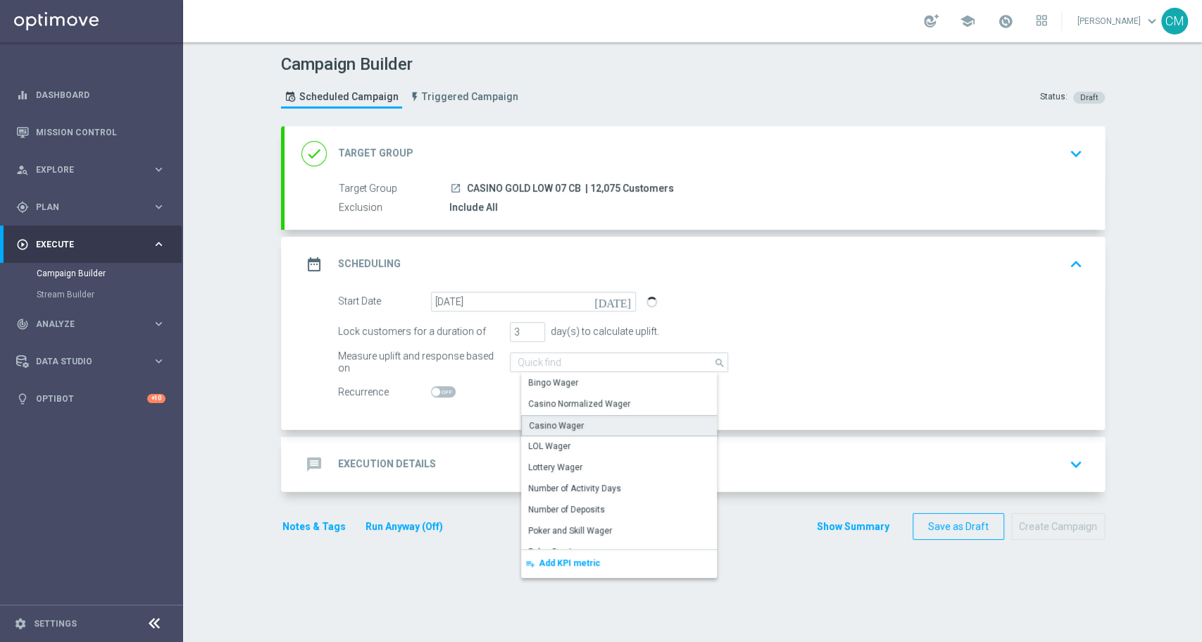
click at [550, 417] on div "Casino Wager" at bounding box center [624, 425] width 206 height 21
type input "Casino Wager"
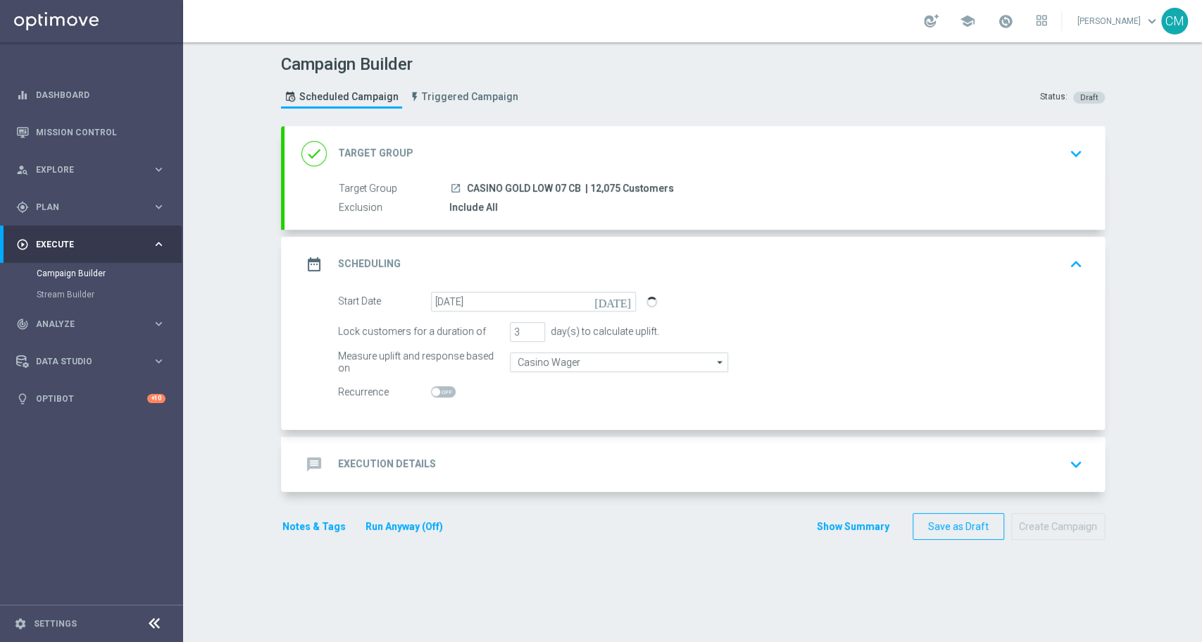
click at [530, 454] on div "message Execution Details keyboard_arrow_down" at bounding box center [694, 464] width 787 height 27
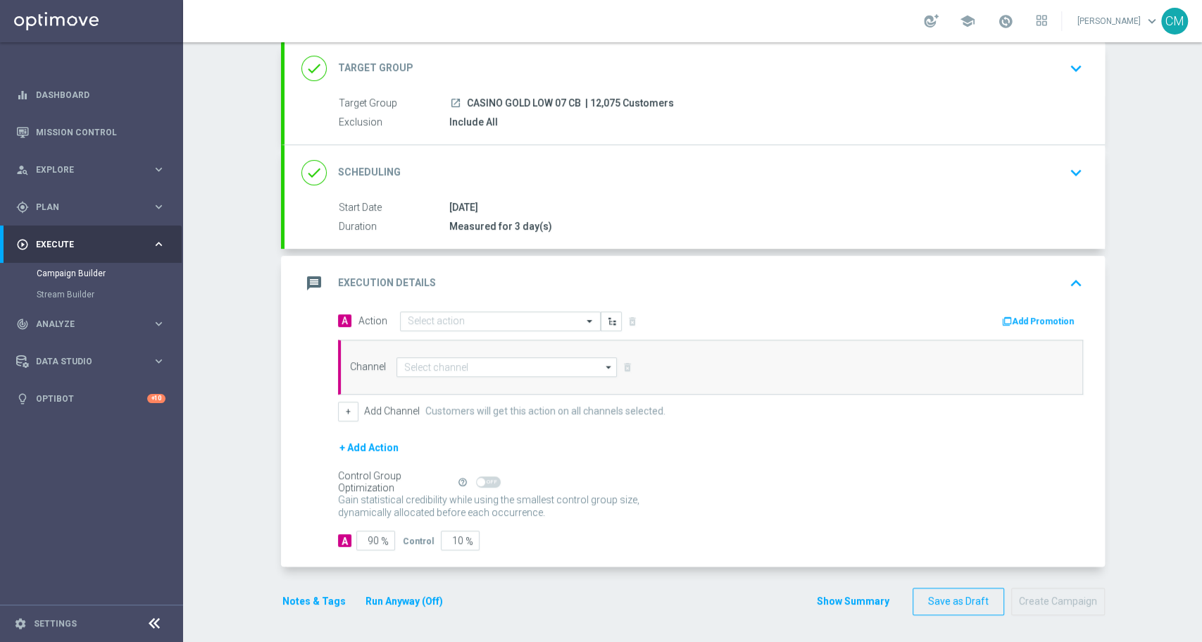
scroll to position [85, 0]
click at [478, 323] on input "text" at bounding box center [486, 322] width 157 height 12
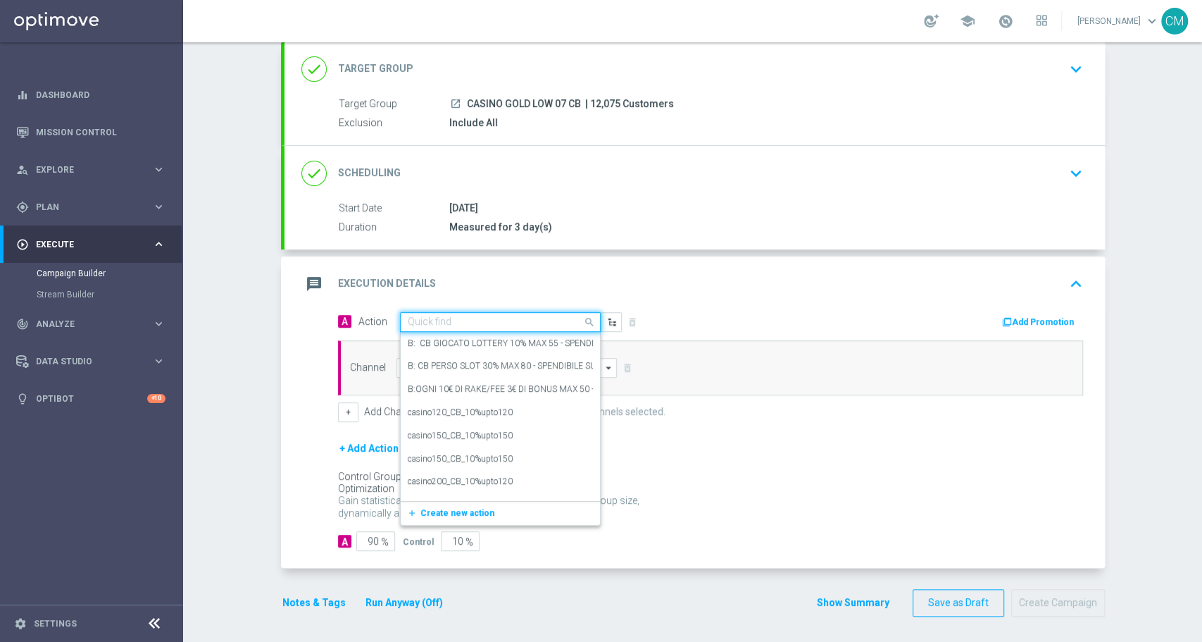
paste input "comparto no entry_10%upto160"
type input "comparto no entry_10%upto160"
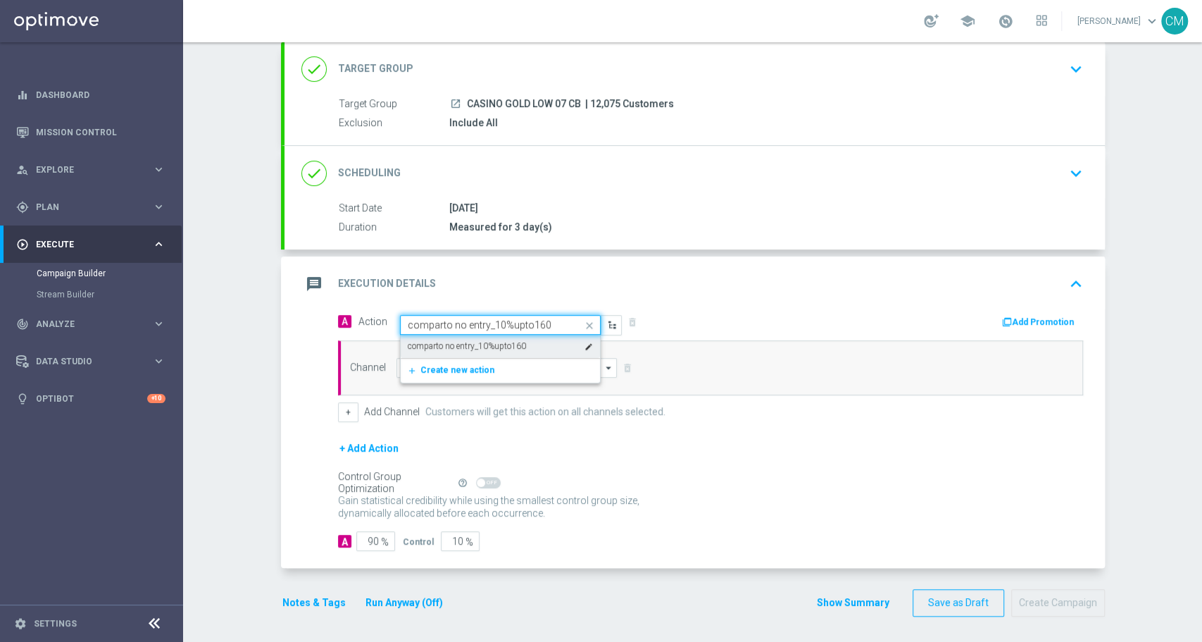
click at [493, 349] on label "comparto no entry_10%upto160" at bounding box center [467, 346] width 118 height 12
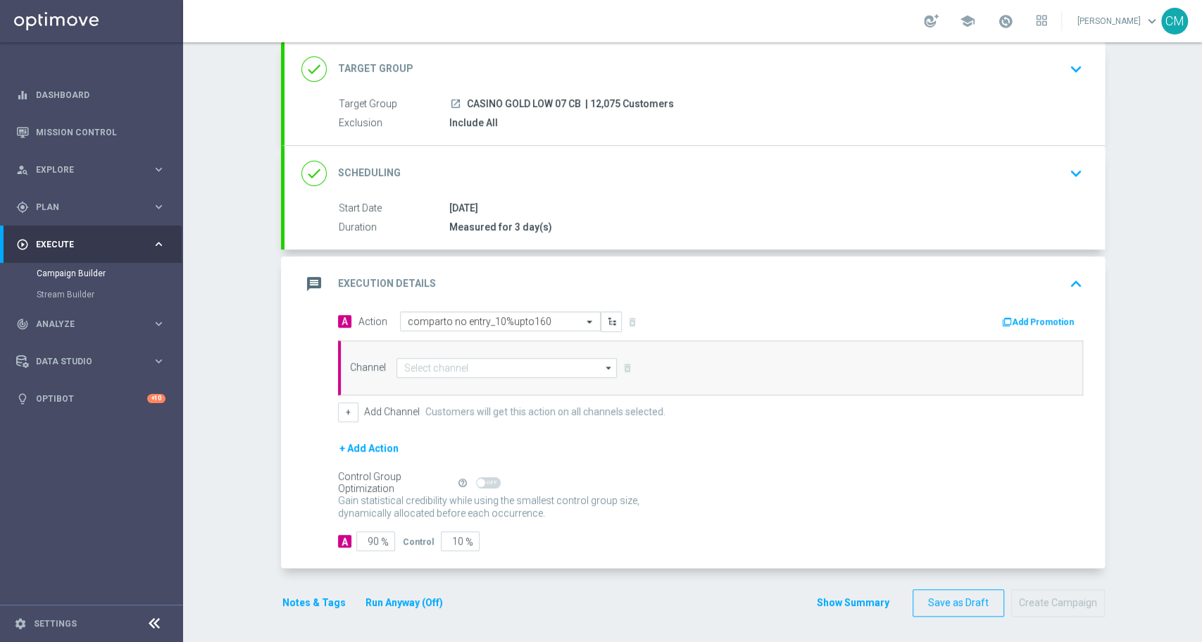
click at [1011, 316] on button "Add Promotion" at bounding box center [1040, 321] width 78 height 15
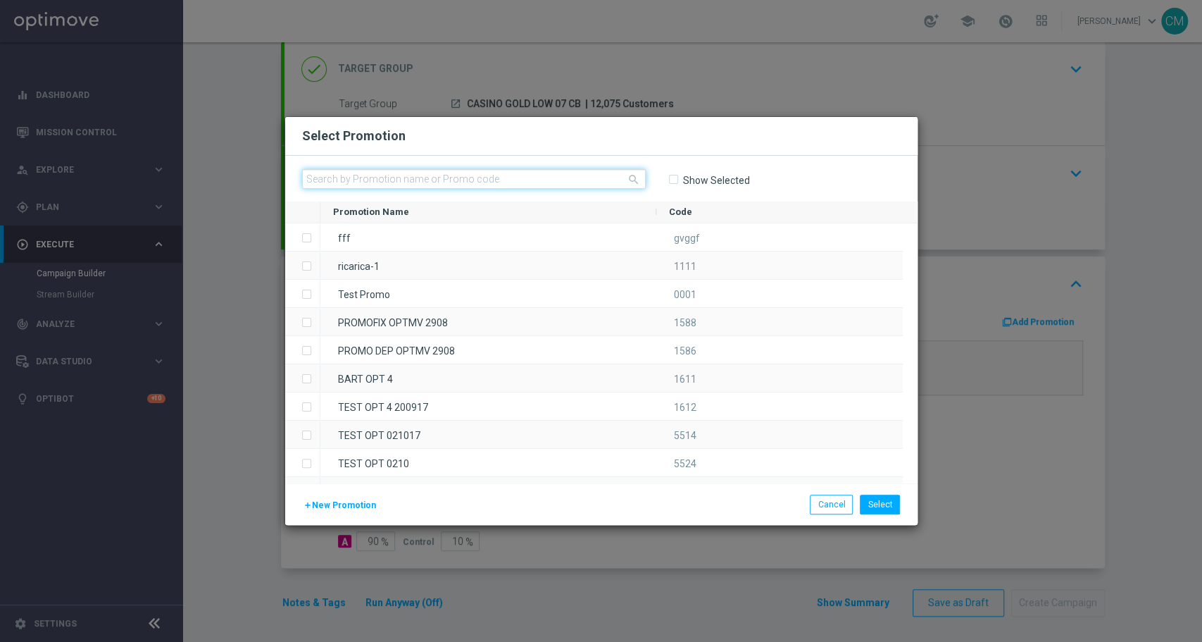
click at [521, 177] on input "text" at bounding box center [474, 179] width 344 height 20
paste input "1808 CASINOCB160"
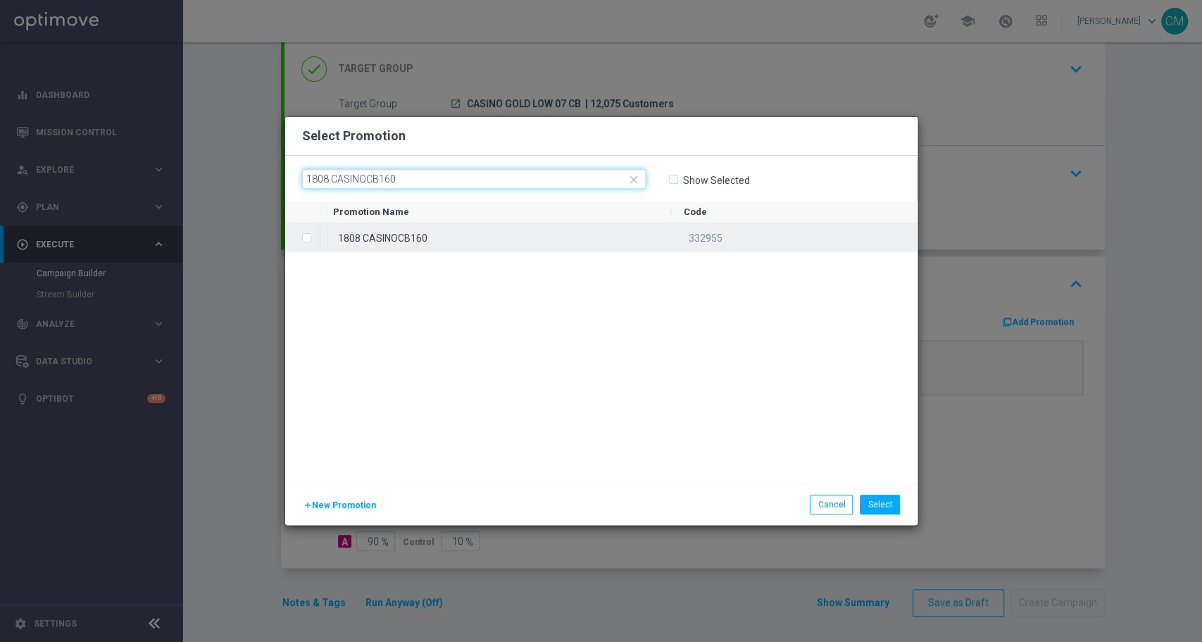
type input "1808 CASINOCB160"
click at [490, 240] on div "1808 CASINOCB160" at bounding box center [495, 236] width 351 height 27
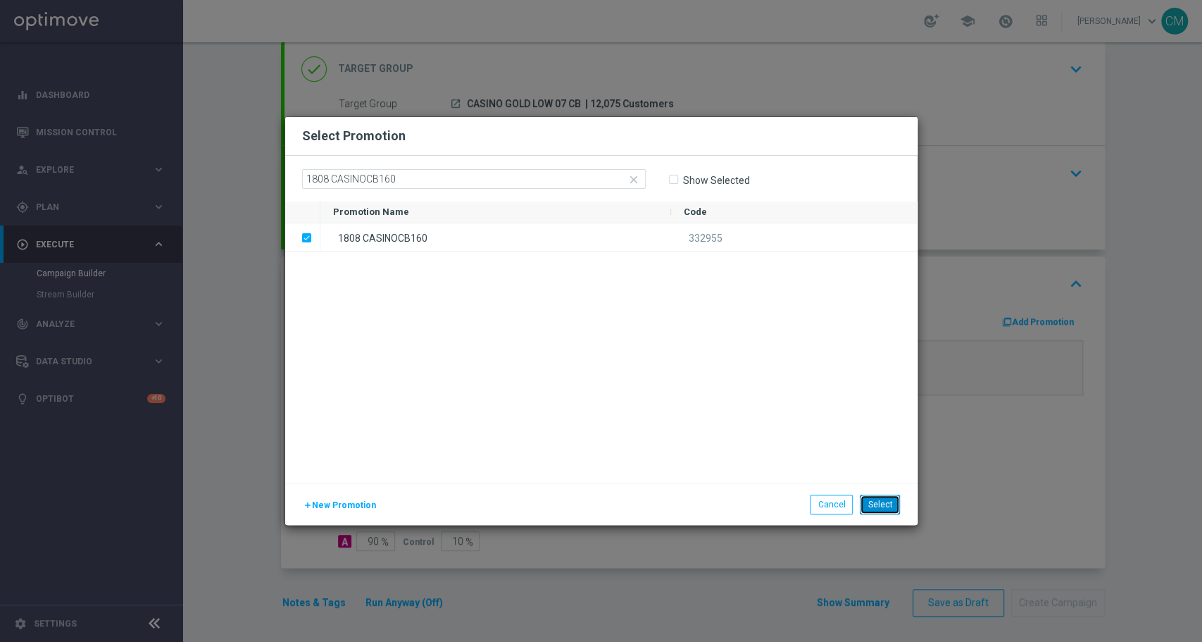
click at [876, 507] on button "Select" at bounding box center [880, 504] width 40 height 20
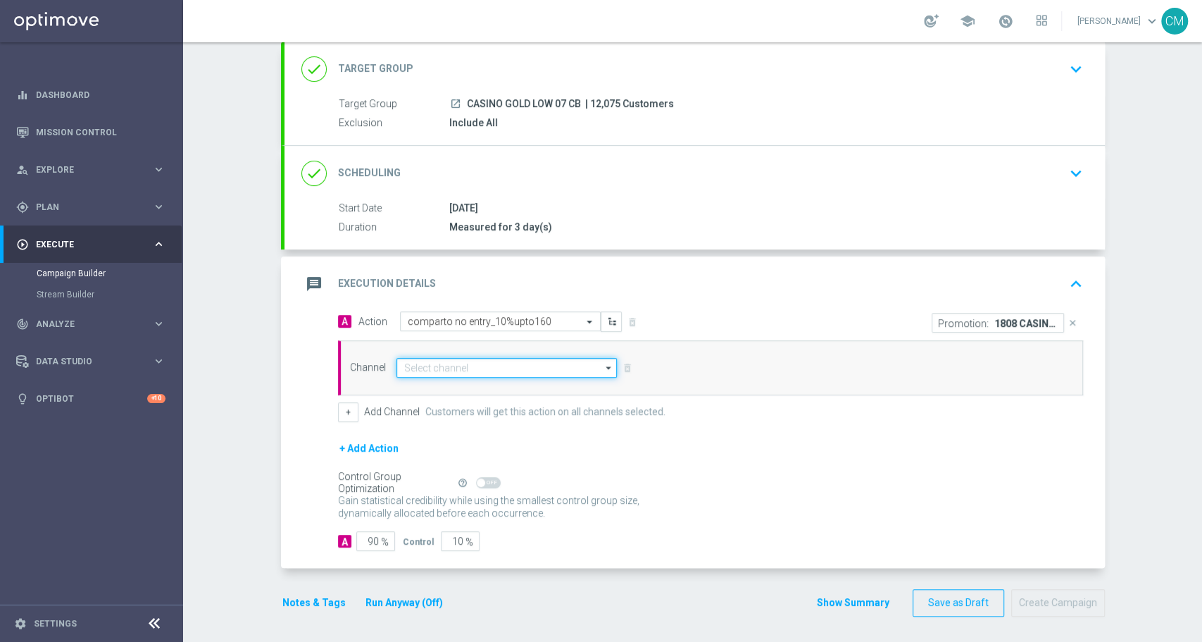
click at [550, 365] on input at bounding box center [507, 368] width 221 height 20
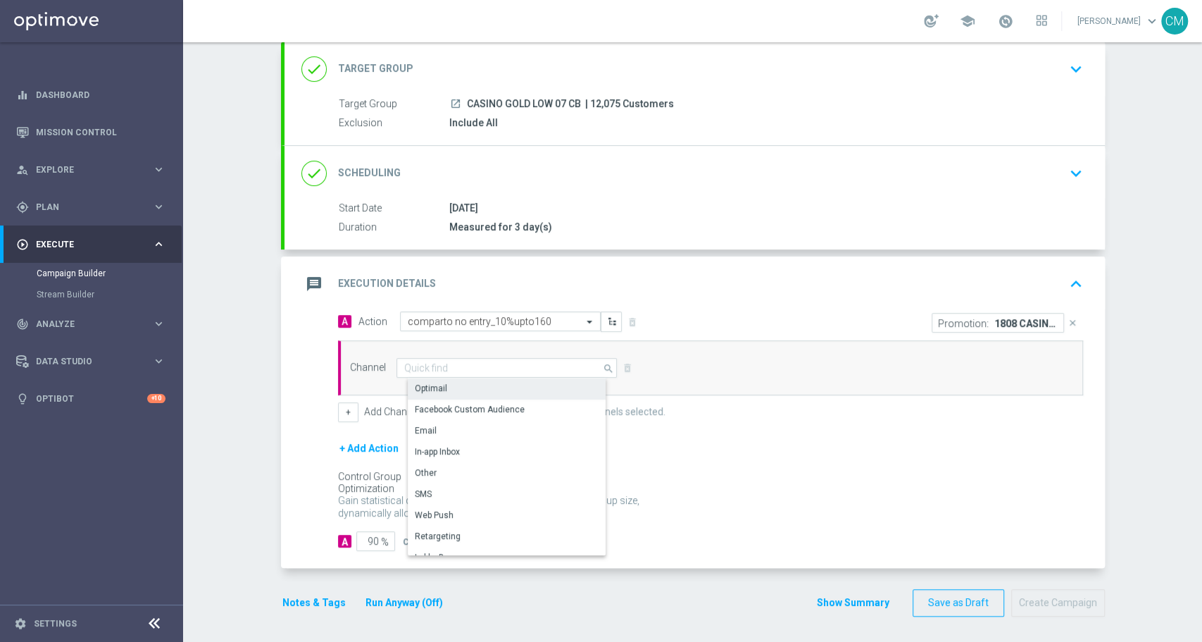
click at [444, 394] on div "Optimail" at bounding box center [513, 388] width 210 height 20
type input "Optimail"
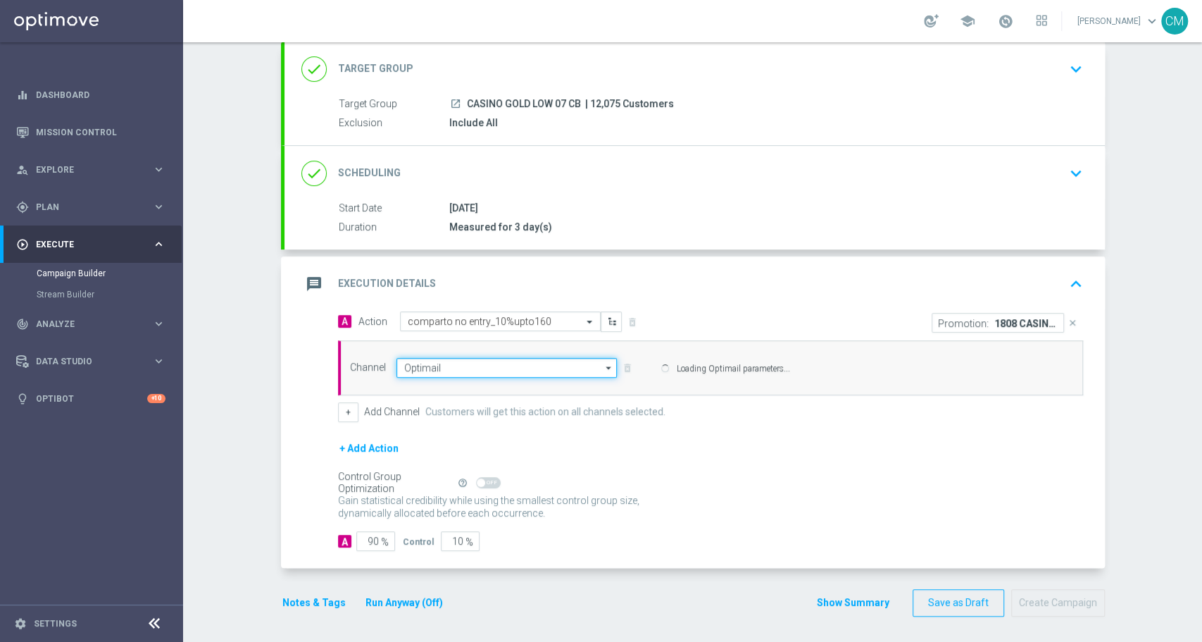
click at [473, 370] on input "Optimail" at bounding box center [507, 368] width 221 height 20
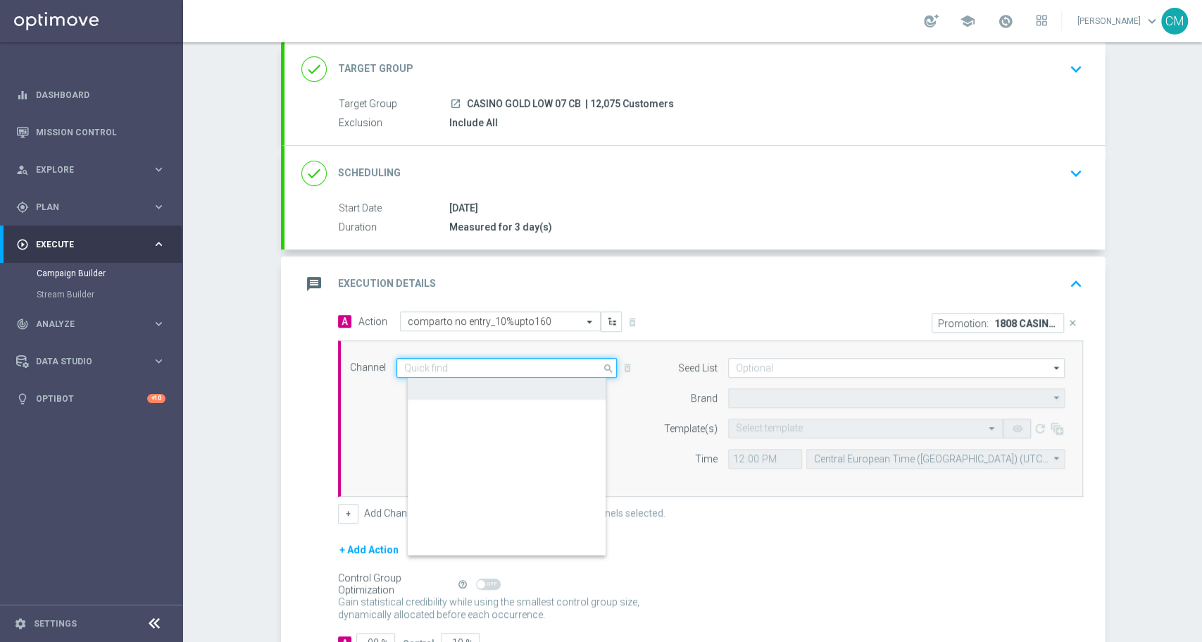
type input "Sisal Marketing"
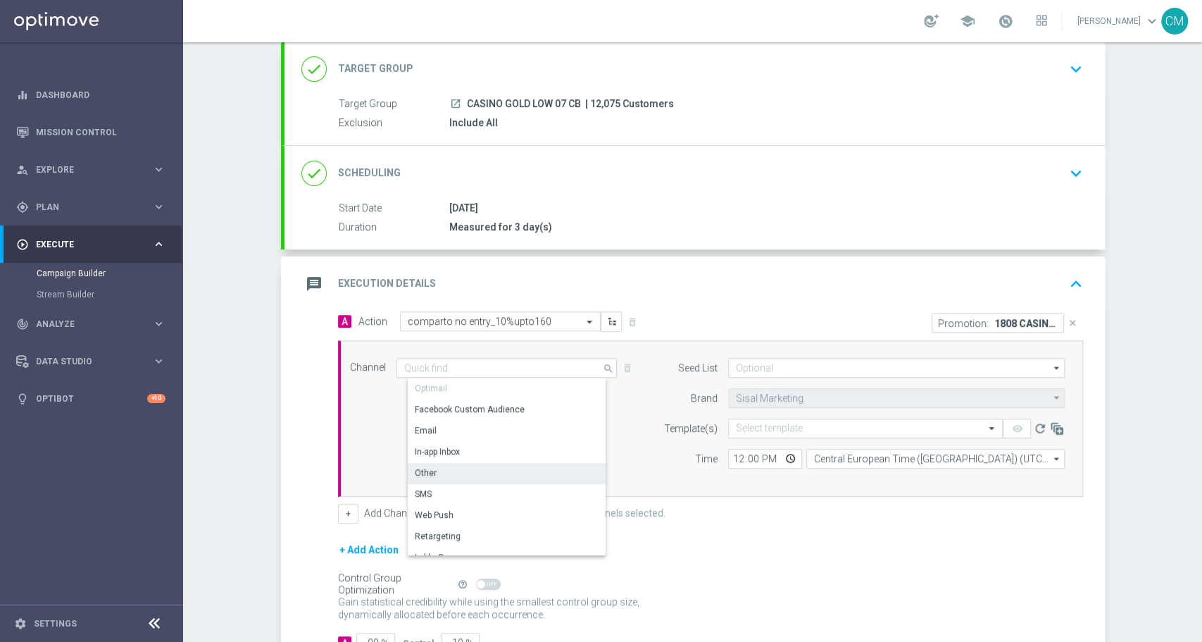
click at [464, 473] on div "Other" at bounding box center [513, 473] width 210 height 20
type input "Other"
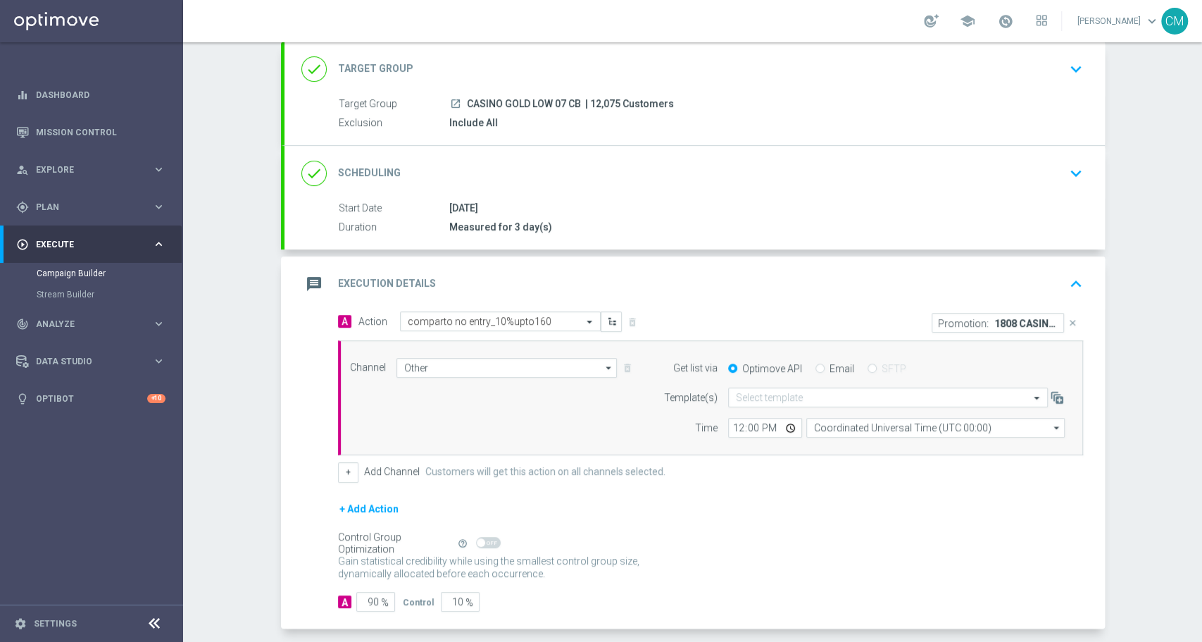
click at [816, 365] on input "Email" at bounding box center [820, 369] width 9 height 9
radio input "true"
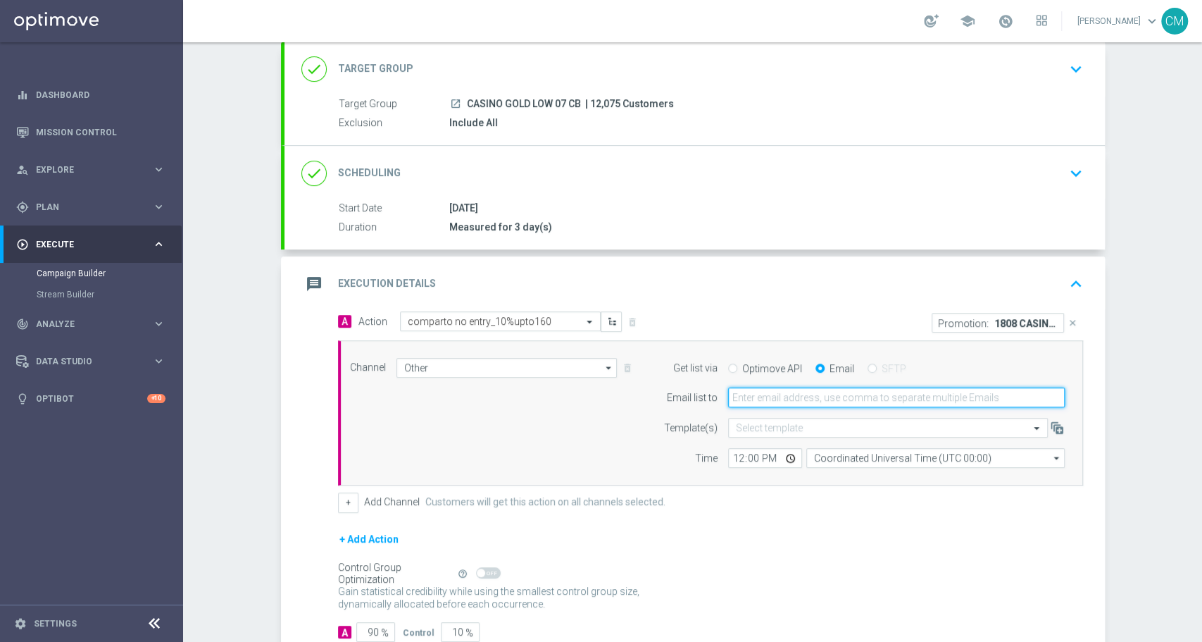
click at [755, 403] on input "email" at bounding box center [896, 397] width 337 height 20
type input "[PERSON_NAME][EMAIL_ADDRESS][PERSON_NAME][DOMAIN_NAME]"
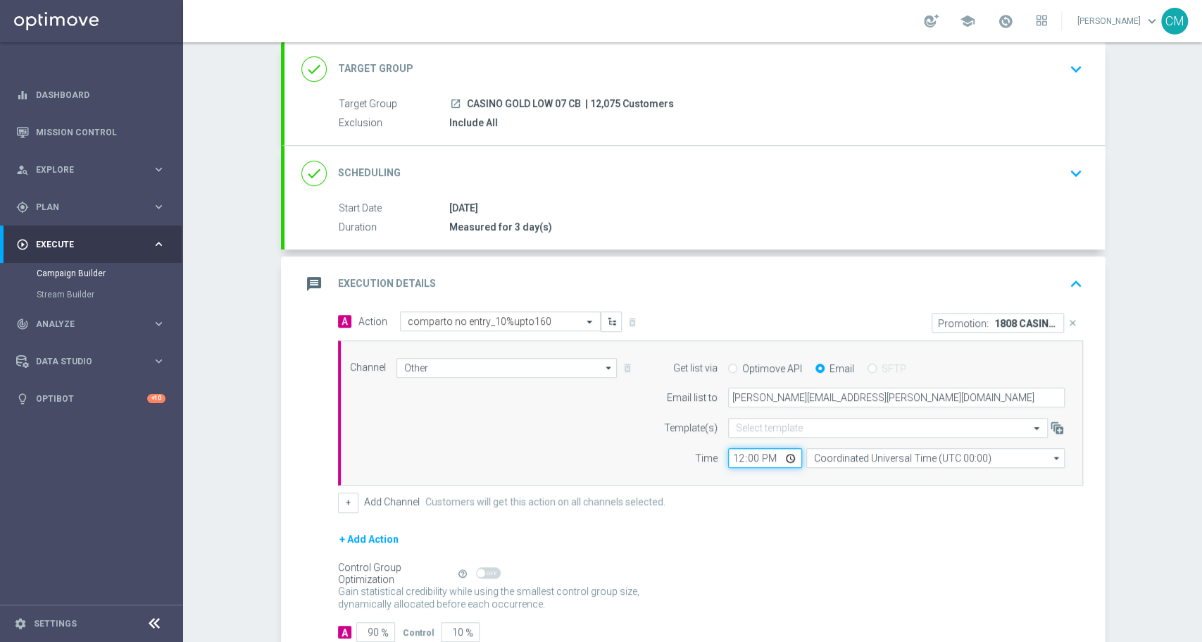
click at [729, 457] on input "12:00" at bounding box center [765, 458] width 74 height 20
type input "17:00"
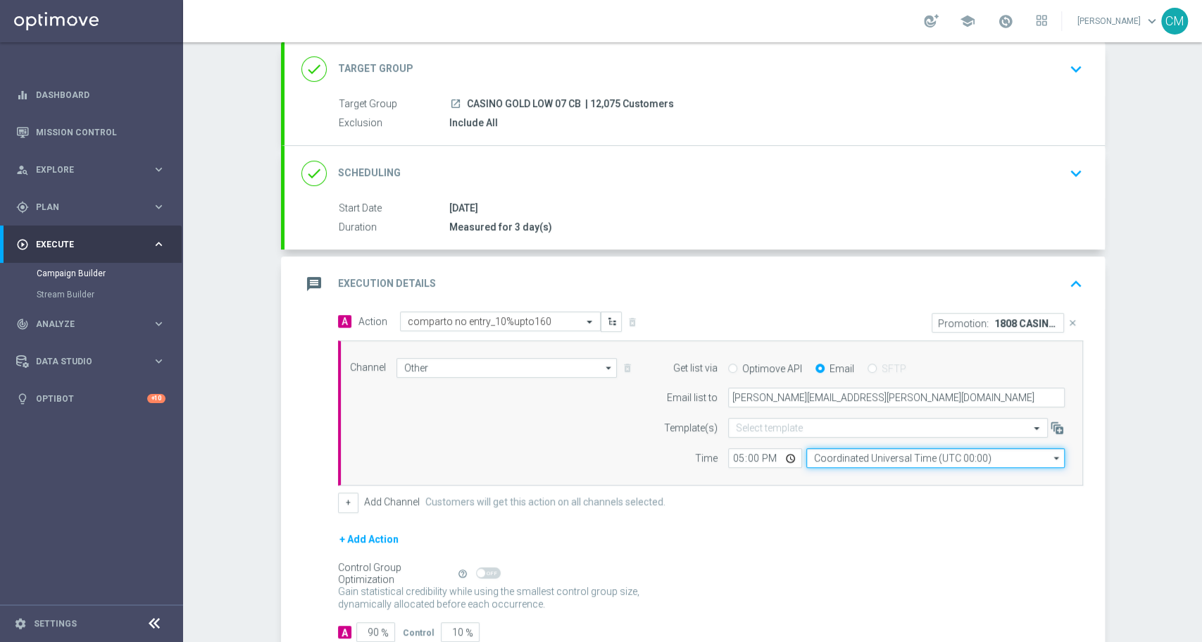
click at [857, 449] on input "Coordinated Universal Time (UTC 00:00)" at bounding box center [936, 458] width 259 height 20
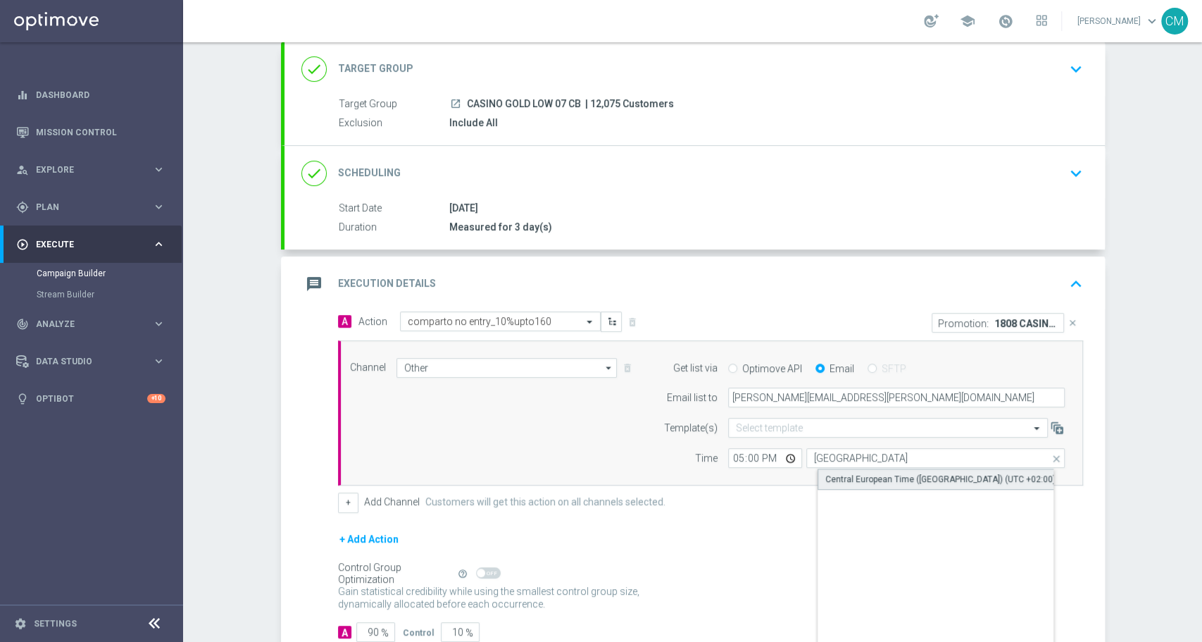
click at [867, 478] on div "Central European Time ([GEOGRAPHIC_DATA]) (UTC +02:00)" at bounding box center [941, 479] width 230 height 13
type input "Central European Time ([GEOGRAPHIC_DATA]) (UTC +02:00)"
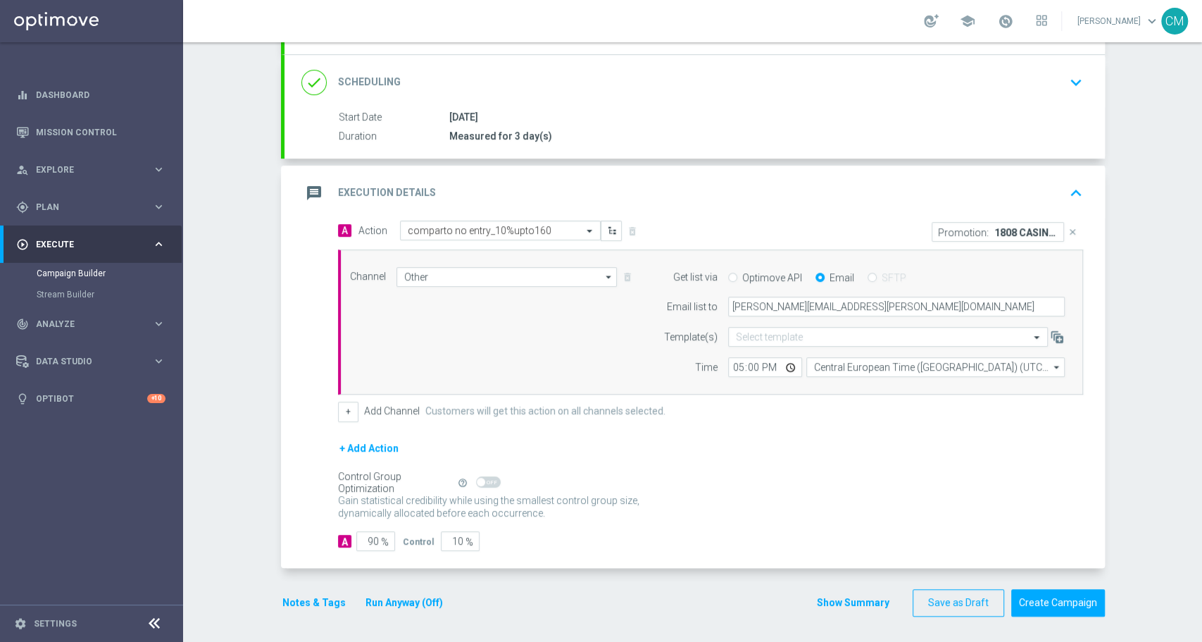
click at [857, 606] on button "Show Summary" at bounding box center [853, 602] width 74 height 16
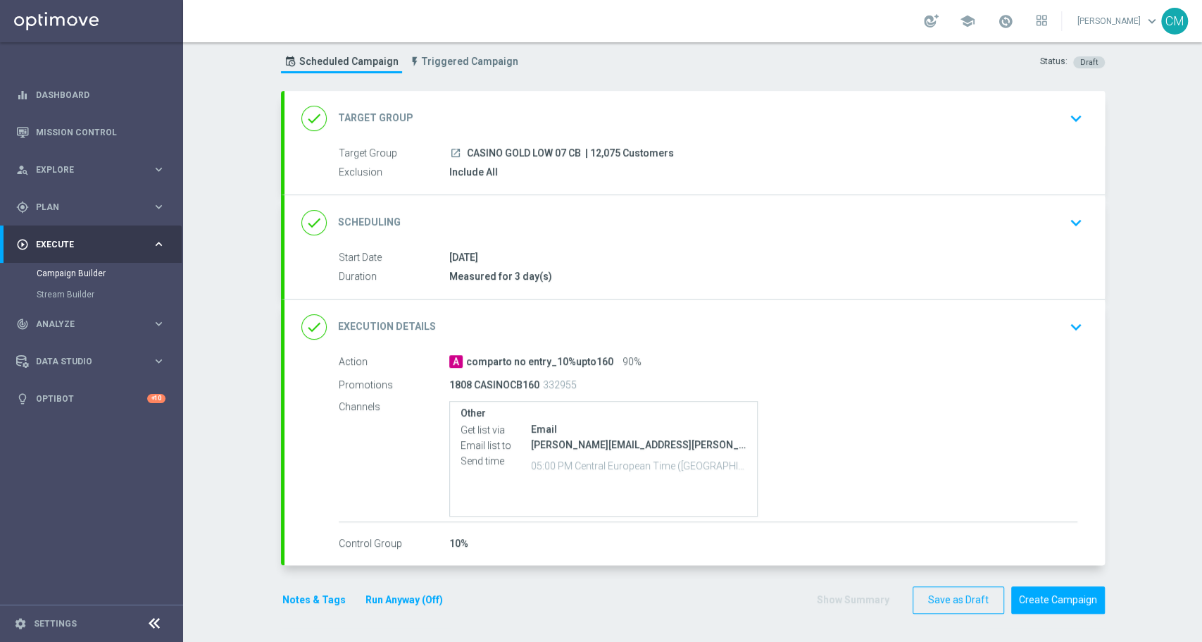
scroll to position [34, 0]
click at [297, 600] on button "Notes & Tags" at bounding box center [314, 602] width 66 height 18
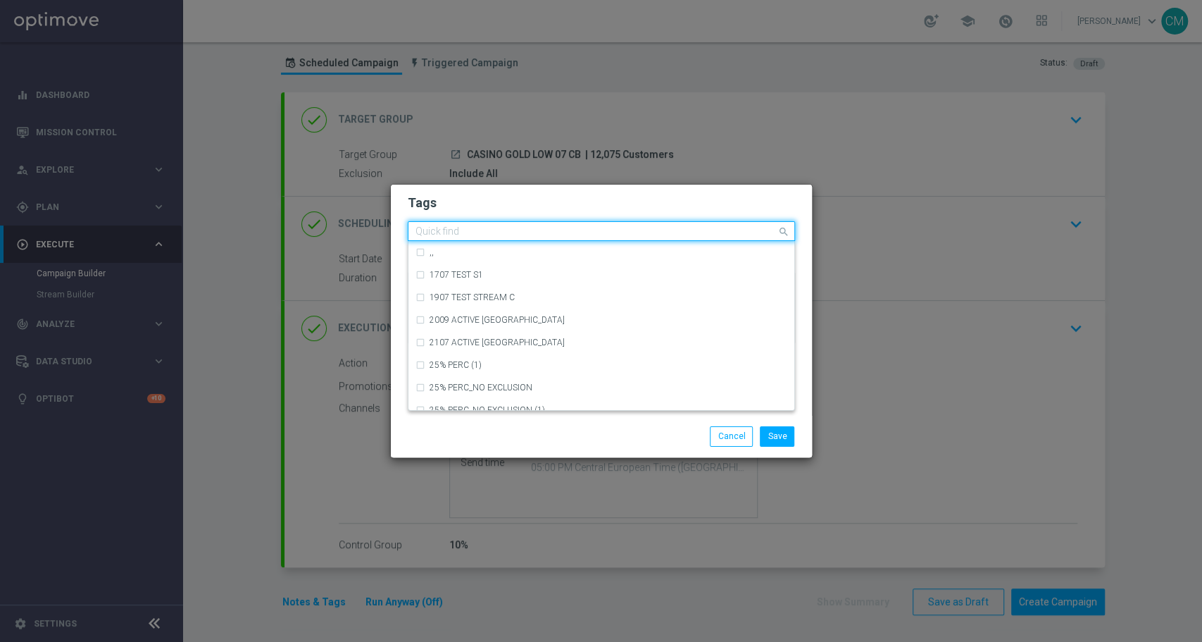
click at [461, 239] on div at bounding box center [594, 233] width 363 height 14
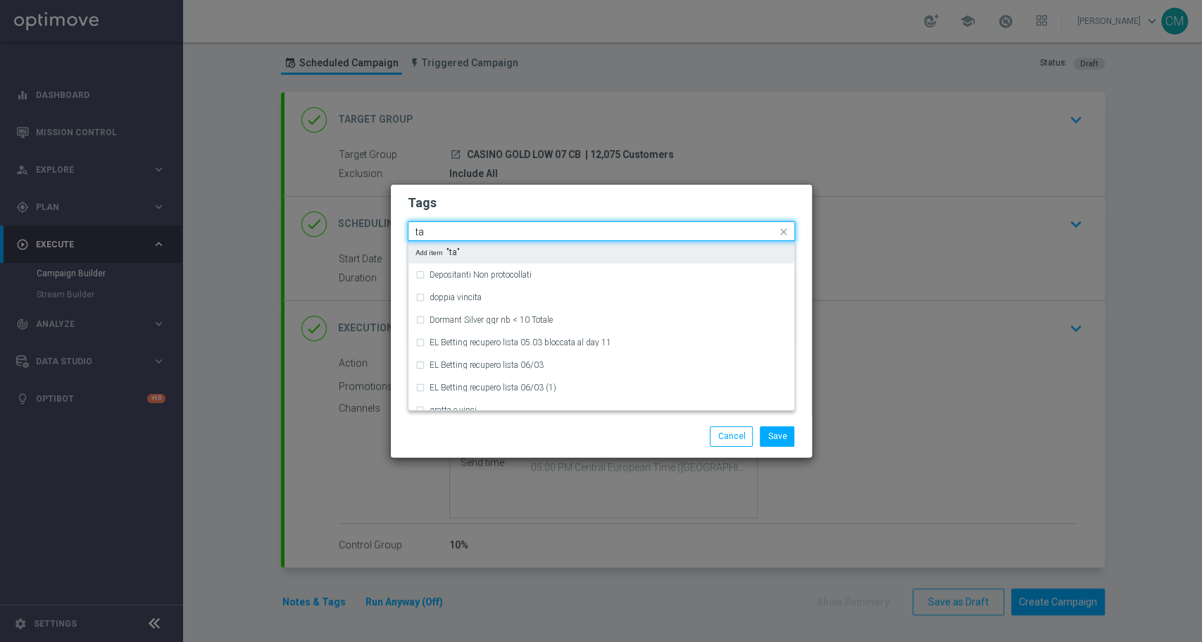
type input "t"
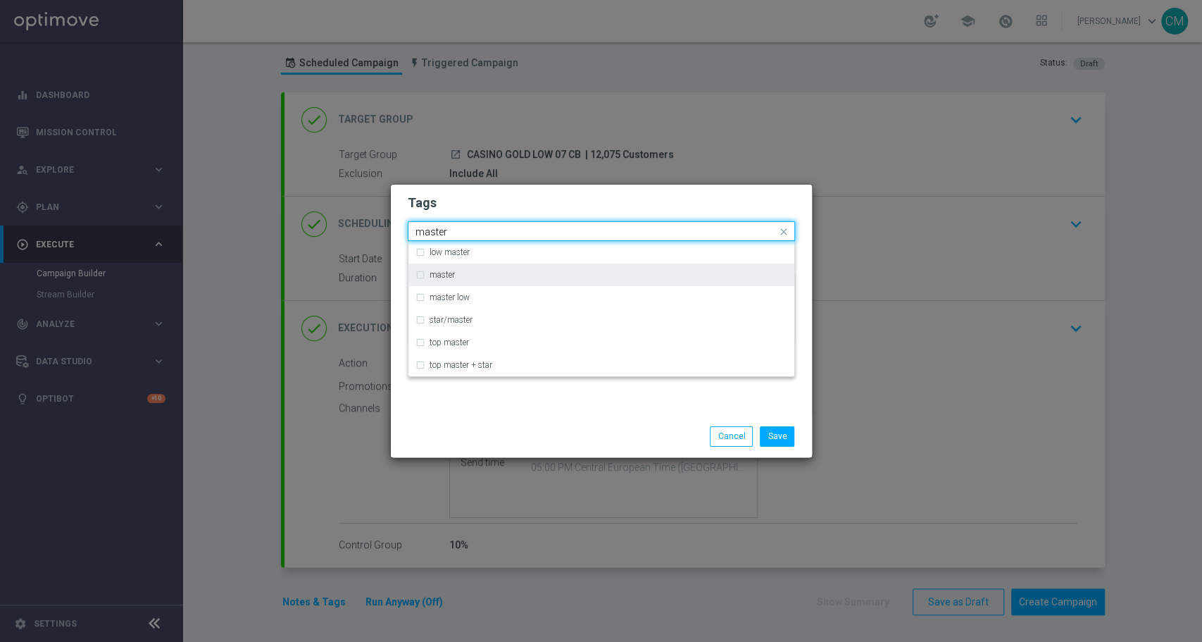
click at [468, 270] on div "master" at bounding box center [609, 274] width 358 height 8
type input "master"
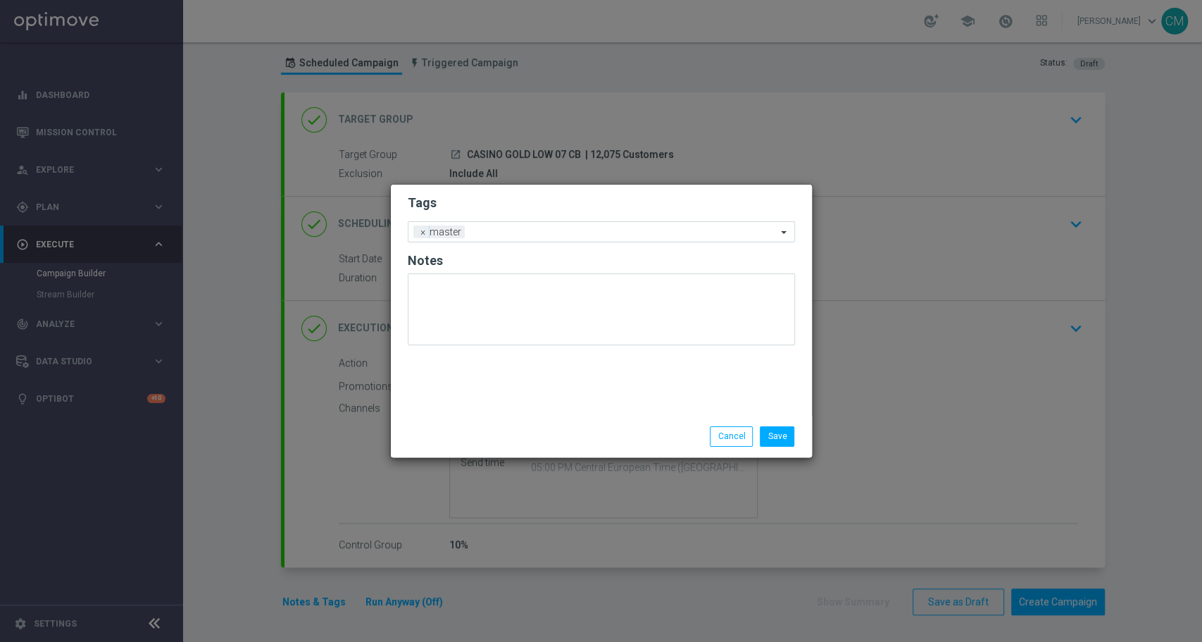
click at [518, 421] on div "Save Cancel" at bounding box center [601, 436] width 421 height 41
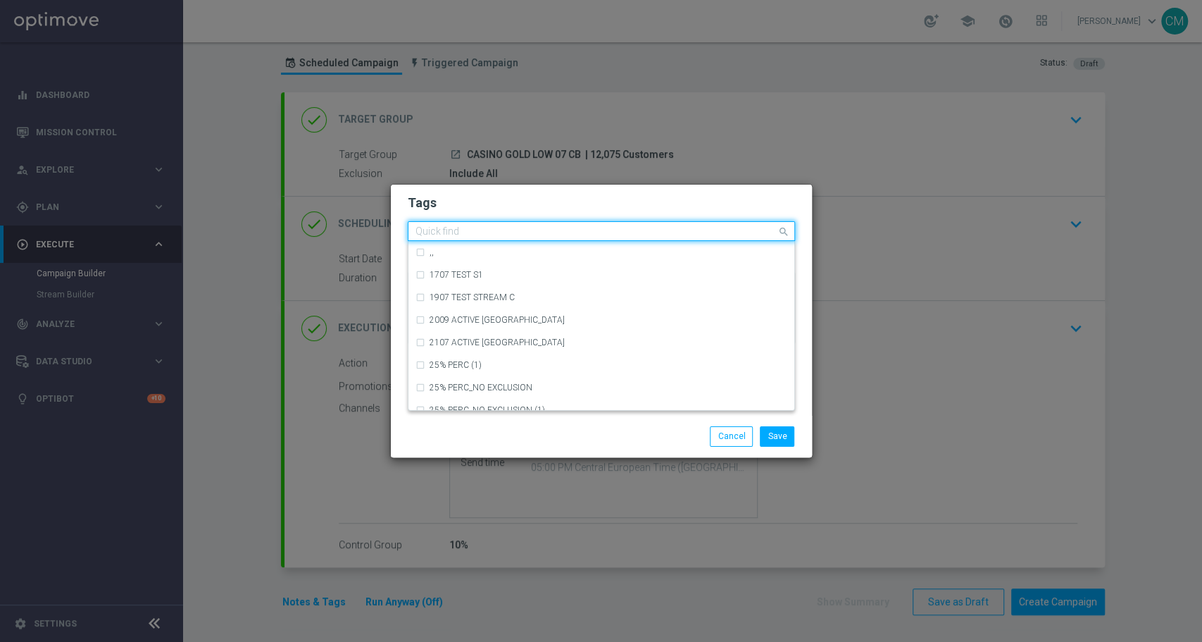
click at [508, 229] on input "text" at bounding box center [596, 232] width 361 height 12
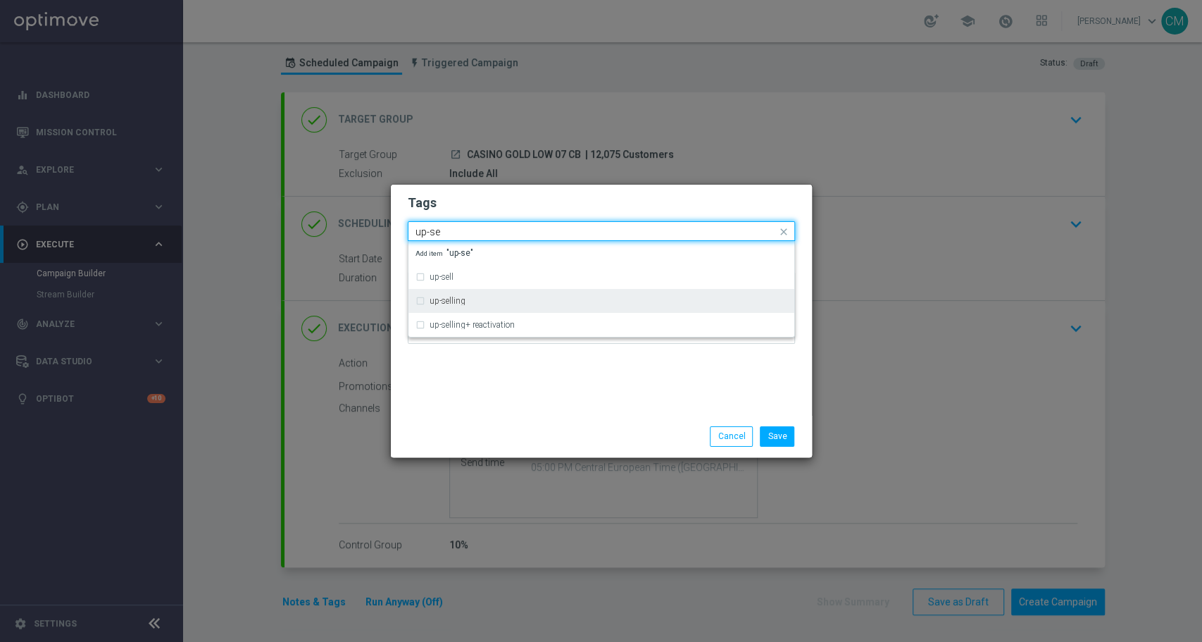
click at [487, 299] on div "up-selling" at bounding box center [609, 301] width 358 height 8
type input "up-se"
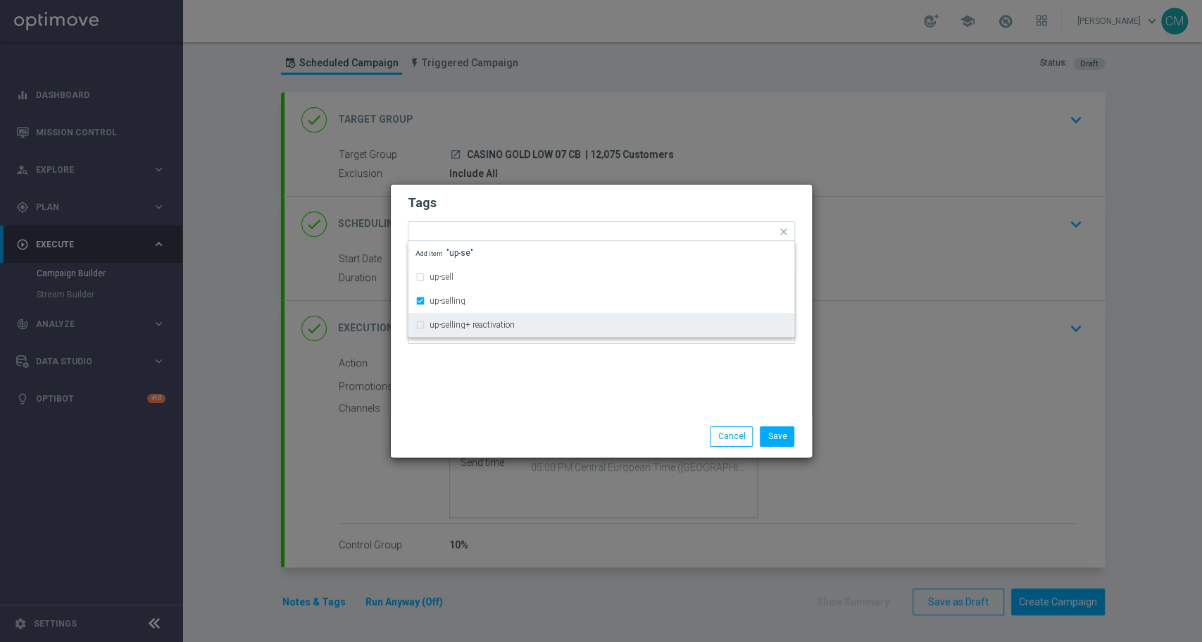
click at [499, 364] on div "Tags Quick find × master × up-selling up-sell up-selling up-selling+ reactivati…" at bounding box center [601, 300] width 421 height 231
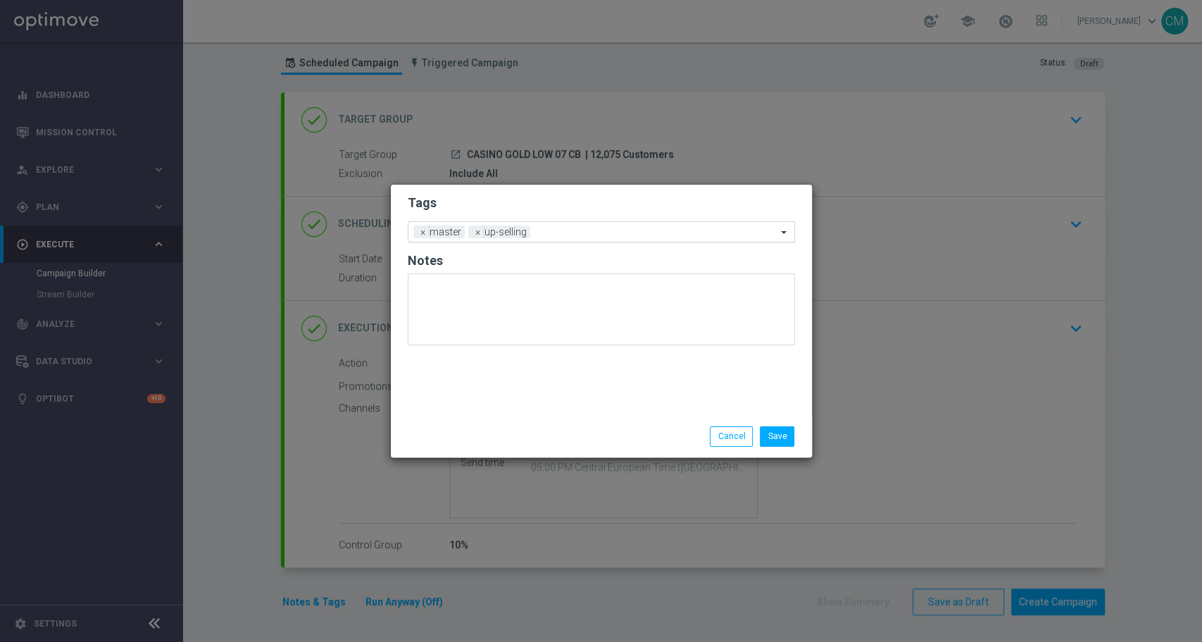
click at [566, 241] on ng-select "Add a new tag × master × up-selling" at bounding box center [601, 231] width 387 height 21
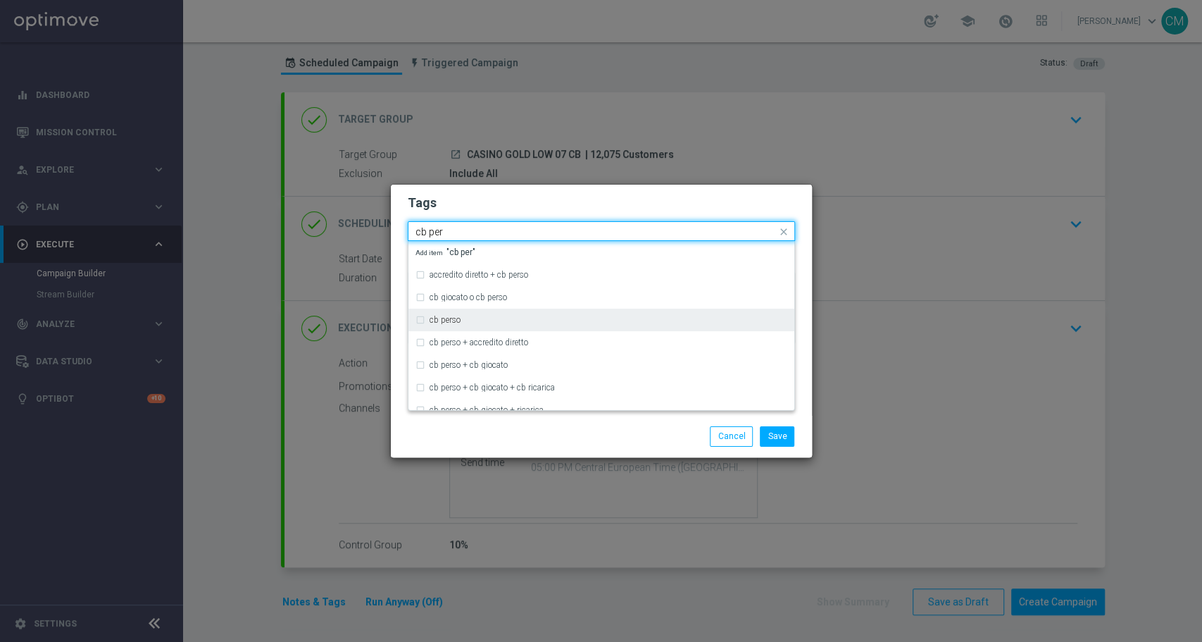
click at [496, 328] on div "cb perso" at bounding box center [602, 320] width 372 height 23
type input "cb per"
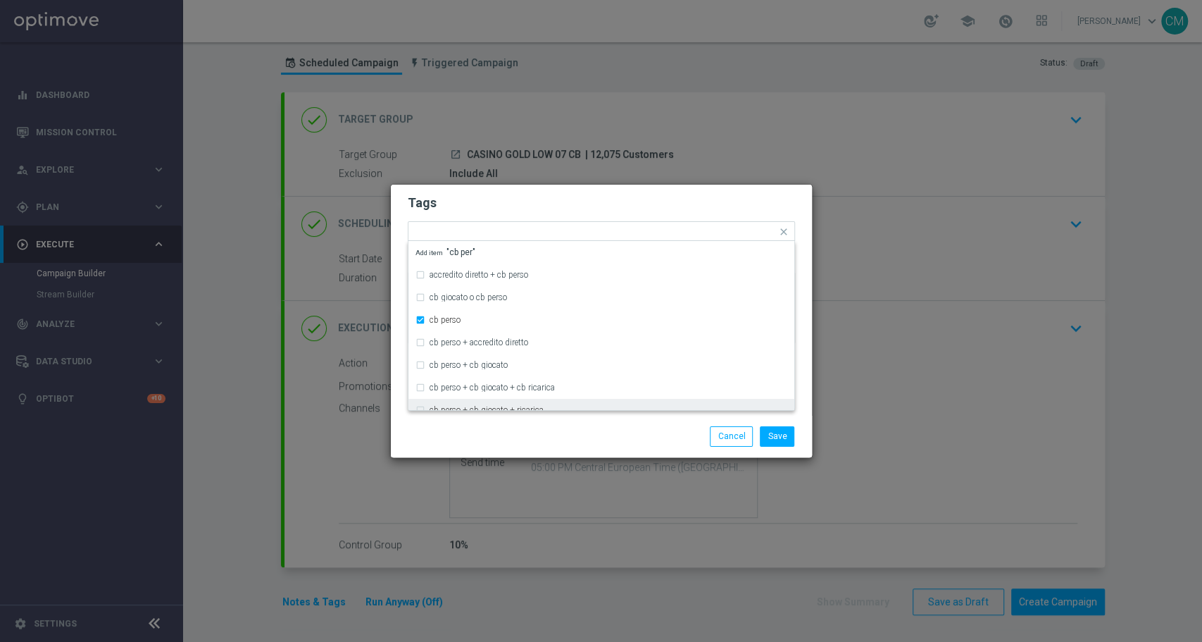
click at [535, 448] on div "Save Cancel" at bounding box center [601, 436] width 421 height 41
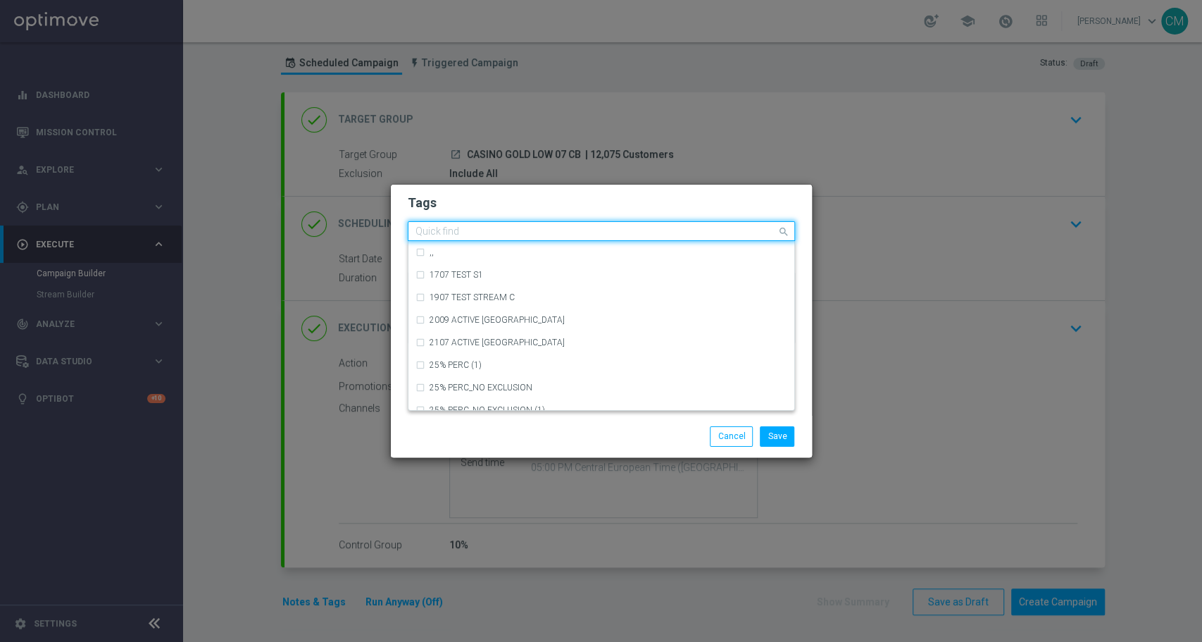
click at [641, 233] on input "text" at bounding box center [596, 232] width 361 height 12
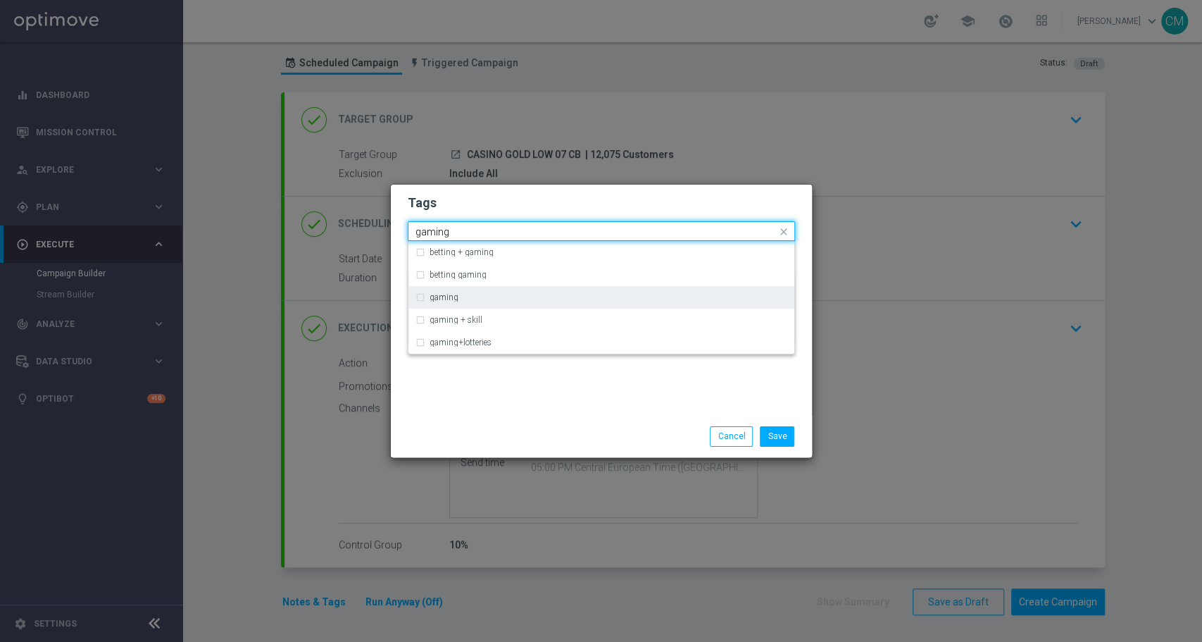
click at [560, 295] on div "gaming" at bounding box center [609, 297] width 358 height 8
type input "gaming"
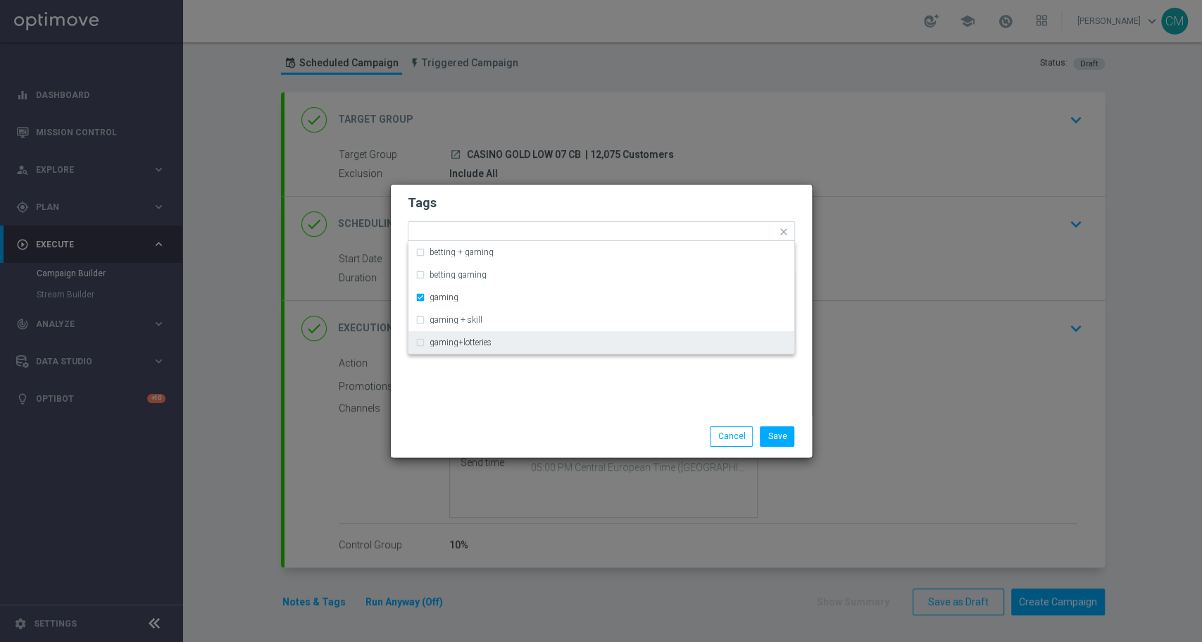
click at [577, 380] on div "Tags Quick find × master × up-selling × cb perso × gaming betting + gaming bett…" at bounding box center [601, 300] width 421 height 231
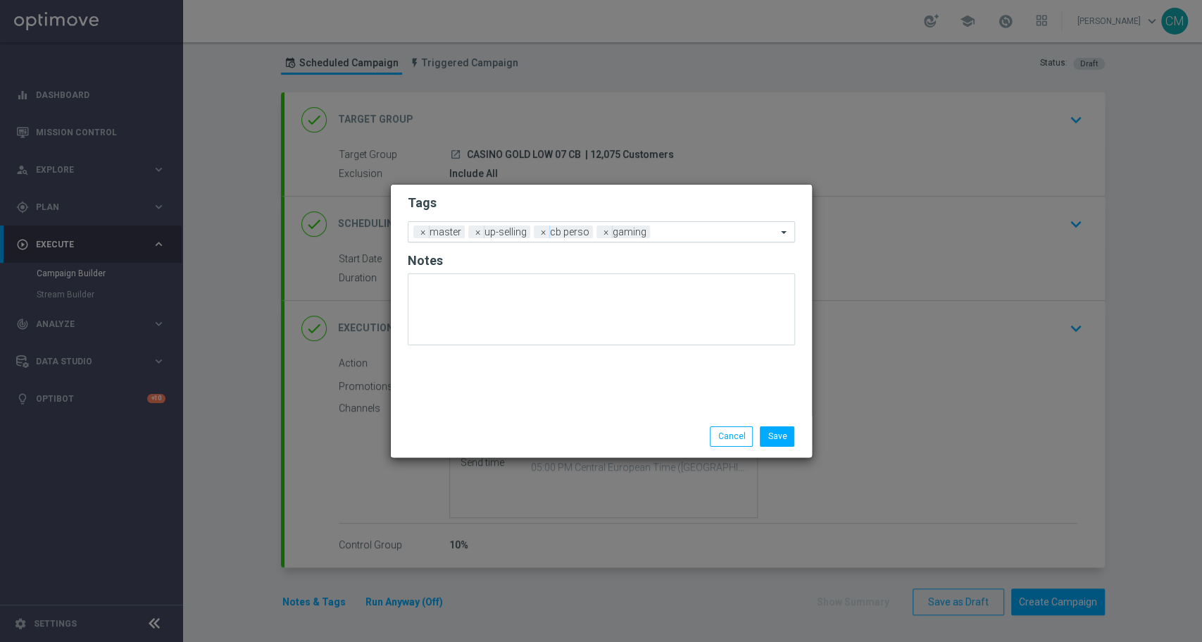
click at [694, 237] on input "text" at bounding box center [716, 233] width 121 height 12
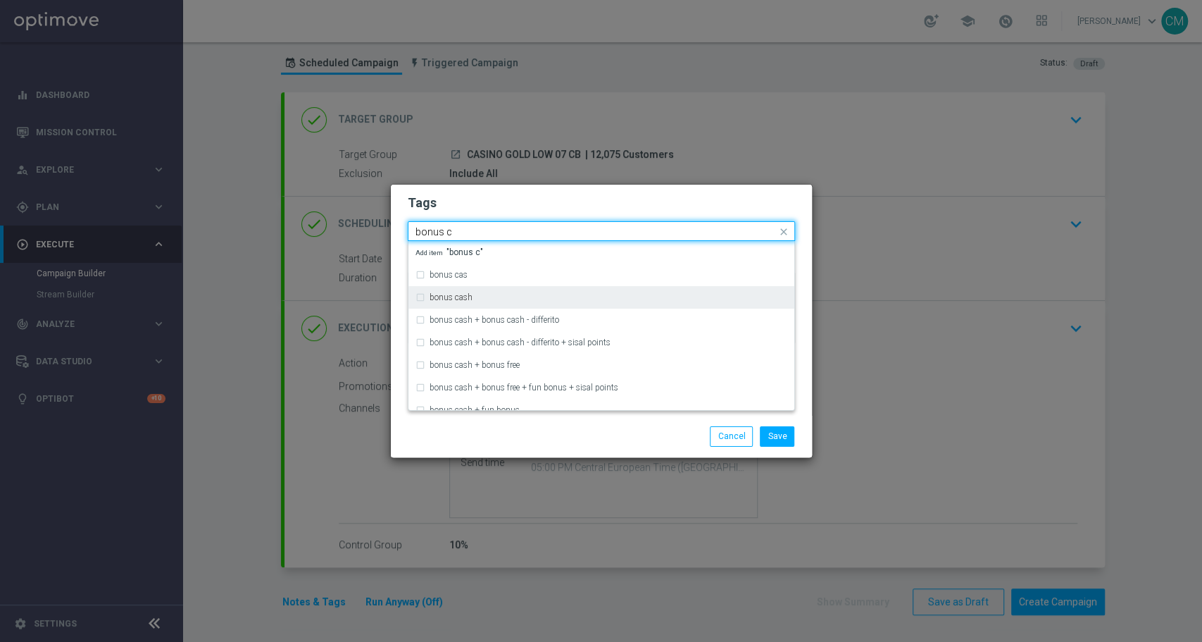
click at [542, 292] on div "bonus cash" at bounding box center [602, 297] width 372 height 23
type input "bonus c"
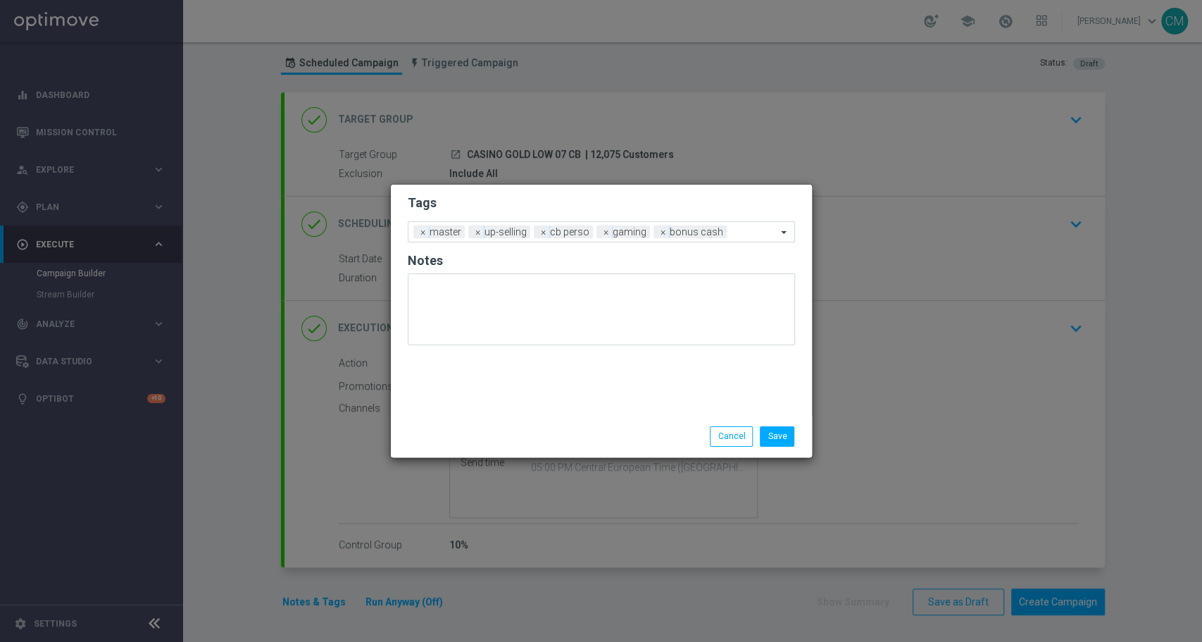
click at [604, 440] on div "Save Cancel" at bounding box center [669, 436] width 273 height 20
click at [784, 440] on button "Save" at bounding box center [777, 436] width 35 height 20
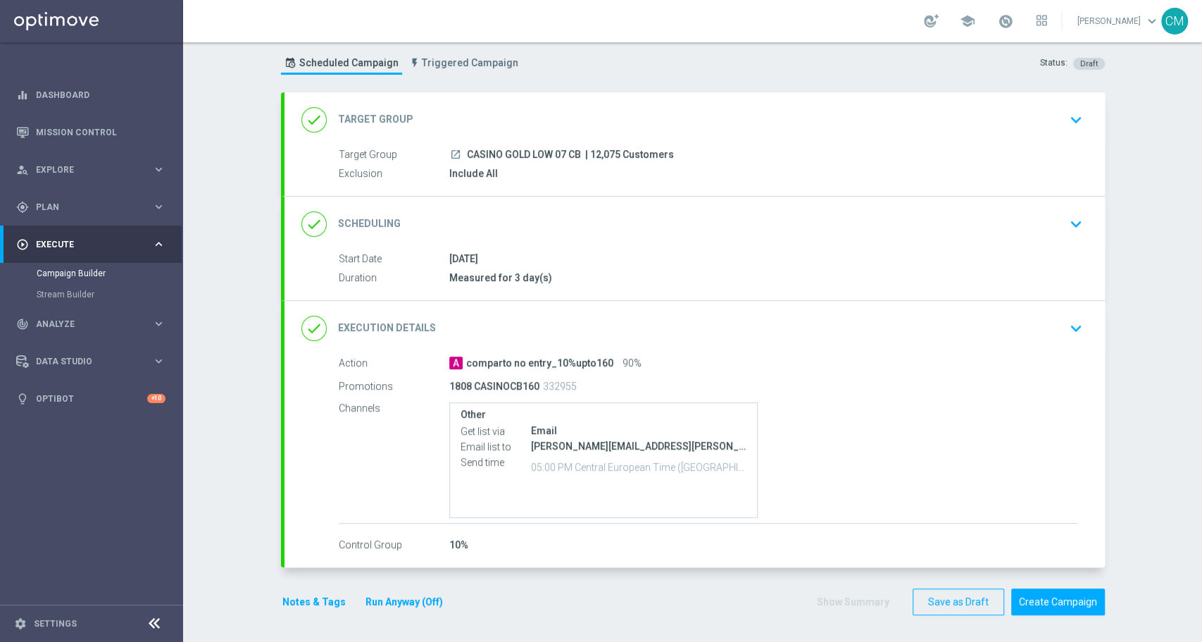
click at [311, 601] on button "Notes & Tags" at bounding box center [314, 602] width 66 height 18
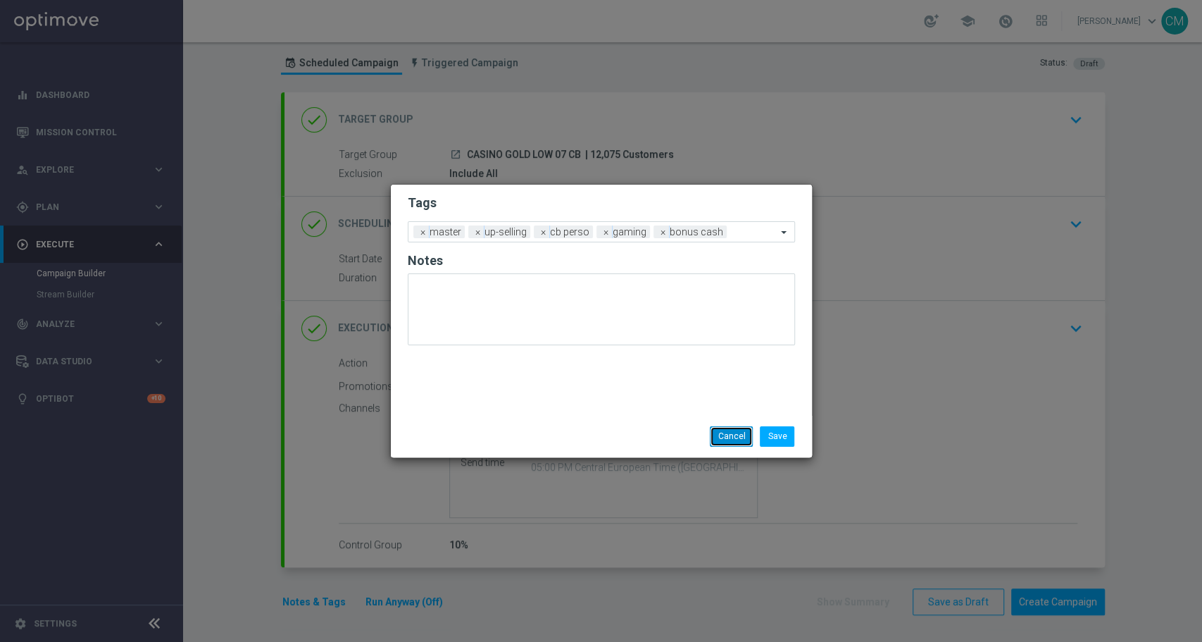
click at [738, 439] on button "Cancel" at bounding box center [731, 436] width 43 height 20
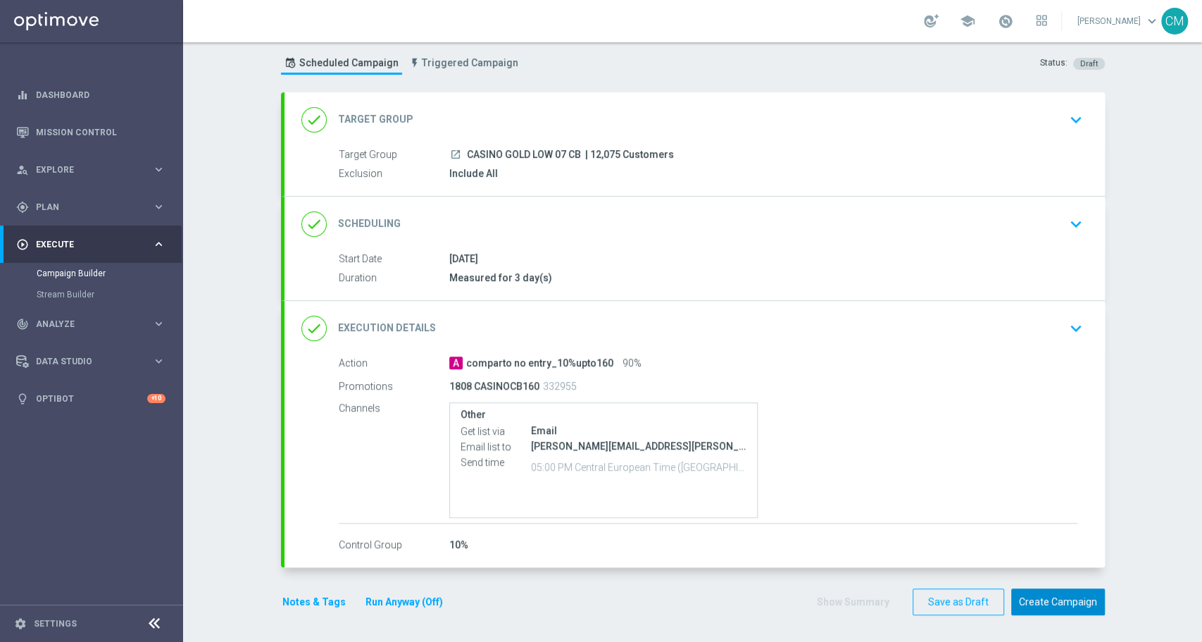
click at [1054, 590] on button "Create Campaign" at bounding box center [1058, 601] width 94 height 27
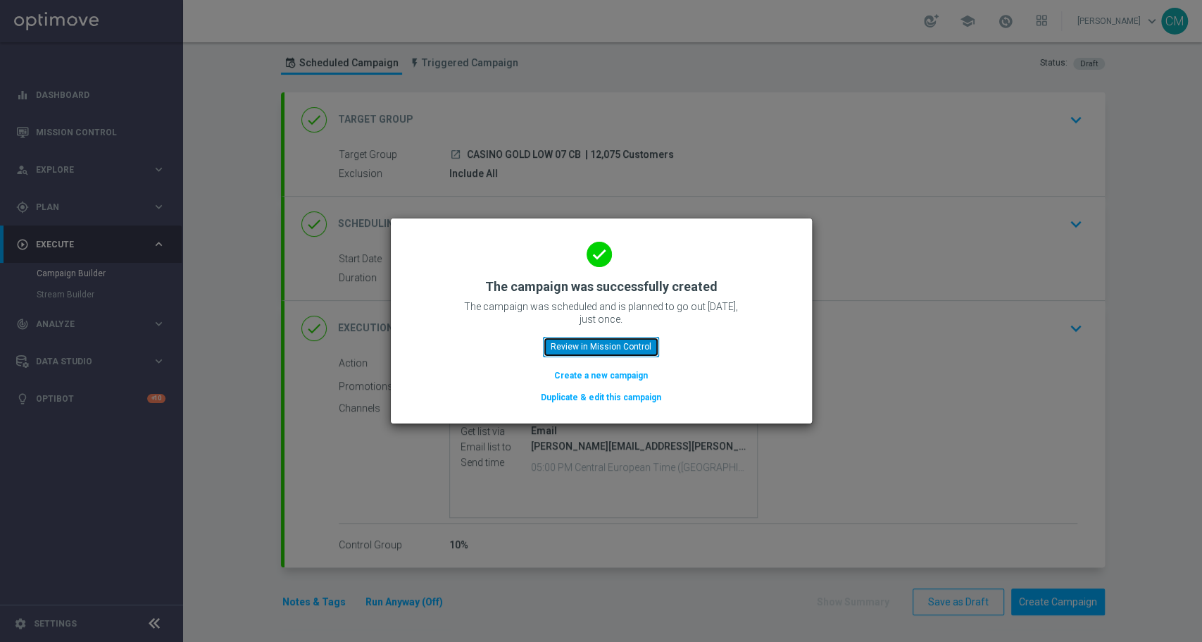
click at [590, 349] on button "Review in Mission Control" at bounding box center [601, 347] width 116 height 20
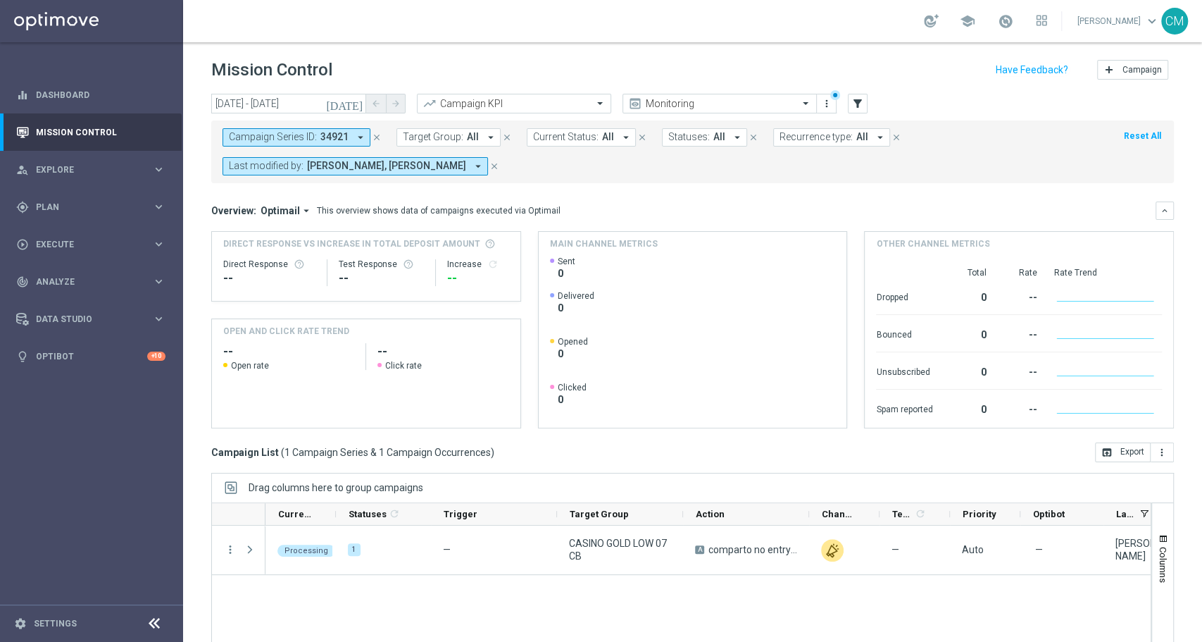
click at [350, 106] on button "[DATE]" at bounding box center [345, 104] width 42 height 21
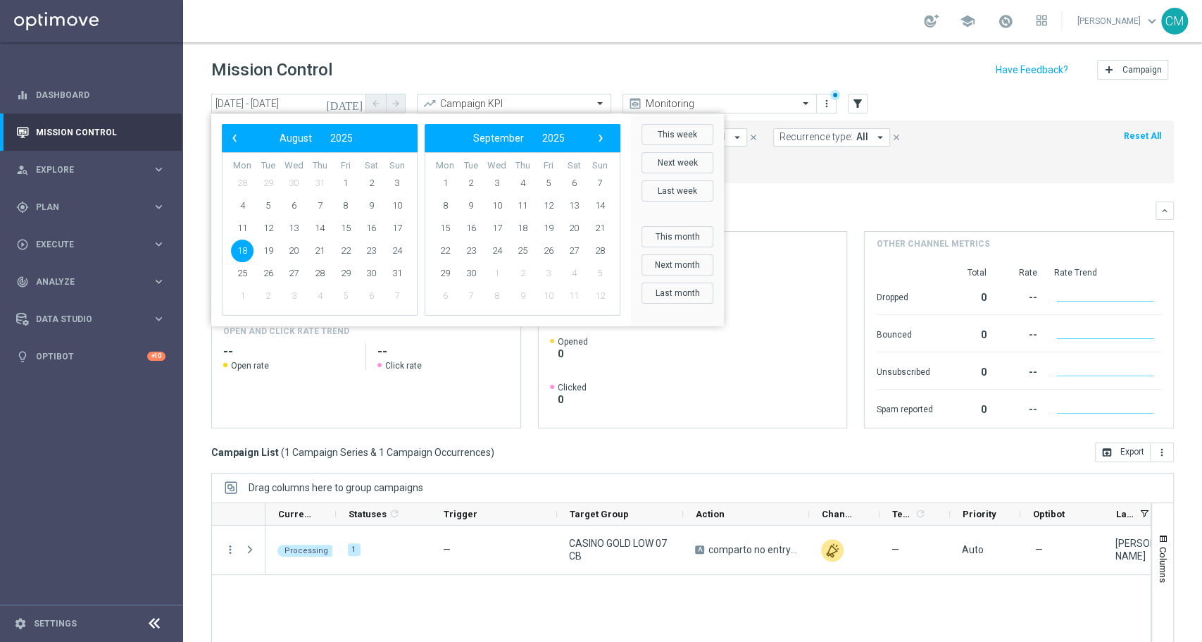
click at [245, 250] on span "18" at bounding box center [242, 250] width 23 height 23
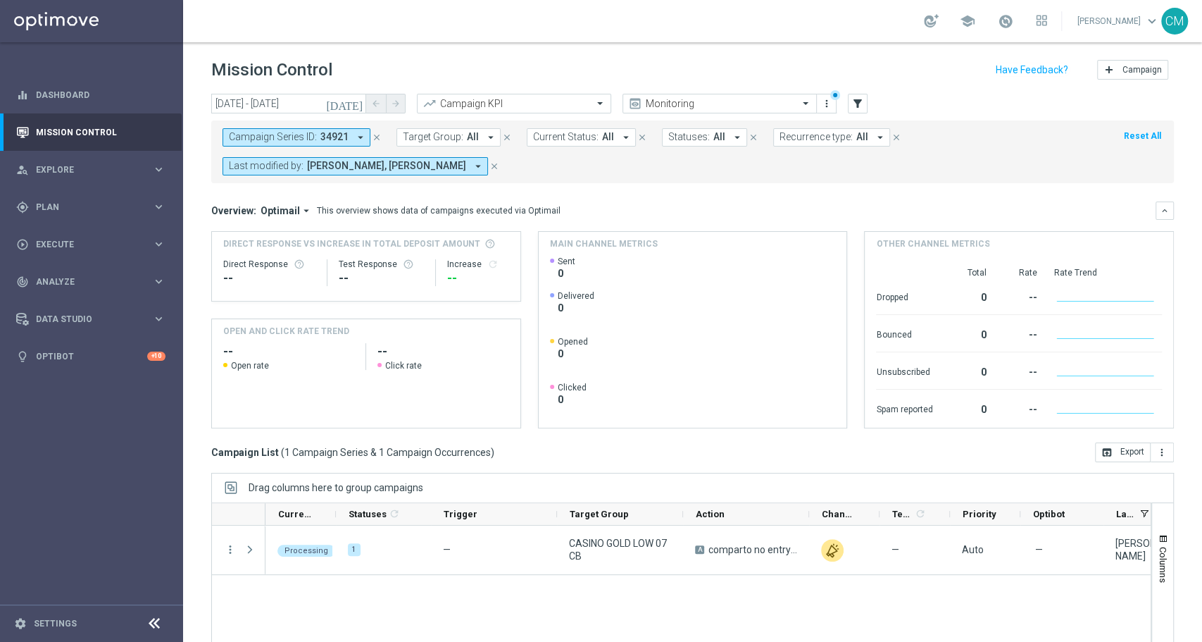
scroll to position [90, 0]
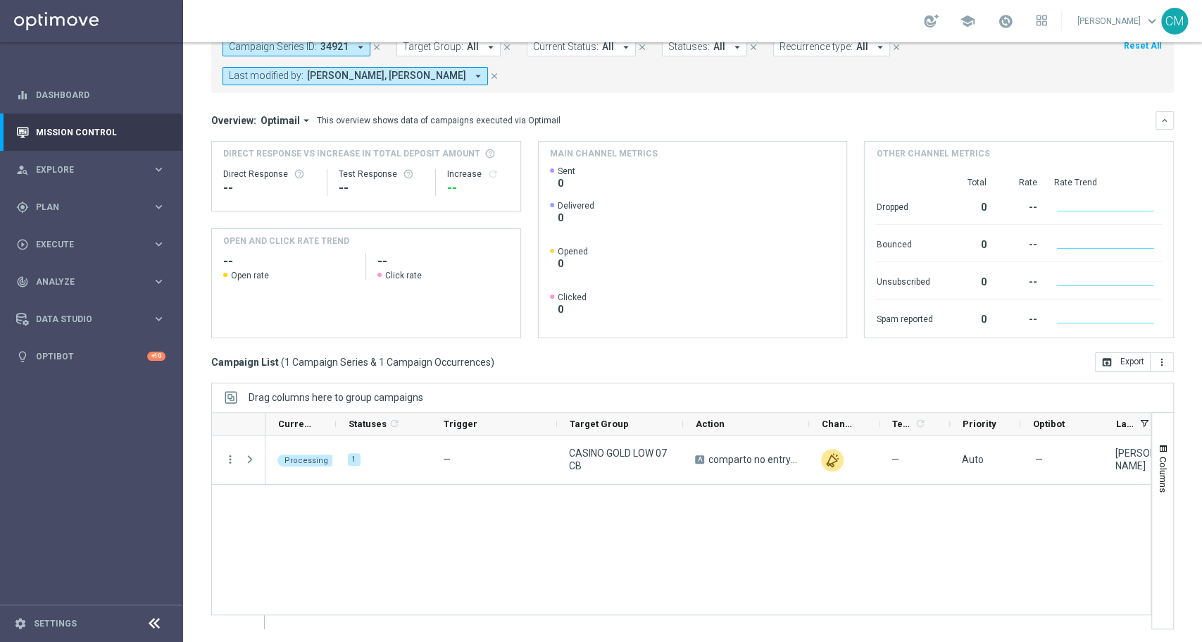
click at [490, 79] on icon "close" at bounding box center [495, 76] width 10 height 10
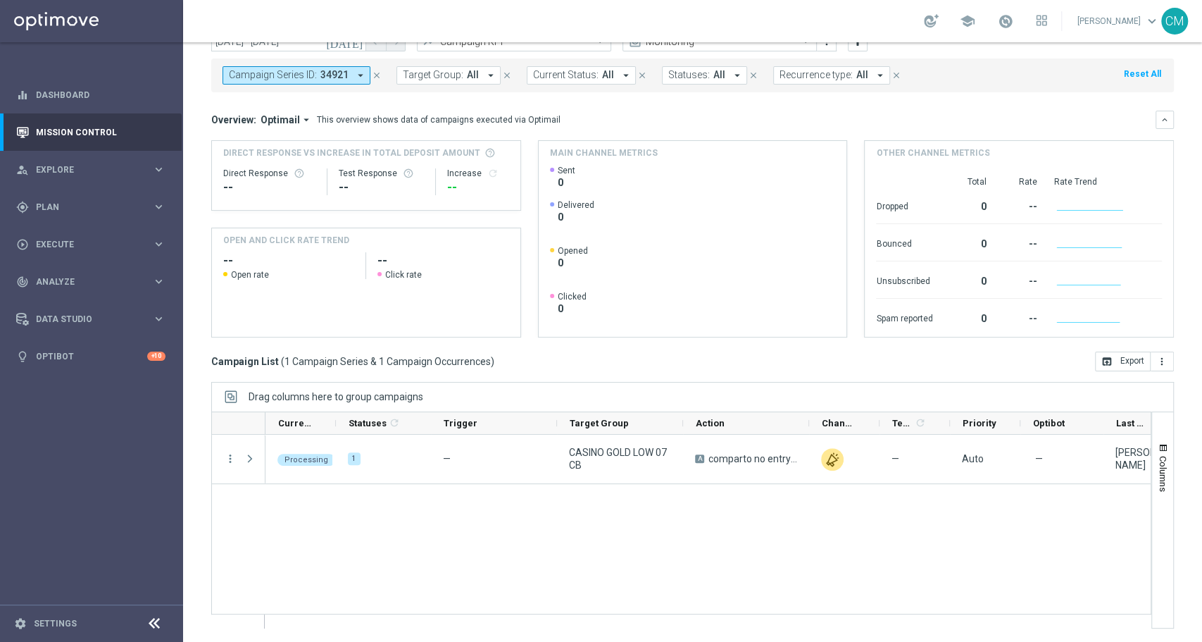
click at [380, 76] on button "close" at bounding box center [377, 75] width 13 height 15
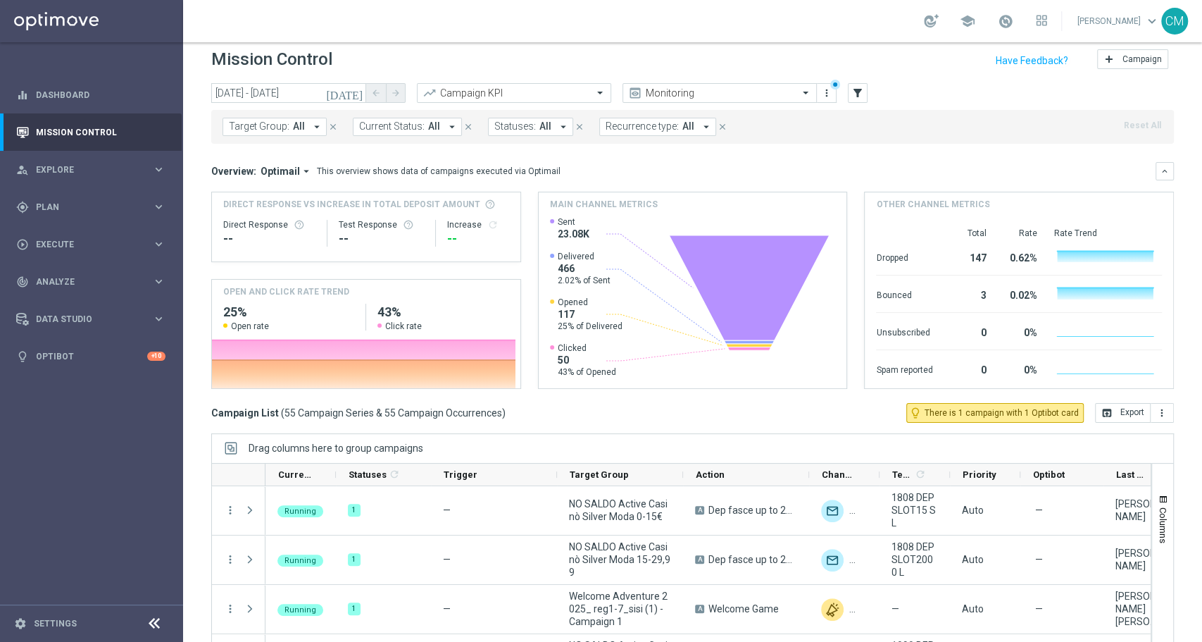
scroll to position [9, 0]
click at [858, 93] on icon "filter_alt" at bounding box center [858, 94] width 13 height 13
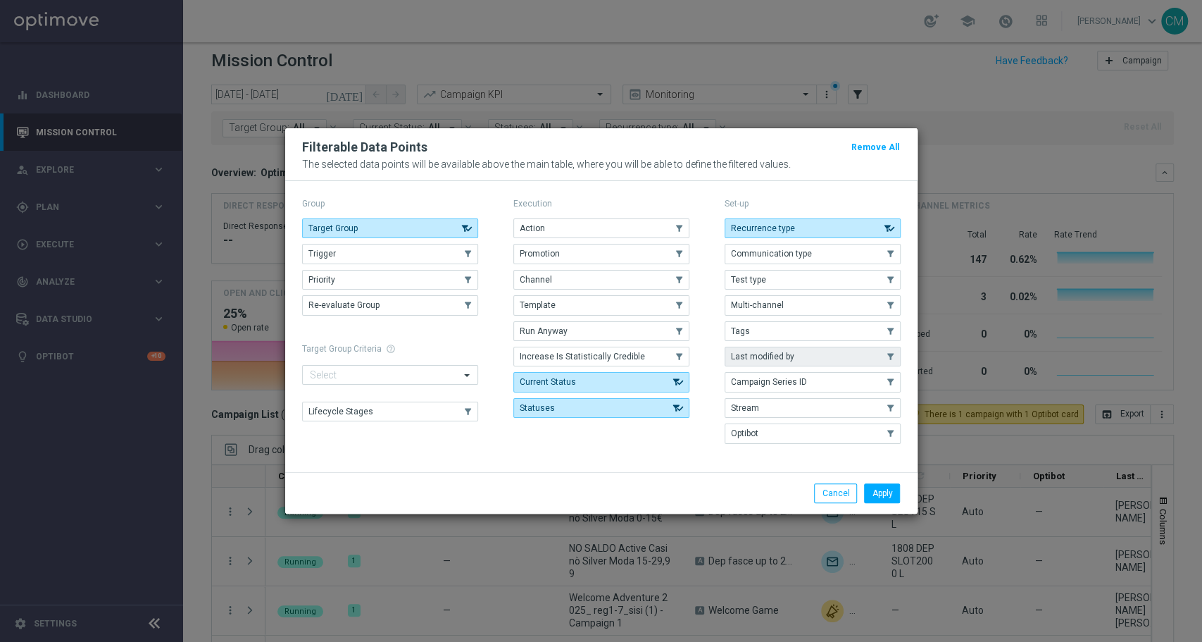
click at [790, 349] on button "Last modified by" at bounding box center [813, 357] width 176 height 20
click at [886, 492] on button "Apply" at bounding box center [882, 493] width 36 height 20
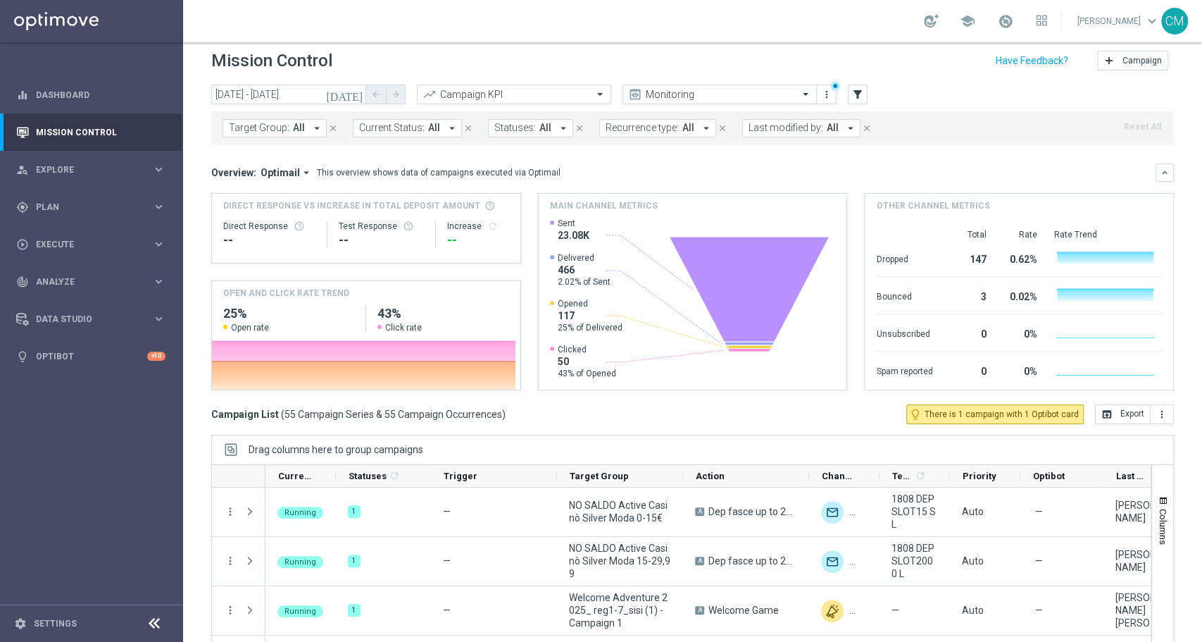
click at [799, 126] on span "Last modified by:" at bounding box center [786, 128] width 75 height 12
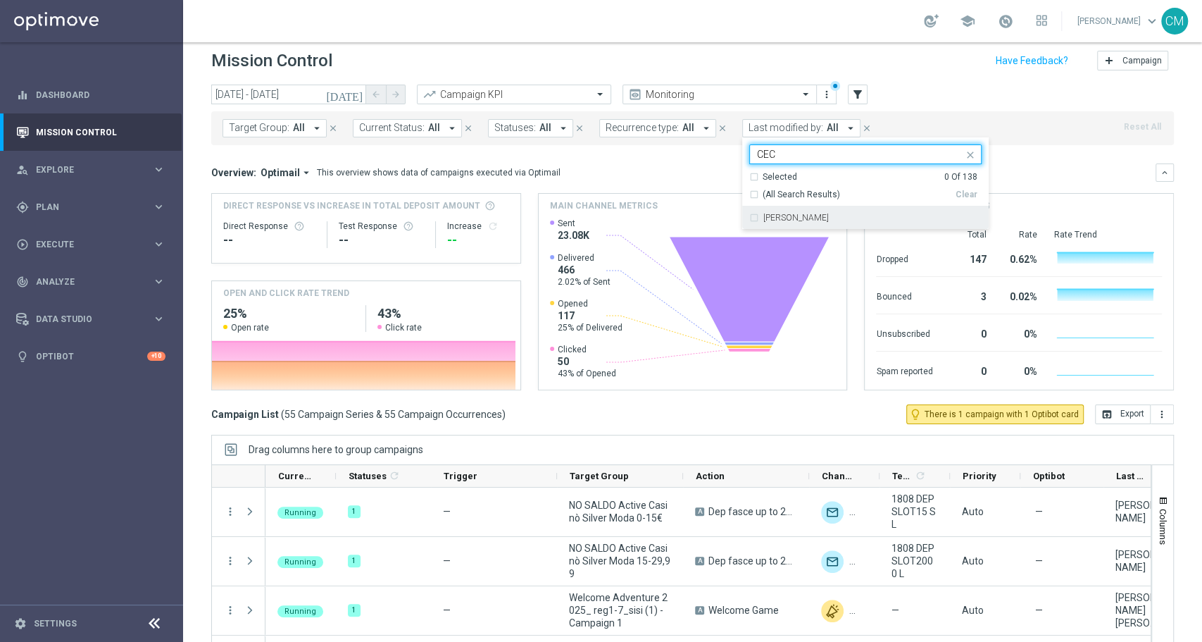
click at [820, 223] on div "[PERSON_NAME]" at bounding box center [865, 217] width 232 height 23
type input "CEC"
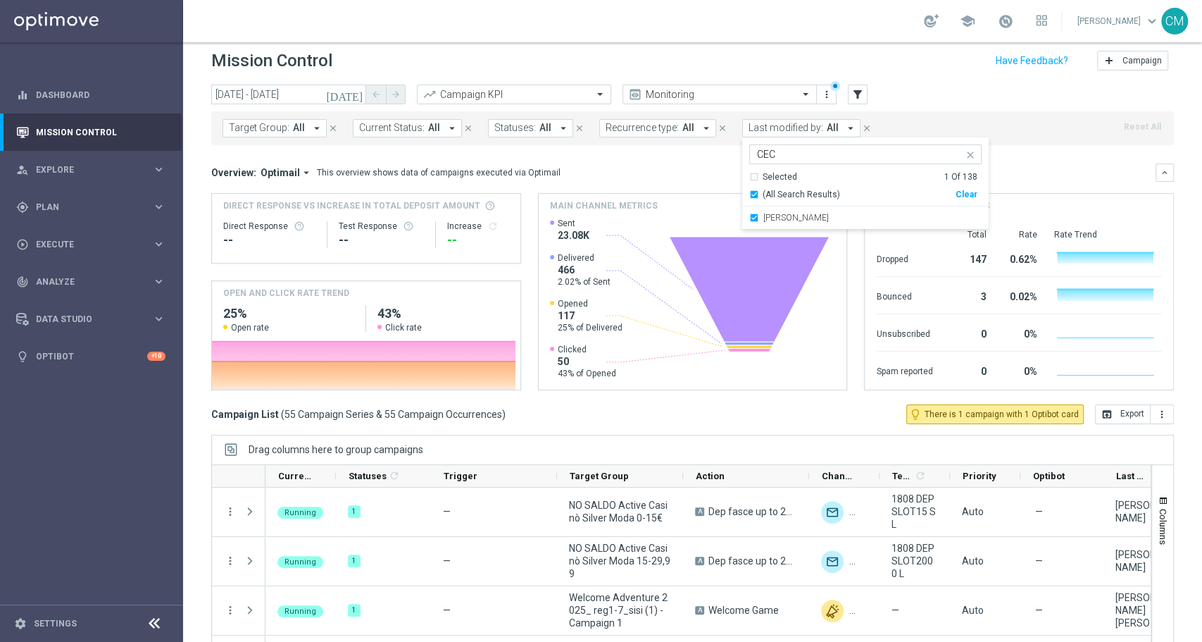
click at [1006, 182] on div "Overview: Optimail arrow_drop_down This overview shows data of campaigns execut…" at bounding box center [692, 276] width 963 height 227
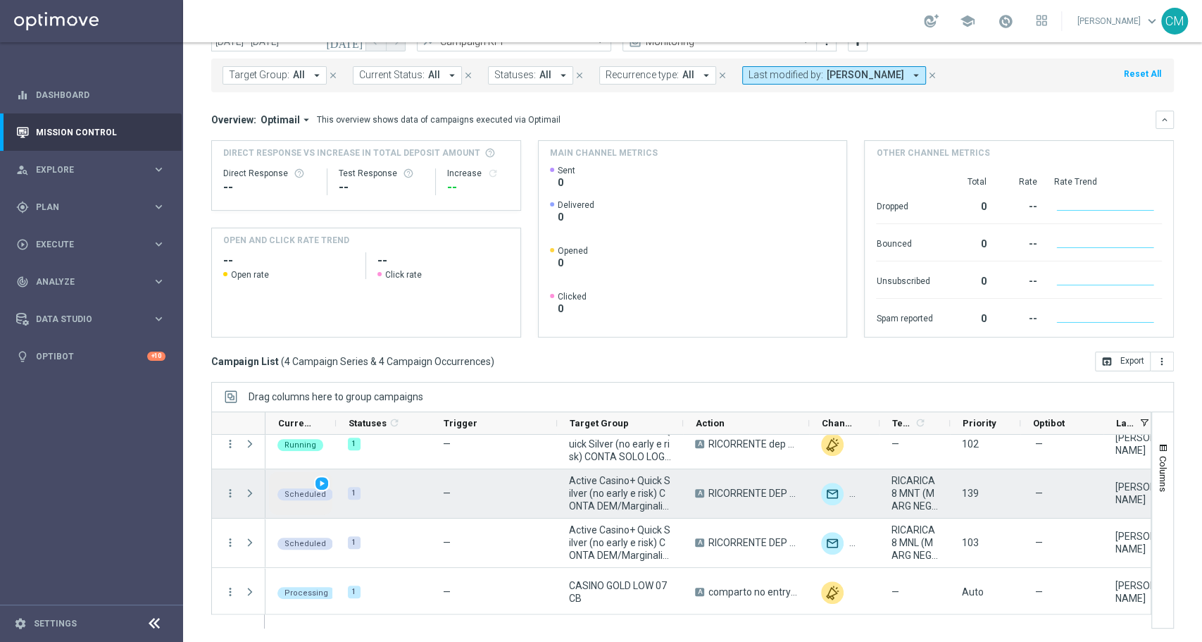
scroll to position [15, 0]
click at [317, 480] on span "play_arrow" at bounding box center [322, 483] width 10 height 10
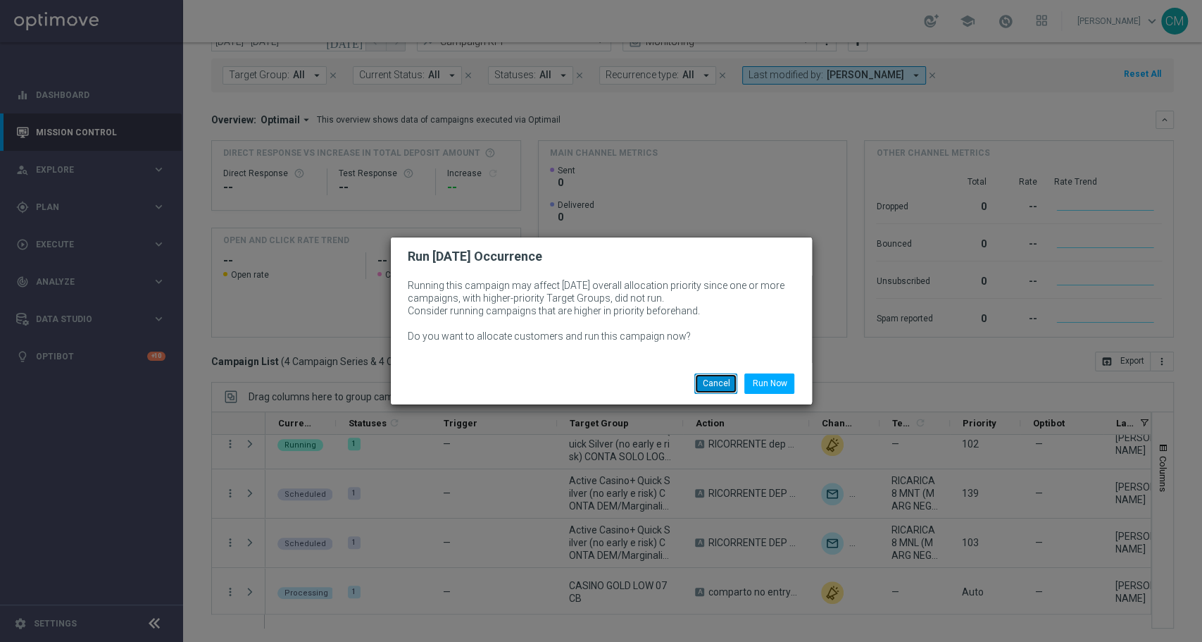
drag, startPoint x: 726, startPoint y: 390, endPoint x: 710, endPoint y: 221, distance: 169.8
click at [725, 390] on button "Cancel" at bounding box center [716, 383] width 43 height 20
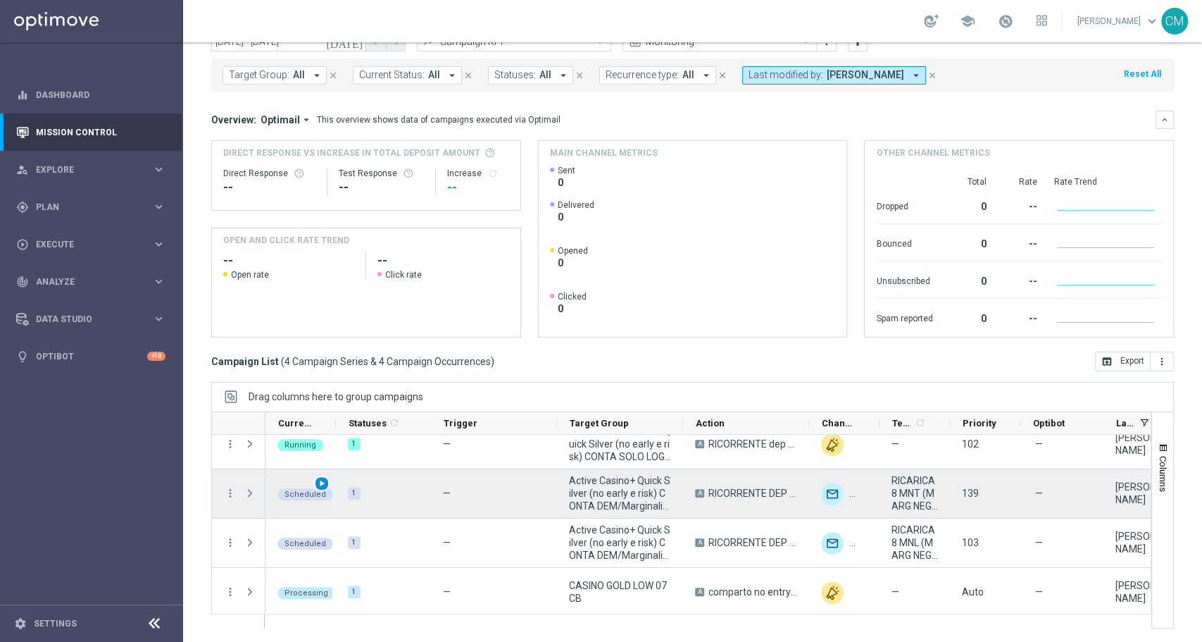
click at [320, 485] on span "play_arrow" at bounding box center [322, 483] width 10 height 10
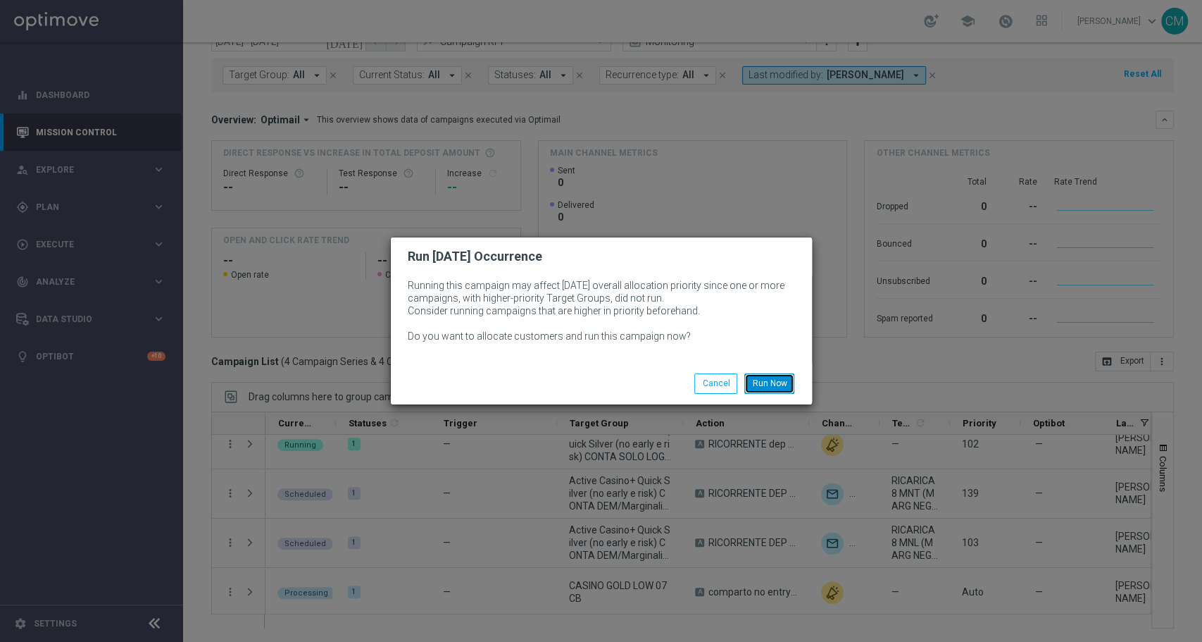
click at [766, 375] on button "Run Now" at bounding box center [770, 383] width 50 height 20
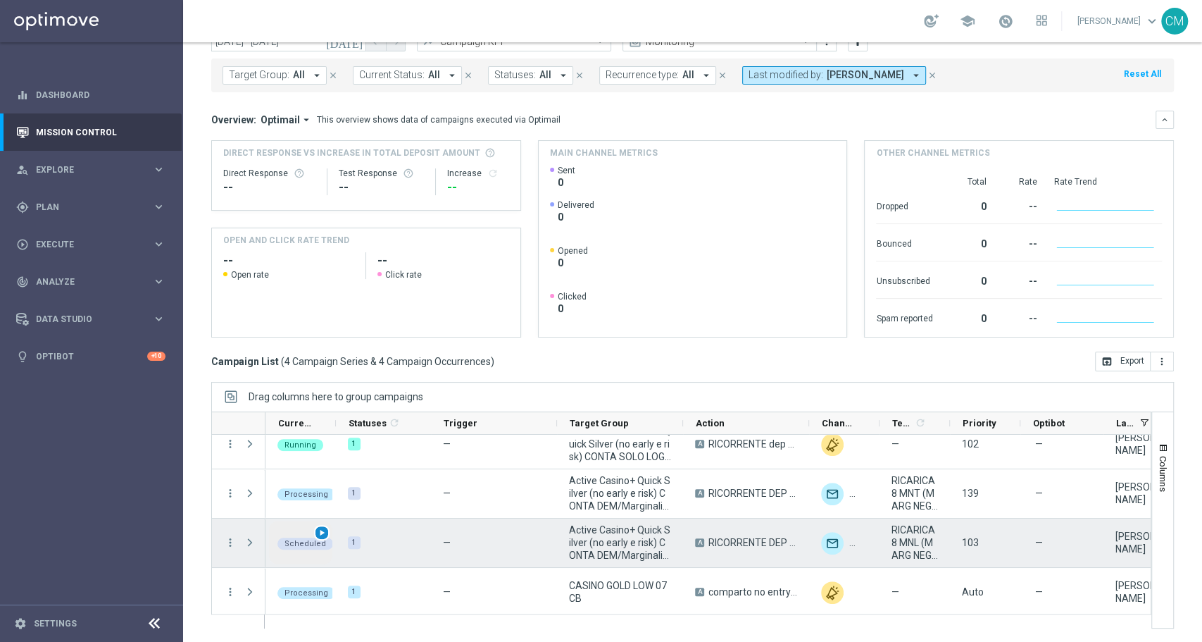
click at [320, 531] on span "play_arrow" at bounding box center [322, 533] width 10 height 10
